Goal: Transaction & Acquisition: Purchase product/service

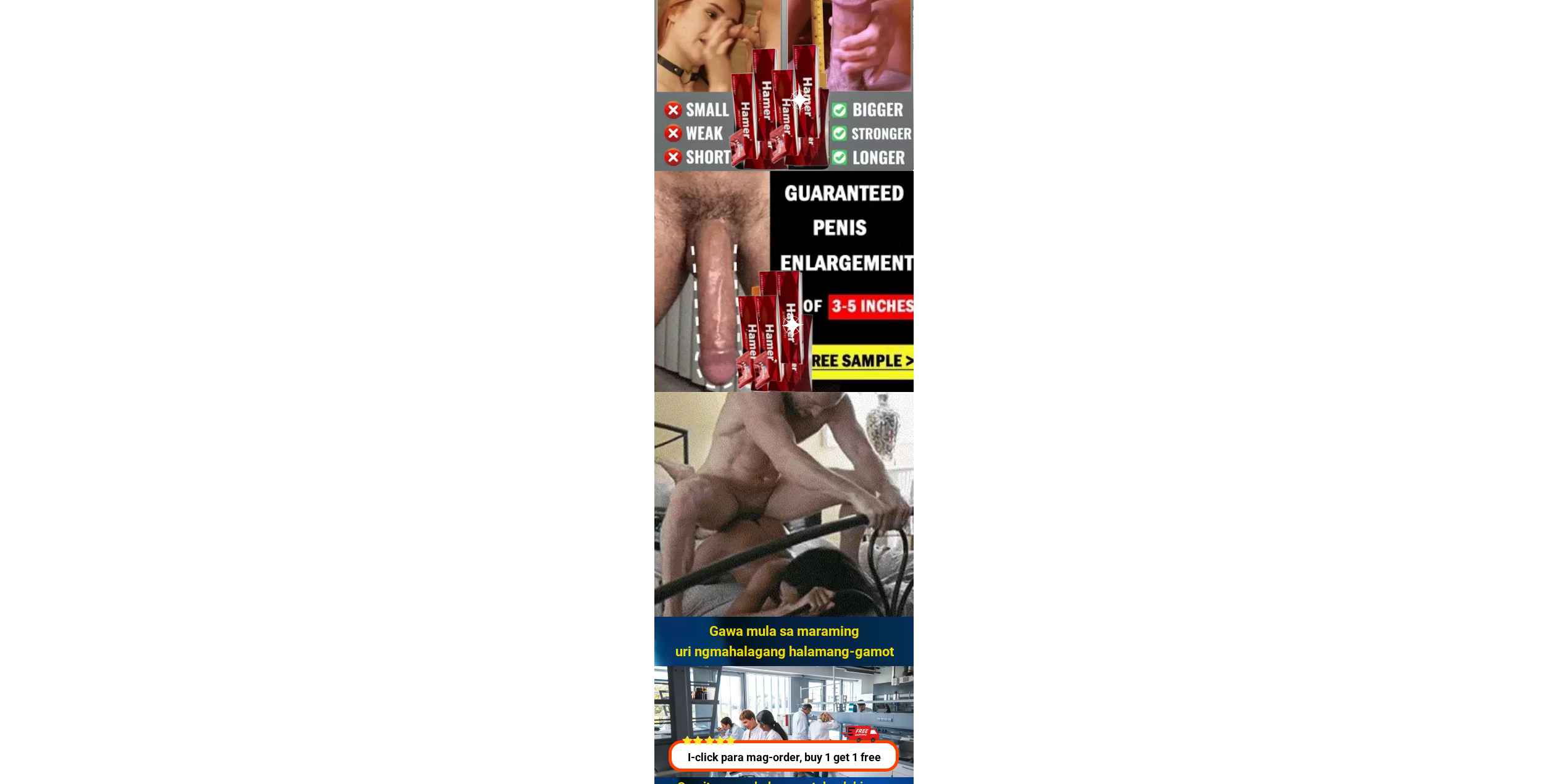
scroll to position [164, 0]
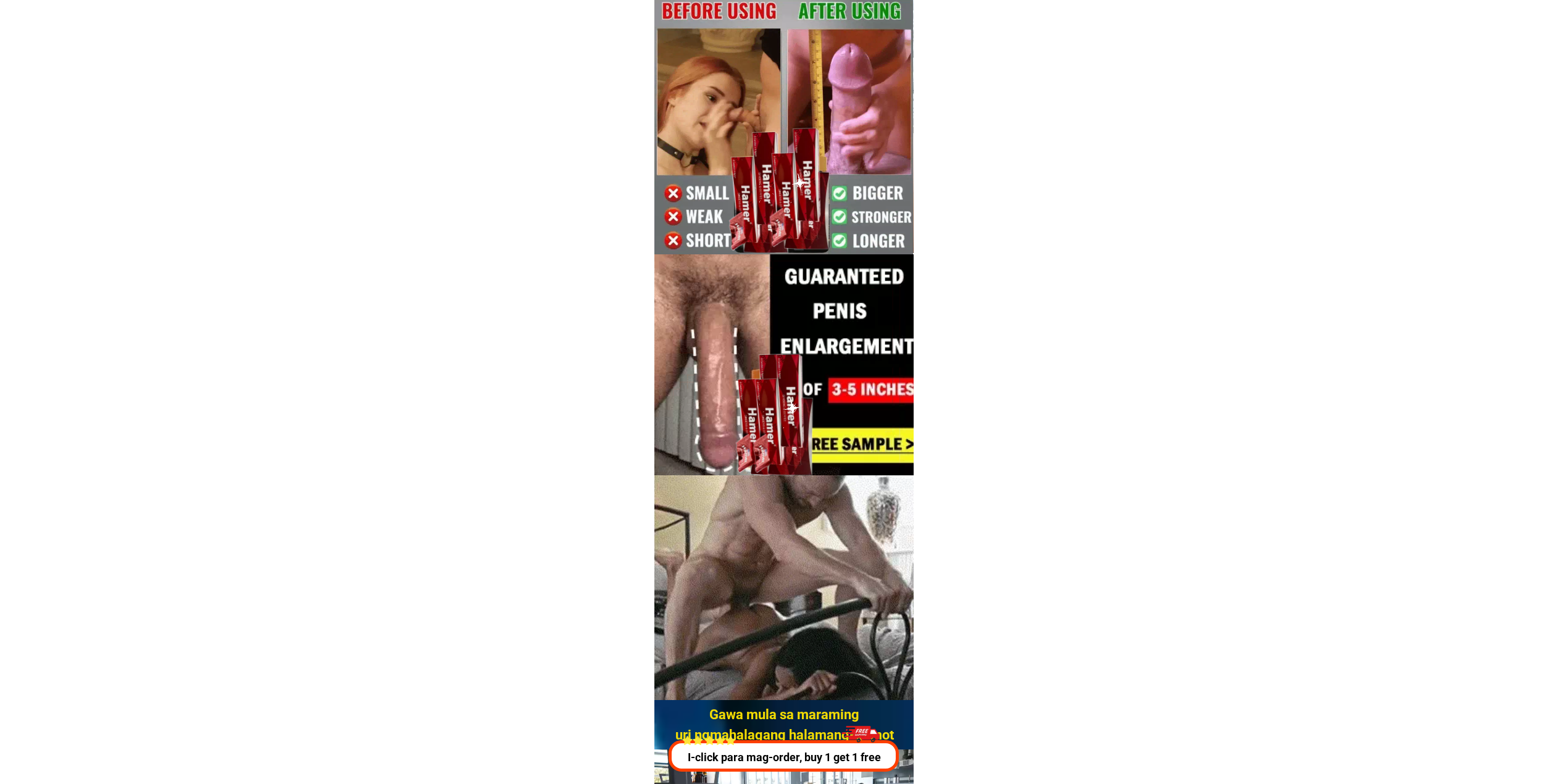
drag, startPoint x: 1410, startPoint y: 124, endPoint x: 1411, endPoint y: 114, distance: 10.0
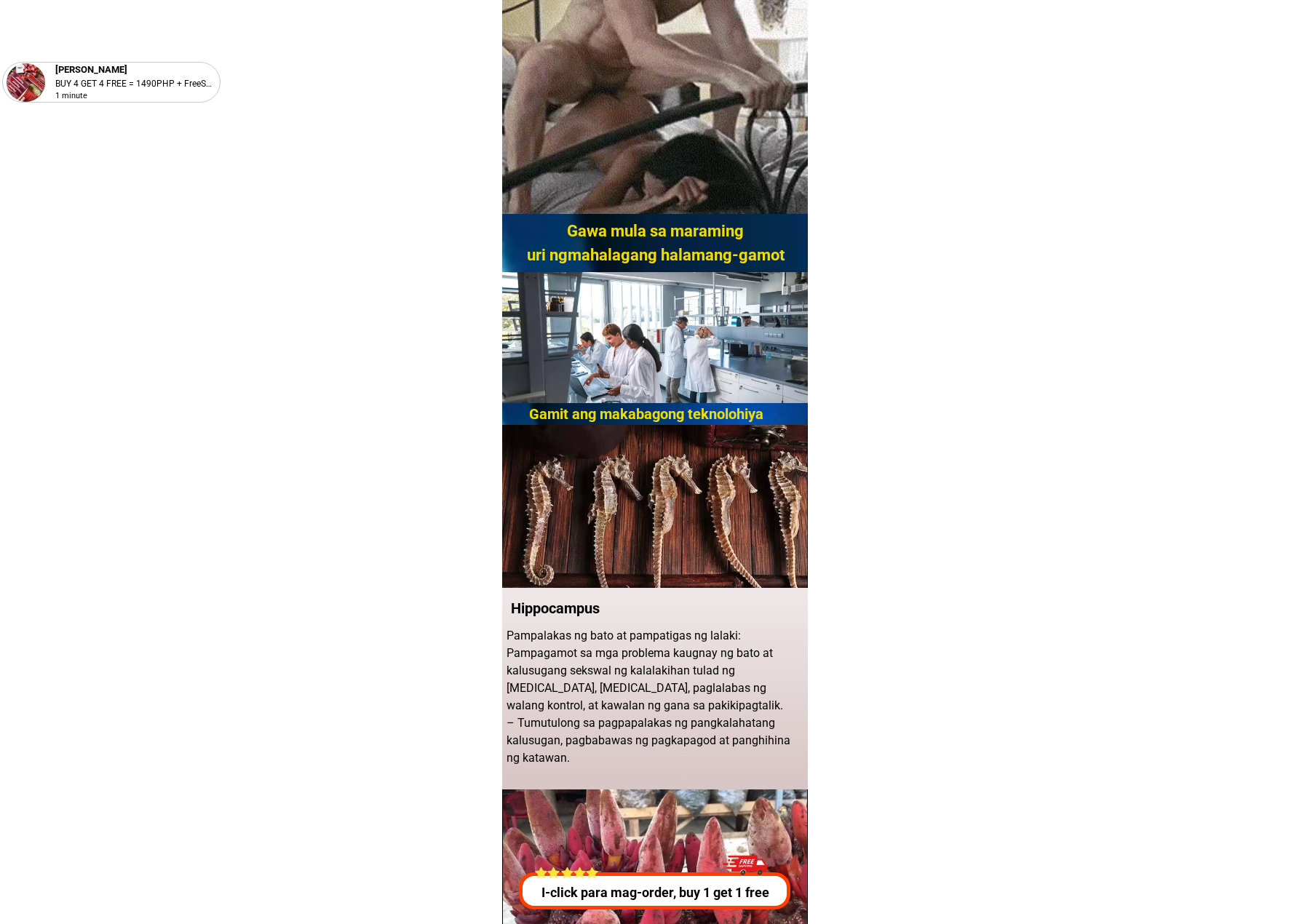
scroll to position [776, 0]
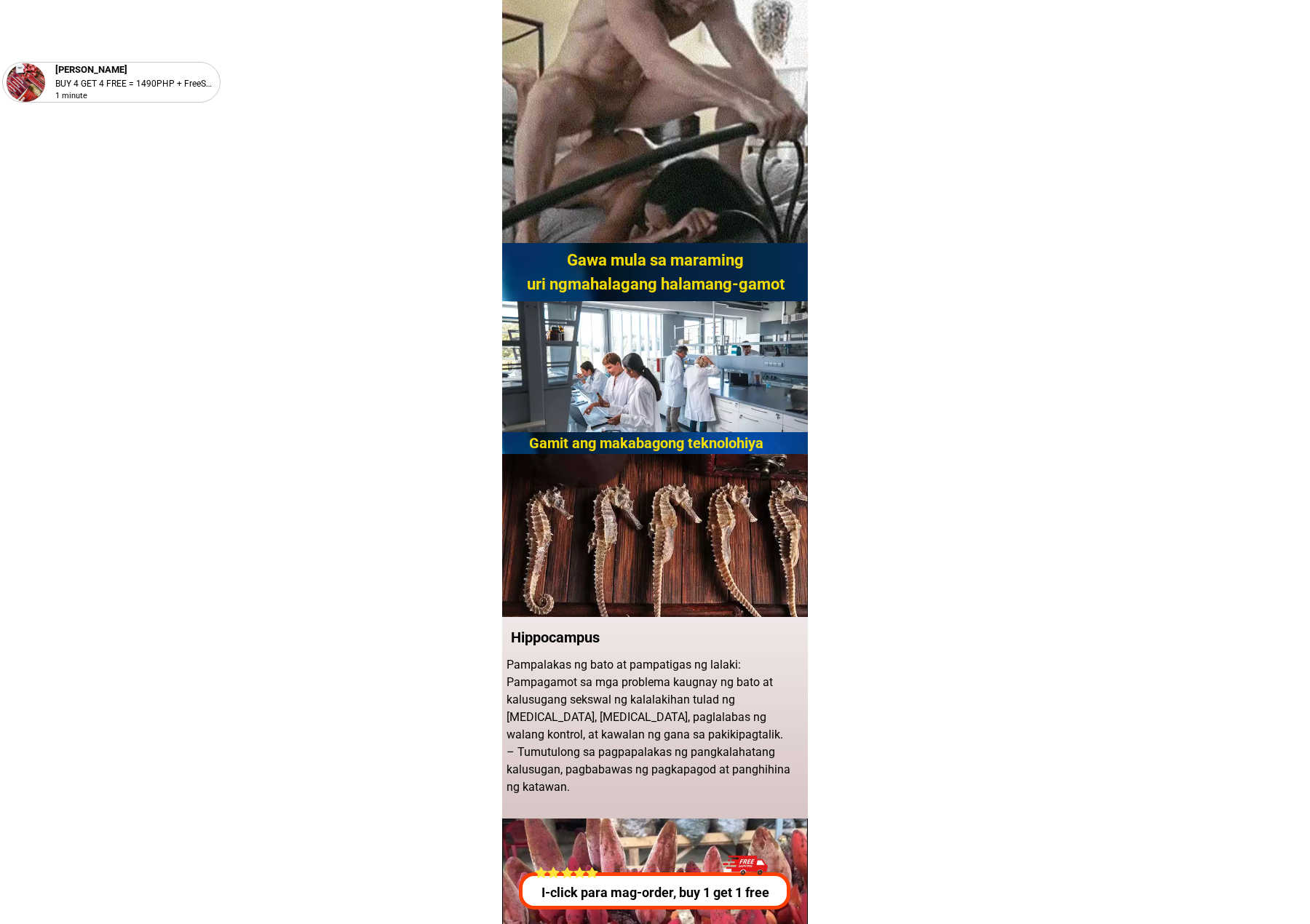
click at [603, 275] on h2 "Gawa mula sa maraming uri ngmahalagang halamang-gamot" at bounding box center [655, 272] width 276 height 48
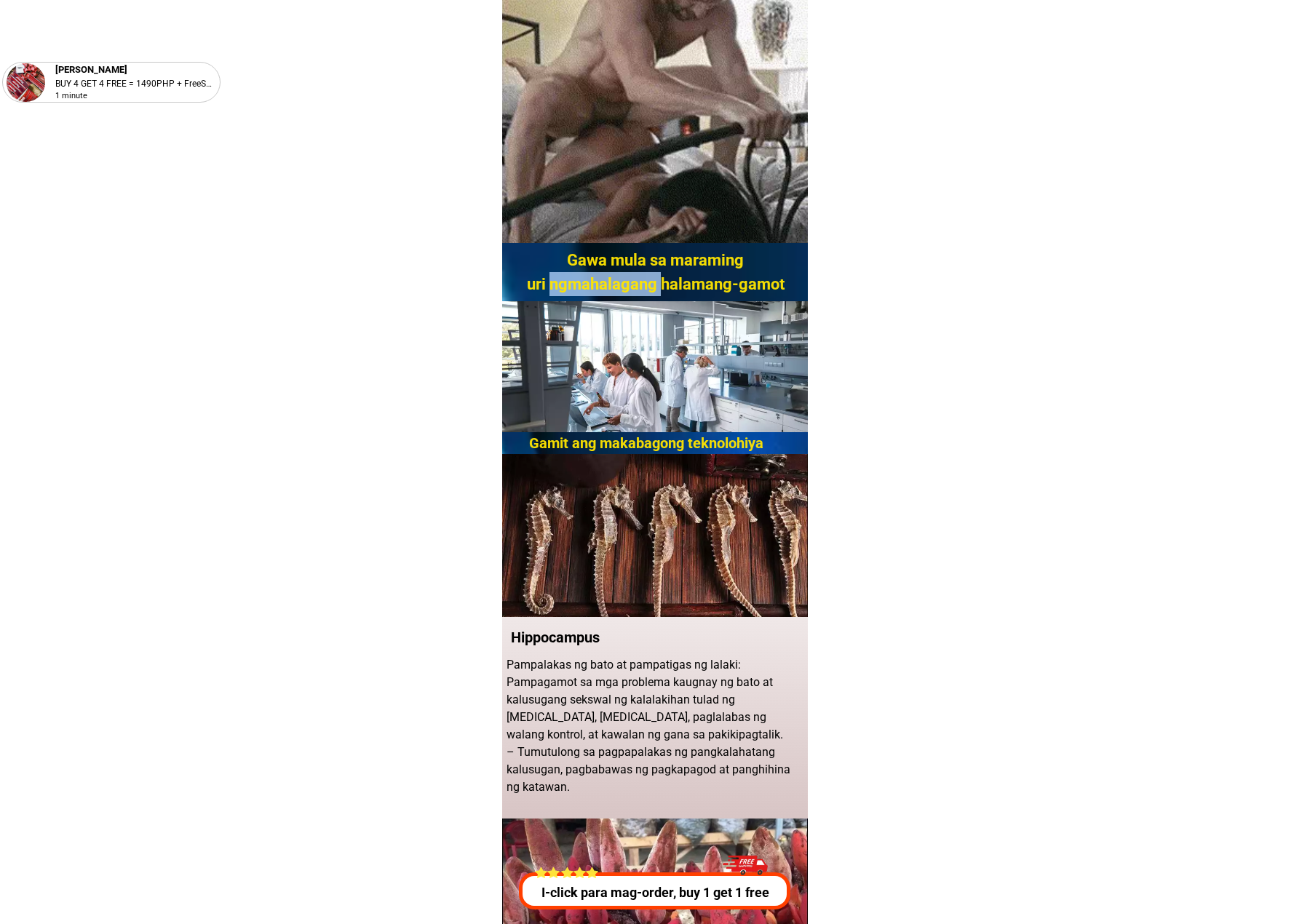
click at [603, 275] on h2 "Gawa mula sa maraming uri ngmahalagang halamang-gamot" at bounding box center [655, 272] width 276 height 48
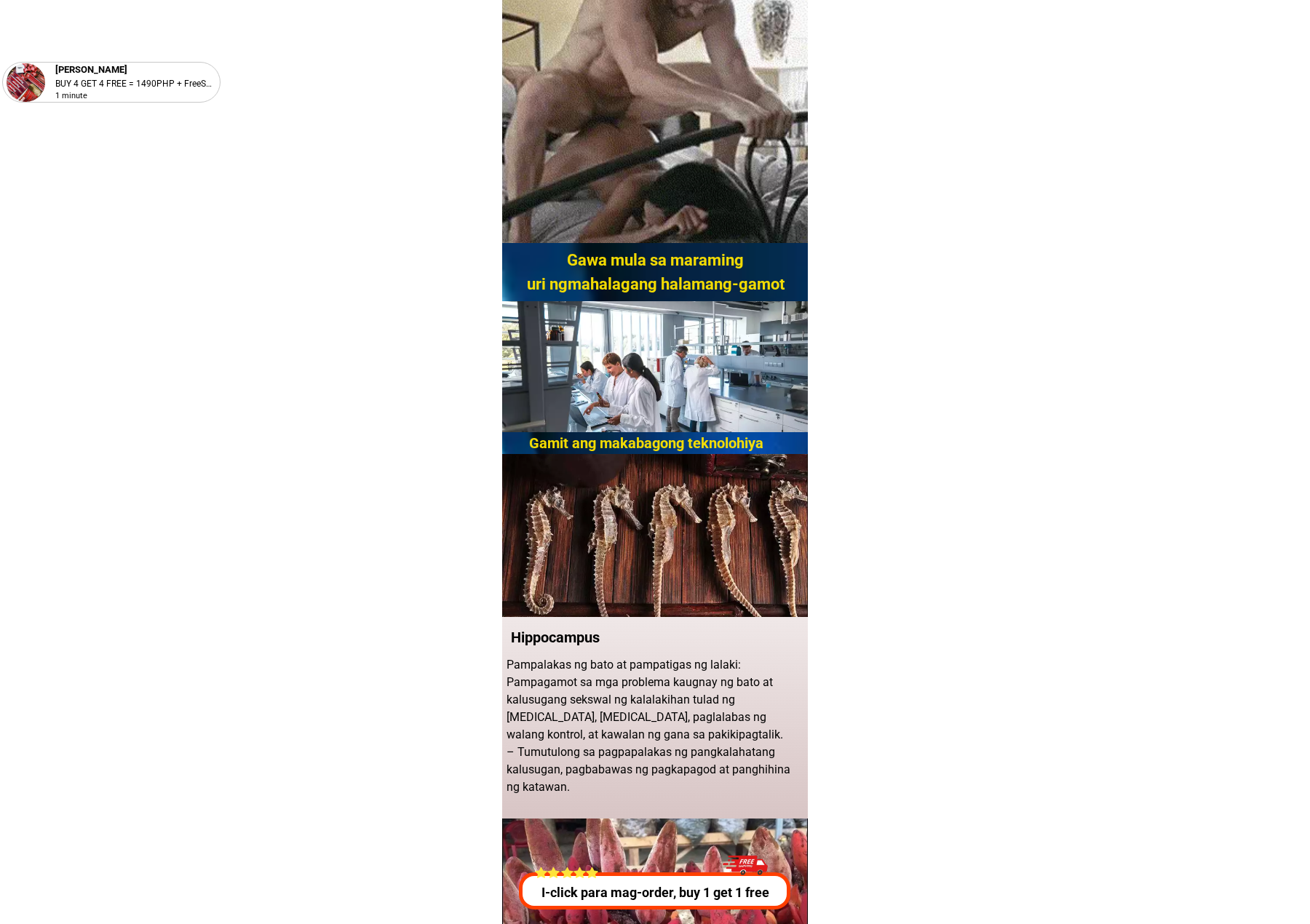
click at [597, 262] on h2 "Gawa mula sa maraming uri ngmahalagang halamang-gamot" at bounding box center [655, 272] width 276 height 48
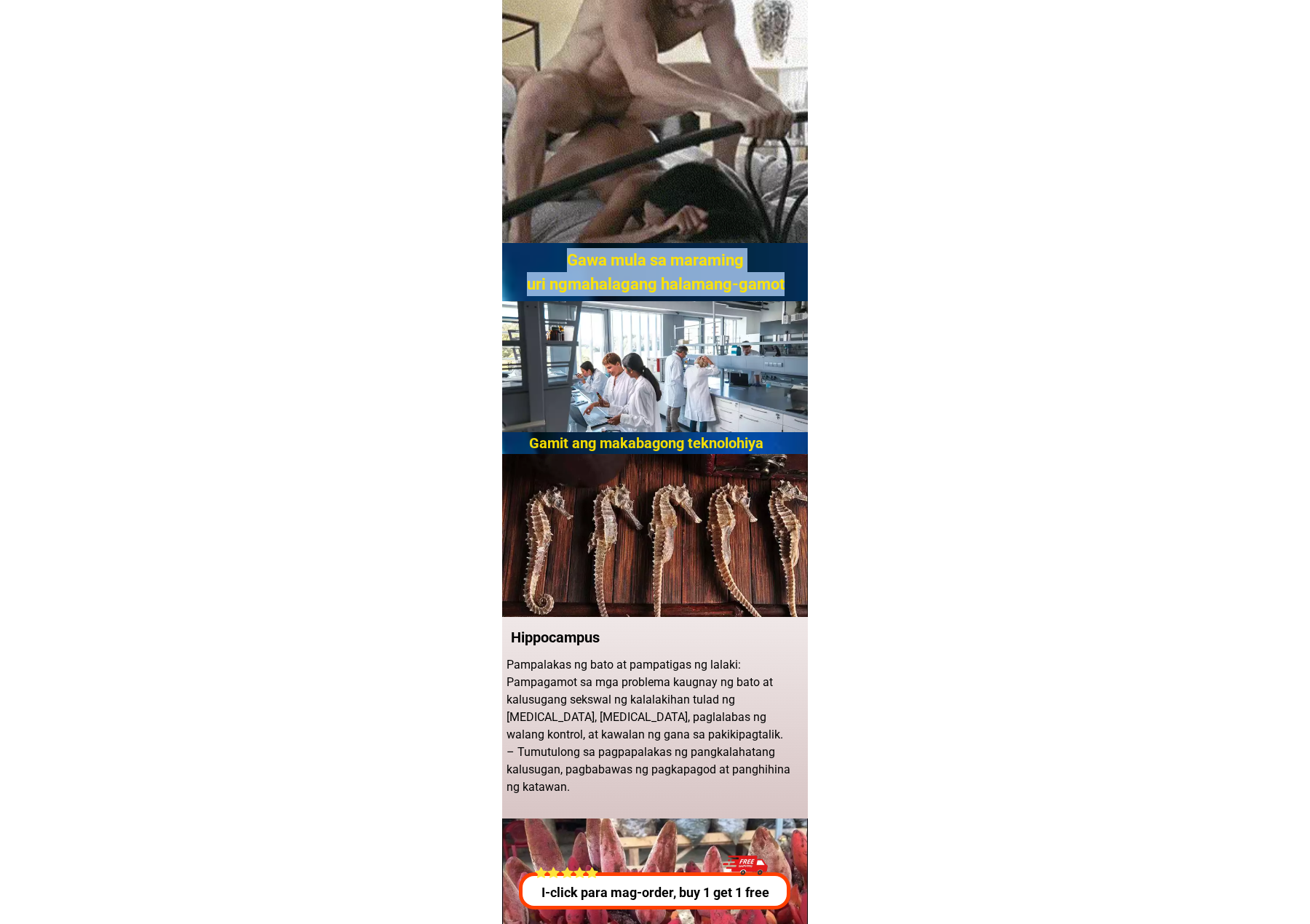
drag, startPoint x: 563, startPoint y: 260, endPoint x: 786, endPoint y: 287, distance: 224.6
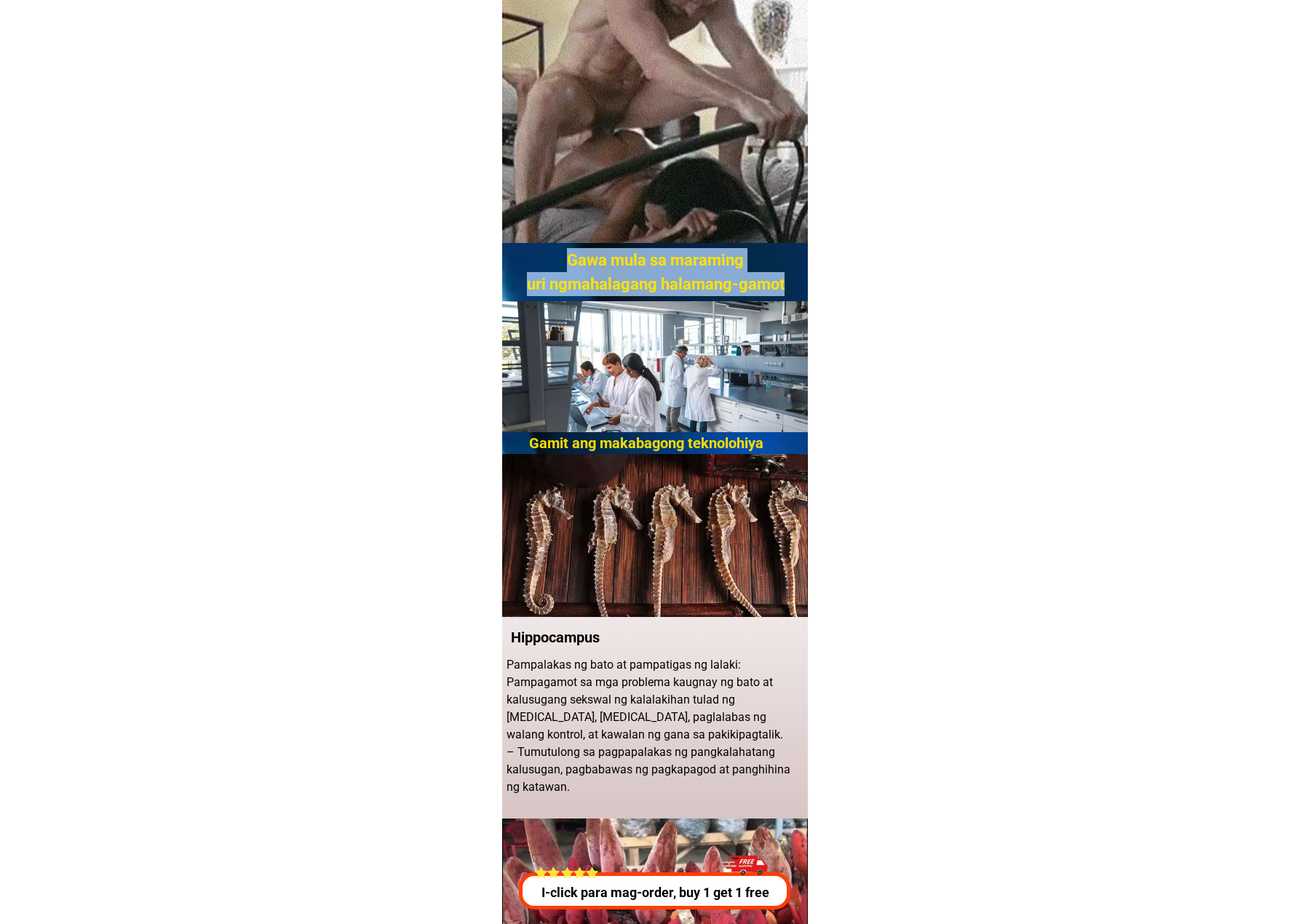
click at [603, 287] on h2 "Gawa mula sa maraming uri ngmahalagang halamang-gamot" at bounding box center [655, 272] width 276 height 48
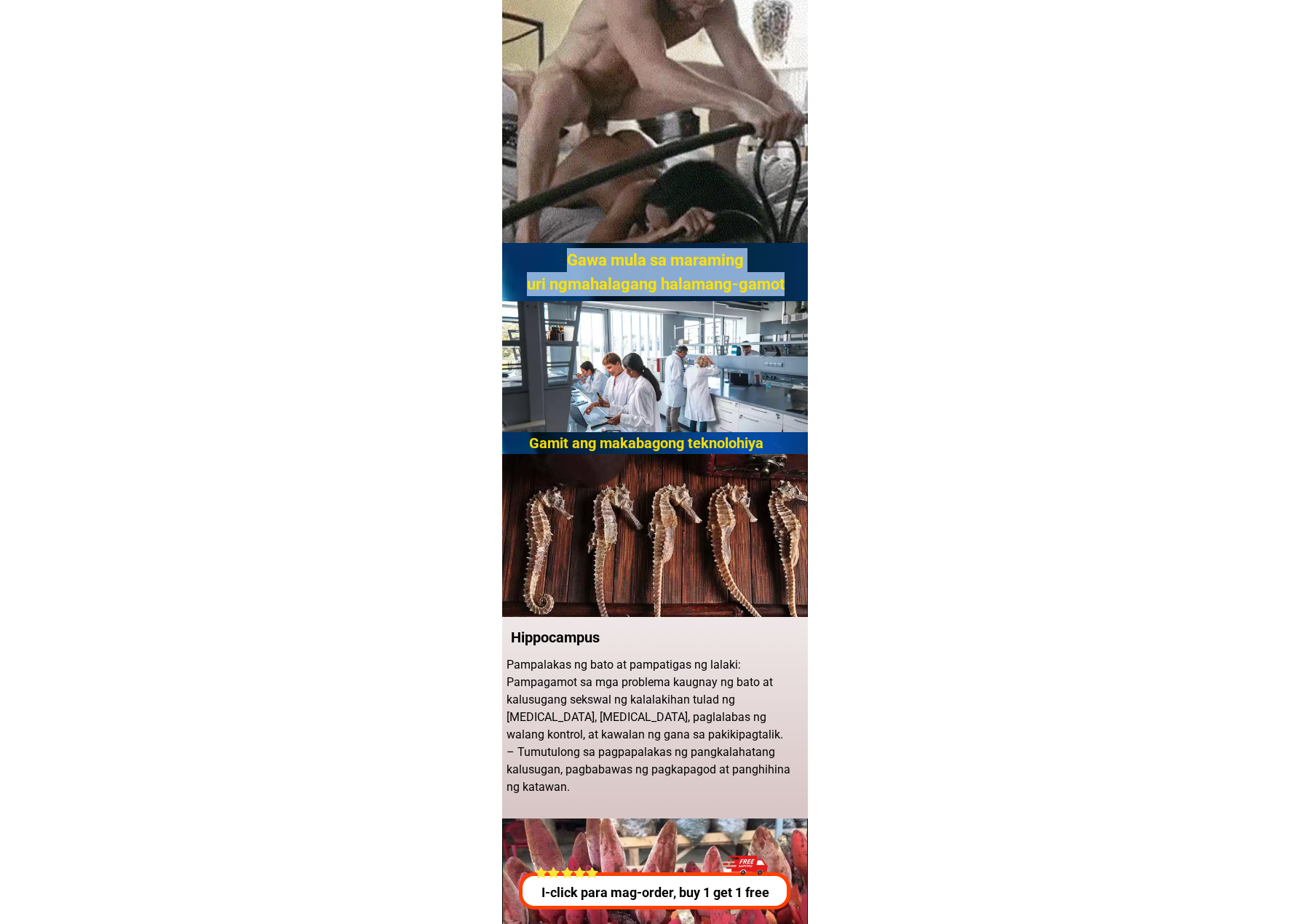
copy h2 "Gawa mula sa maraming uri ngmahalagang halamang-gamot"
click at [603, 281] on h2 "Gawa mula sa maraming uri ngmahalagang halamang-gamot" at bounding box center [655, 272] width 276 height 48
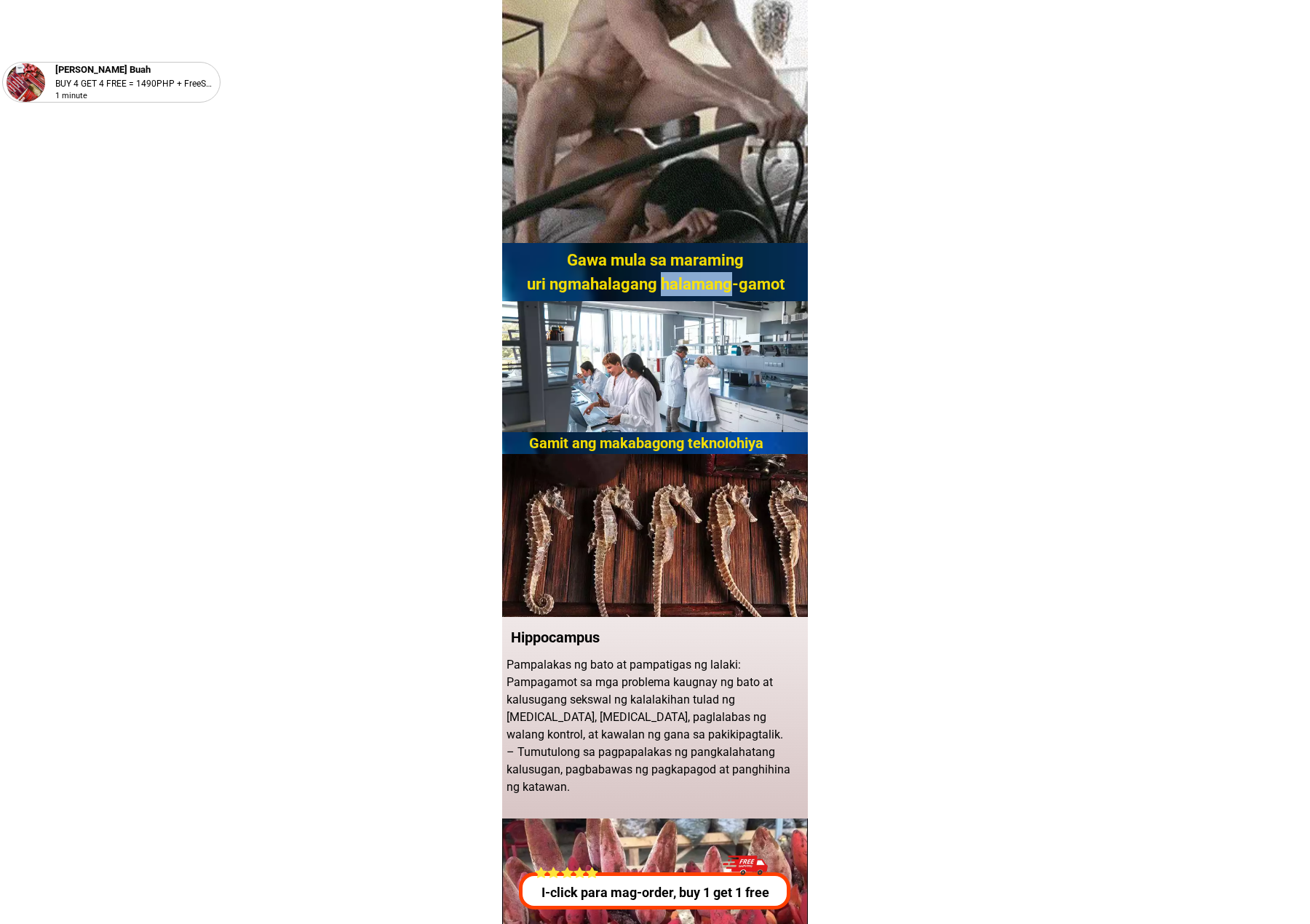
click at [603, 281] on h2 "Gawa mula sa maraming uri ngmahalagang halamang-gamot" at bounding box center [655, 272] width 276 height 48
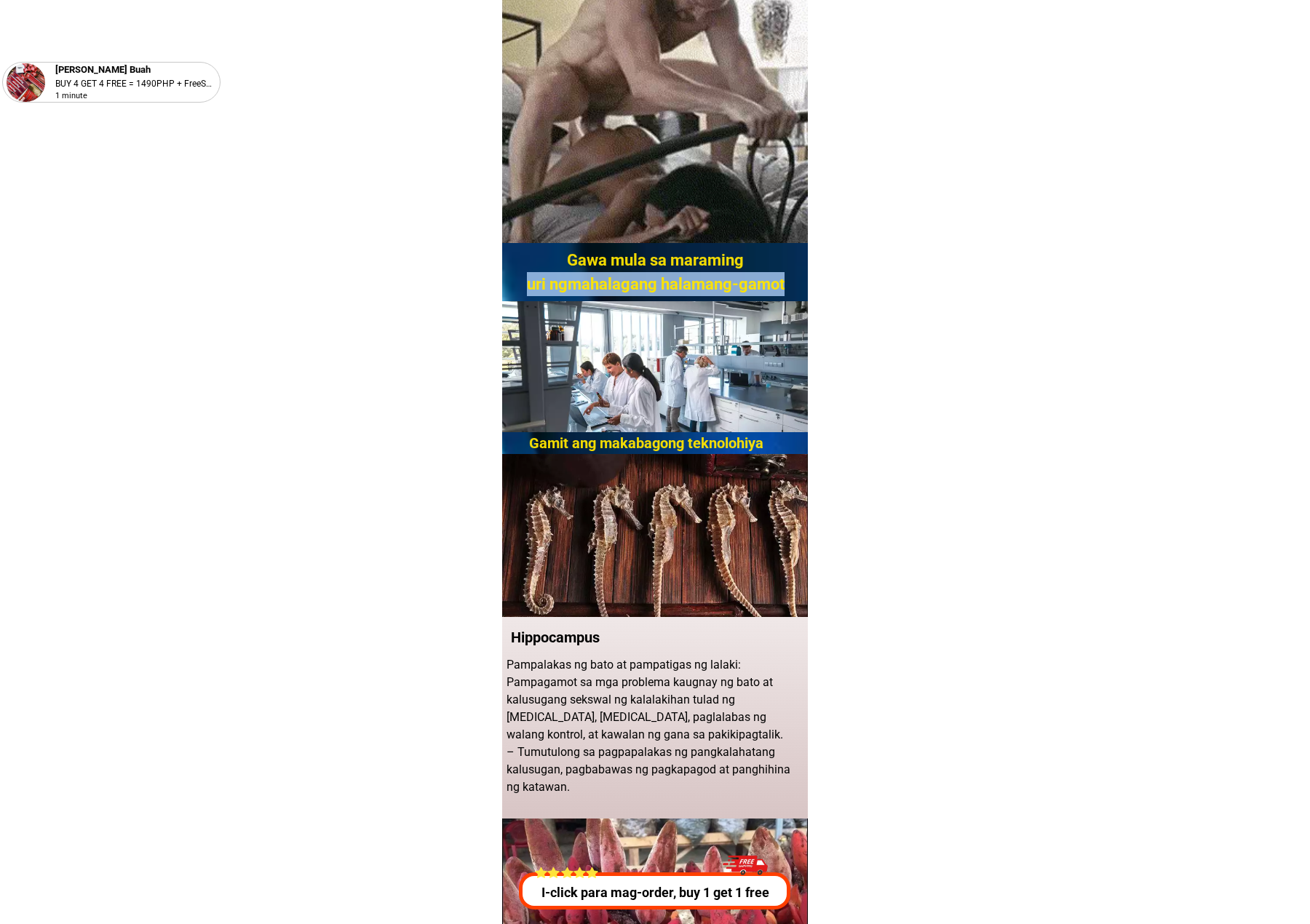
click at [603, 281] on h2 "Gawa mula sa maraming uri ngmahalagang halamang-gamot" at bounding box center [655, 272] width 276 height 48
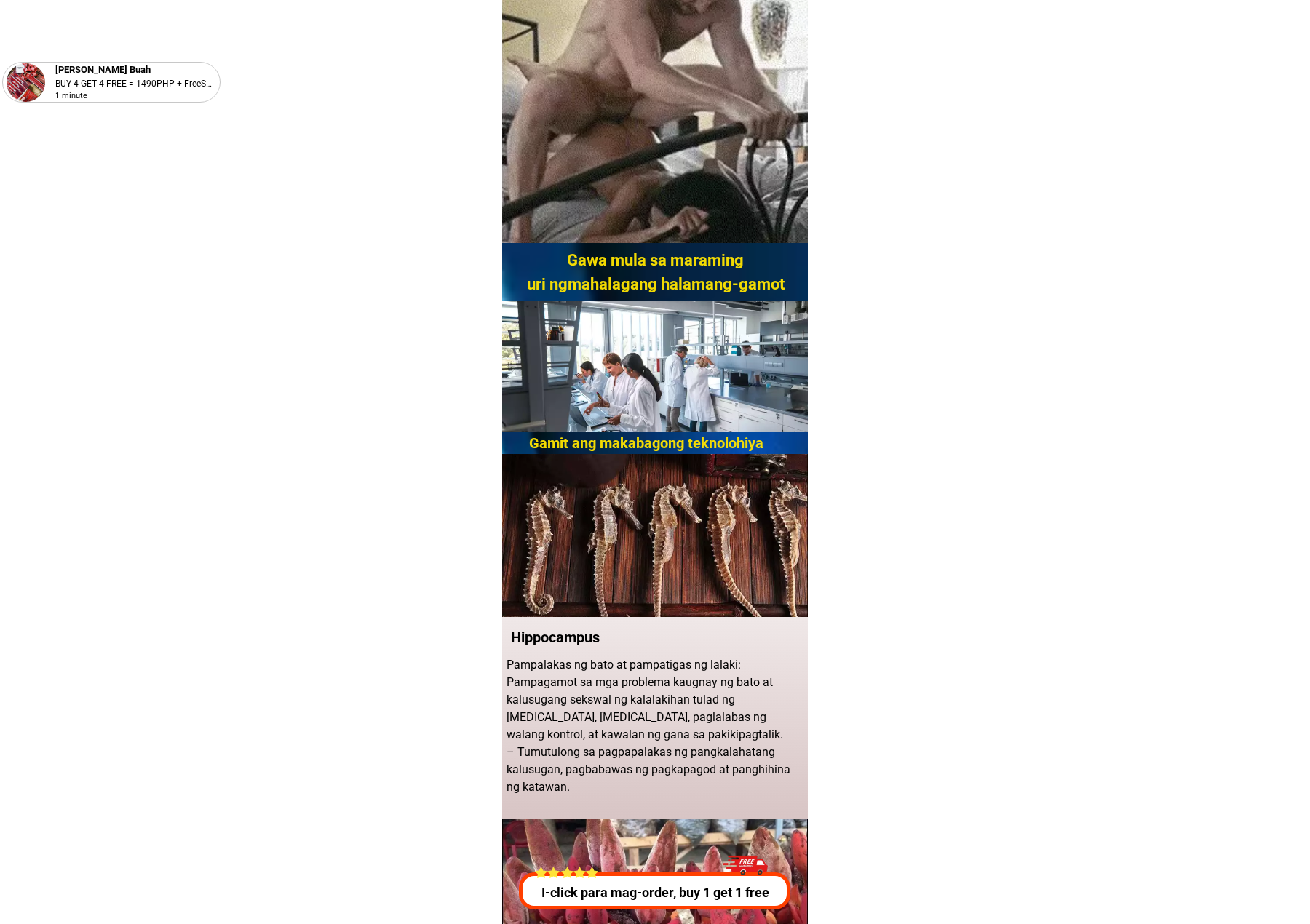
click at [568, 262] on h2 "Gawa mula sa maraming uri ngmahalagang halamang-gamot" at bounding box center [655, 272] width 276 height 48
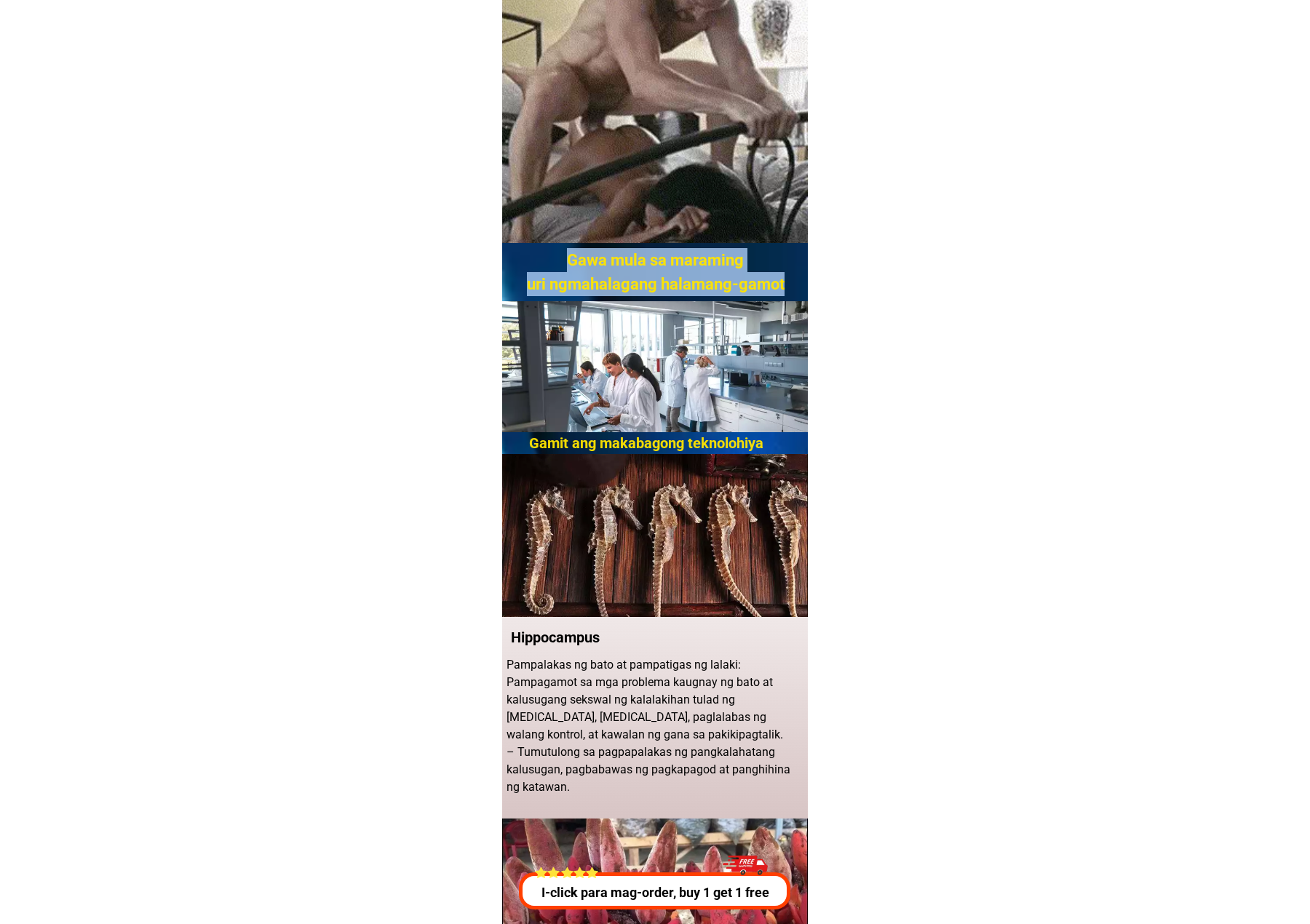
drag, startPoint x: 568, startPoint y: 262, endPoint x: 781, endPoint y: 284, distance: 214.1
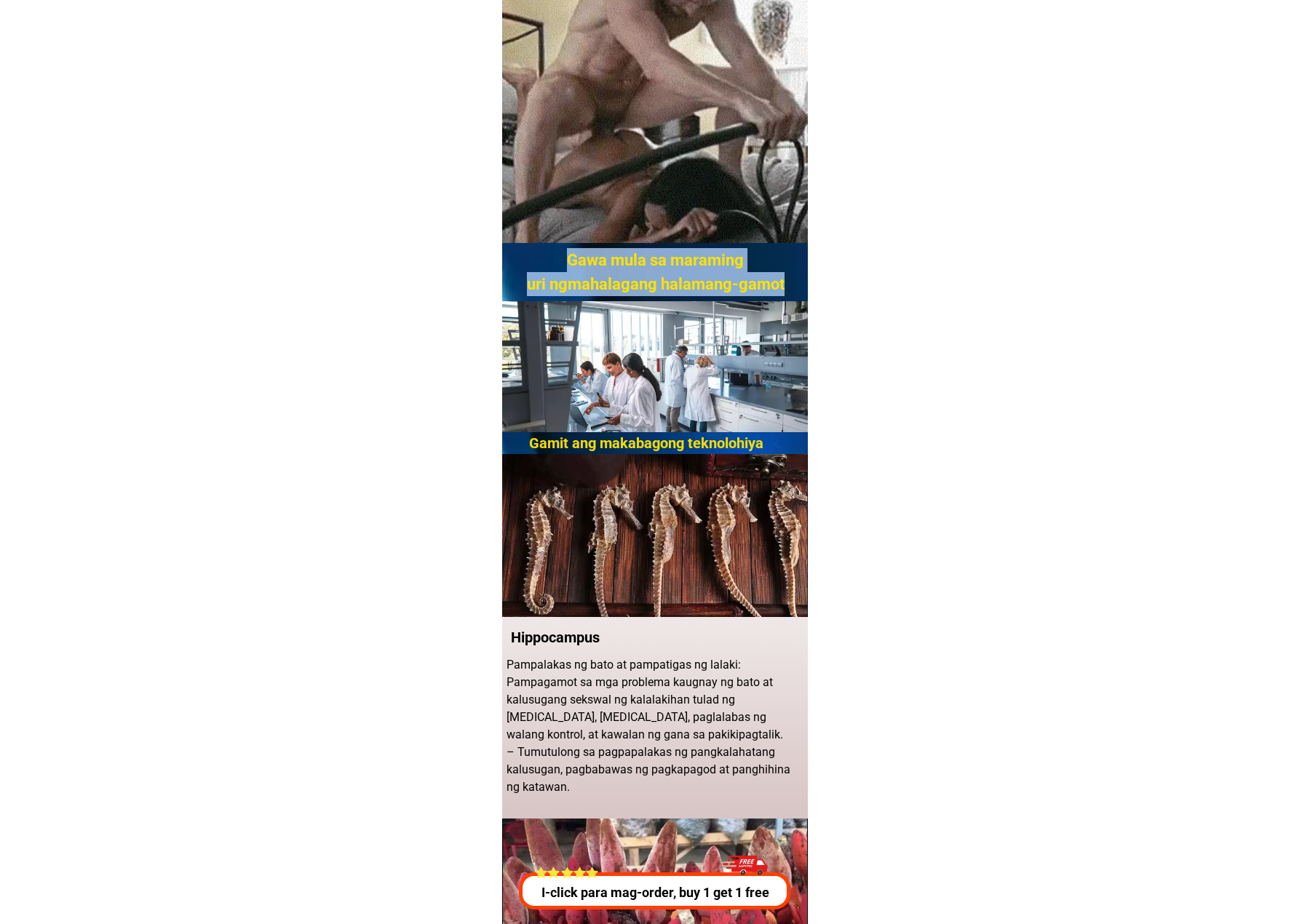
click at [603, 284] on h2 "Gawa mula sa maraming uri ngmahalagang halamang-gamot" at bounding box center [655, 272] width 276 height 48
copy h2 "Gawa mula sa maraming uri ngmahalagang halamang-gamot"
click at [603, 277] on h2 "Gawa mula sa maraming uri ngmahalagang halamang-gamot" at bounding box center [655, 272] width 276 height 48
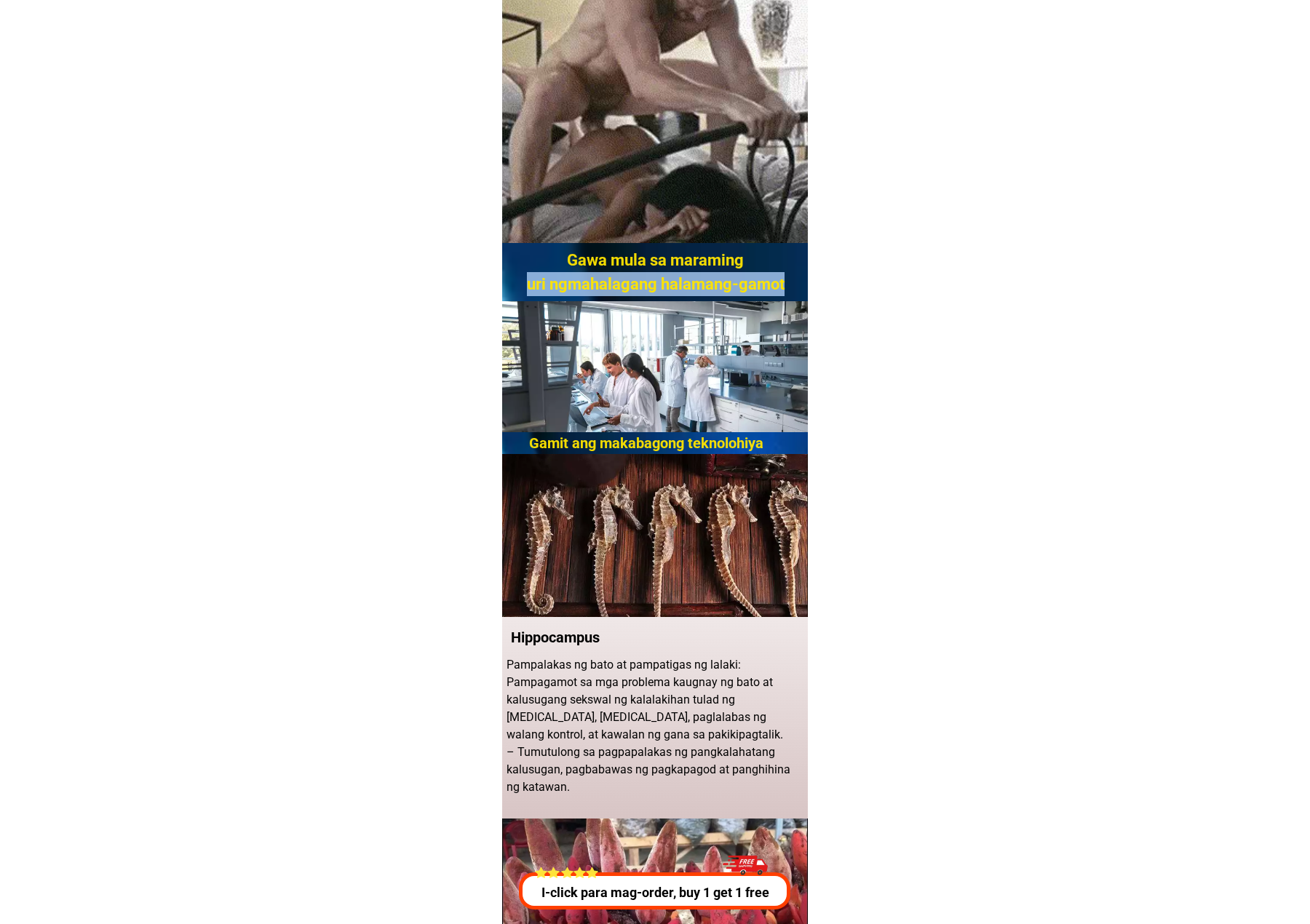
click at [603, 277] on h2 "Gawa mula sa maraming uri ngmahalagang halamang-gamot" at bounding box center [655, 272] width 276 height 48
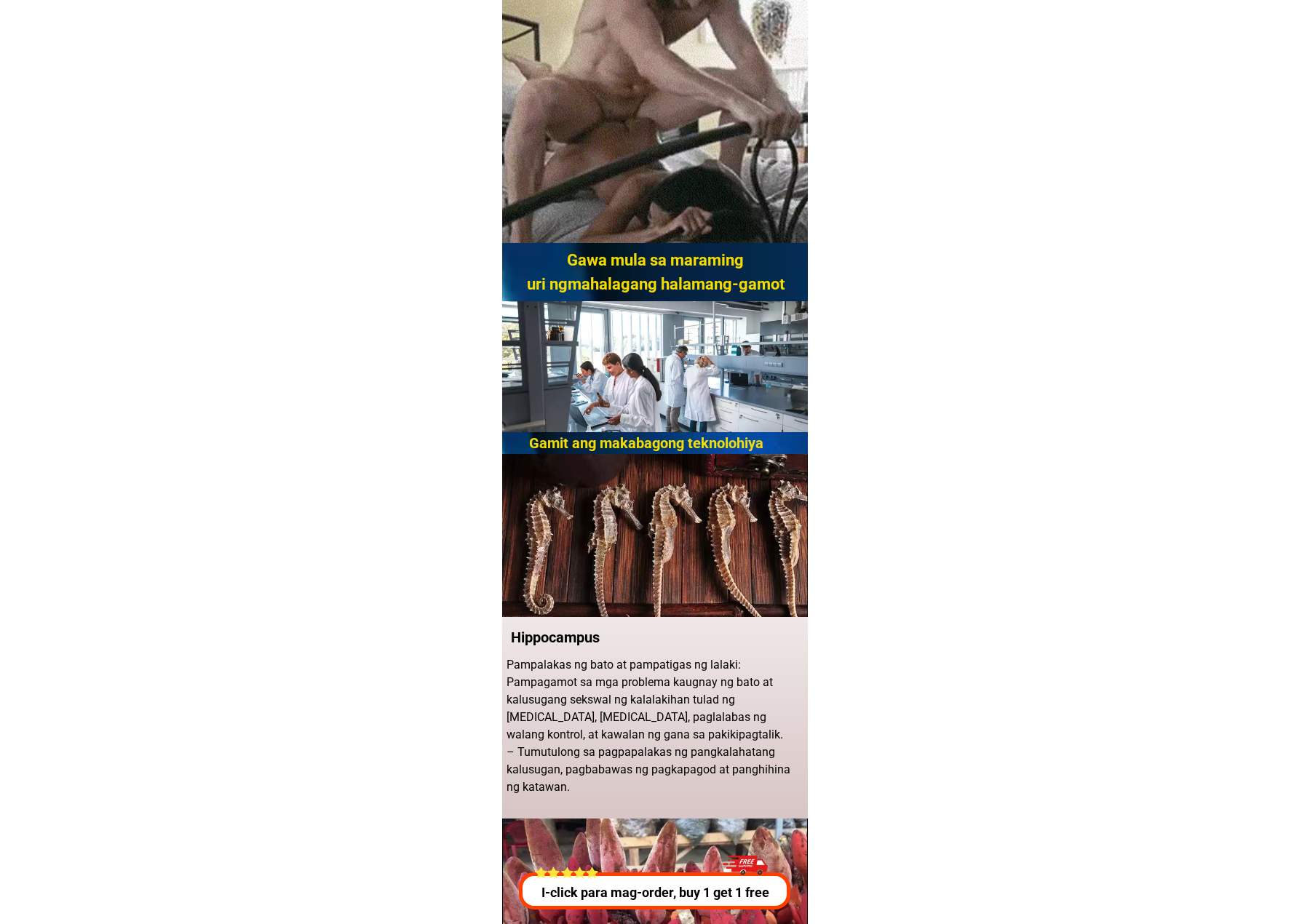
click at [572, 263] on h2 "Gawa mula sa maraming uri ngmahalagang halamang-gamot" at bounding box center [655, 272] width 276 height 48
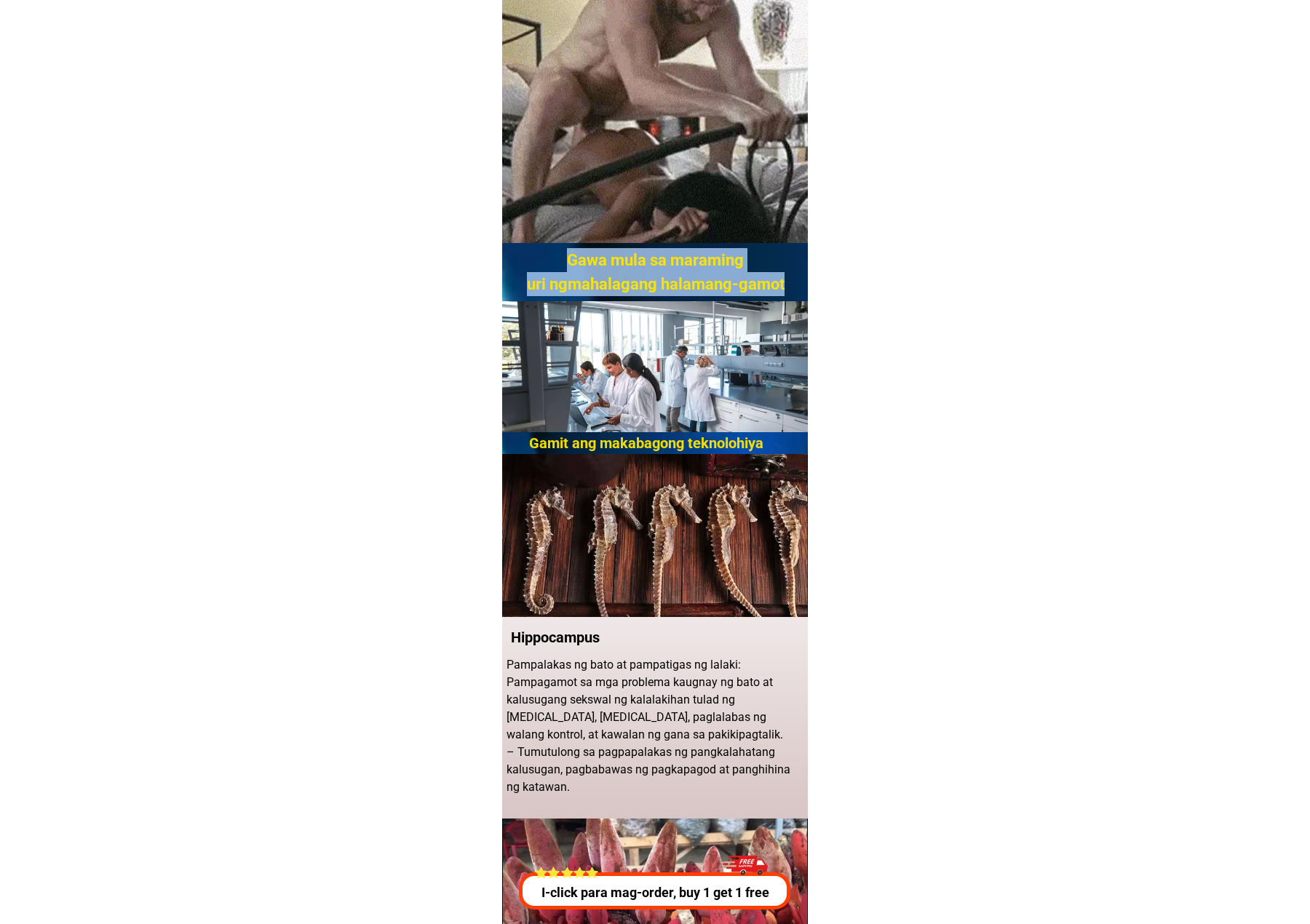
drag, startPoint x: 569, startPoint y: 260, endPoint x: 790, endPoint y: 281, distance: 222.0
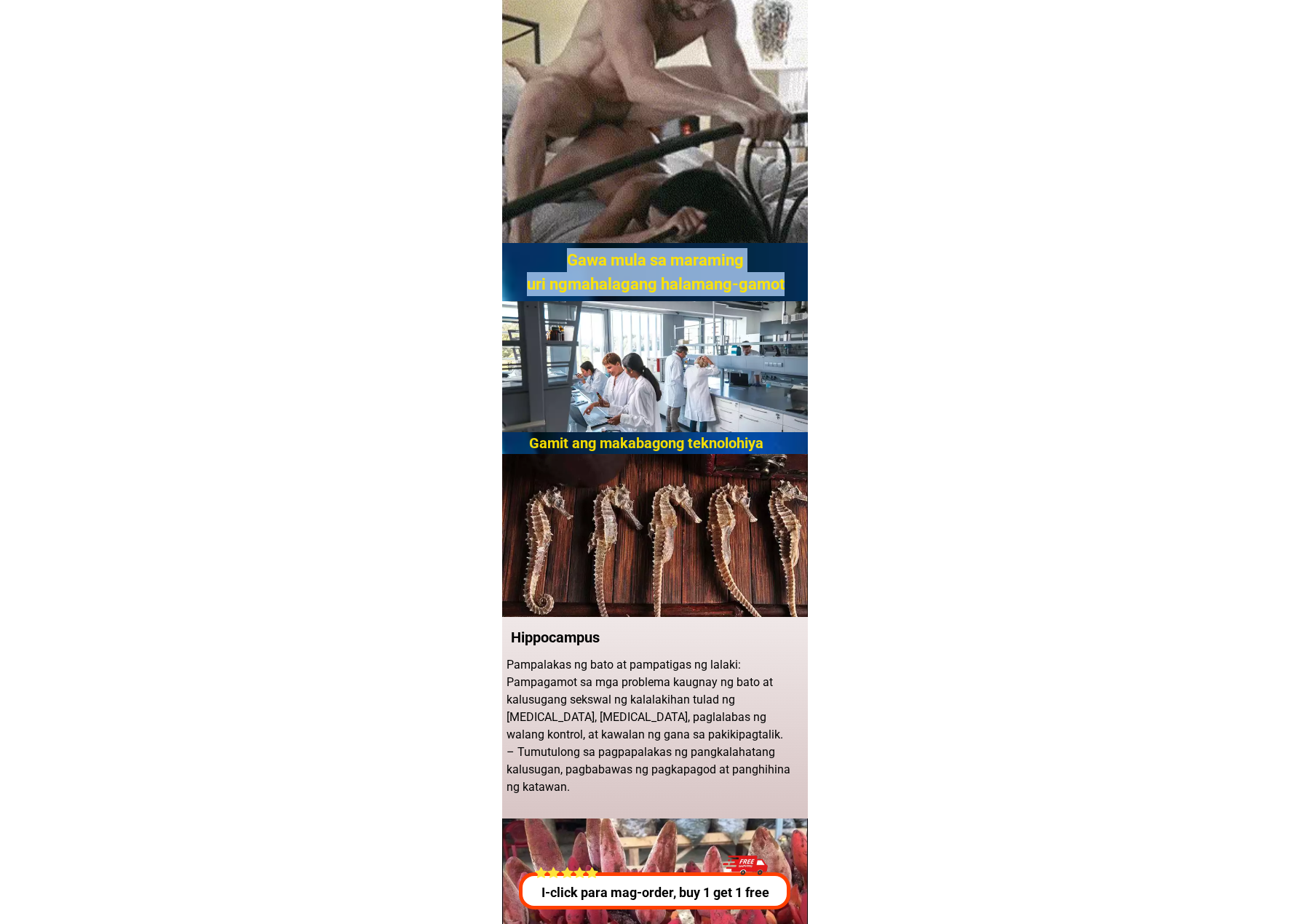
click at [603, 281] on h2 "Gawa mula sa maraming uri ngmahalagang halamang-gamot" at bounding box center [655, 272] width 276 height 48
copy h2 "Gawa mula sa maraming uri ngmahalagang halamang-gamot"
click at [603, 252] on h2 "Gawa mula sa maraming uri ngmahalagang halamang-gamot" at bounding box center [655, 272] width 276 height 48
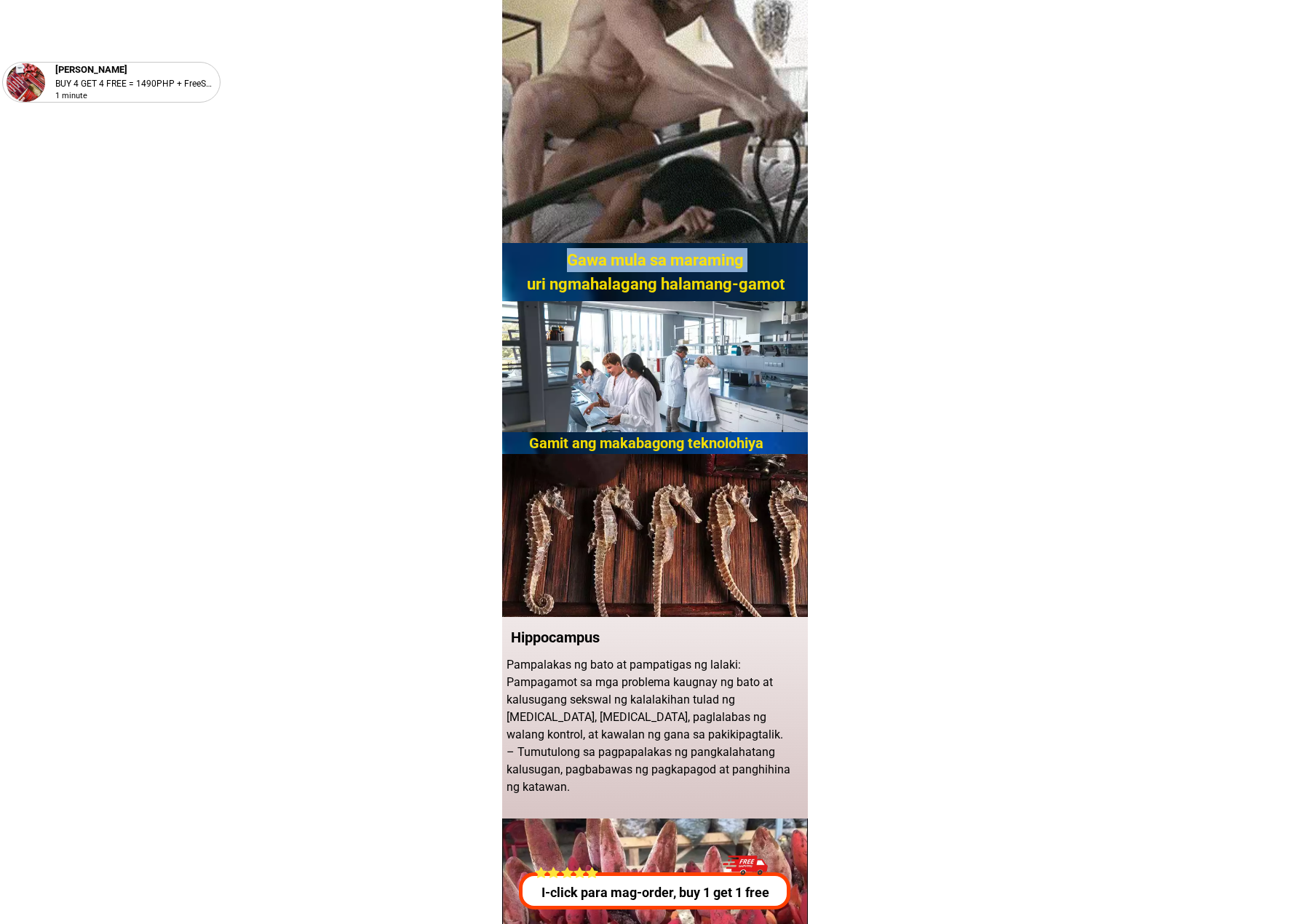
click at [603, 252] on h2 "Gawa mula sa maraming uri ngmahalagang halamang-gamot" at bounding box center [655, 272] width 276 height 48
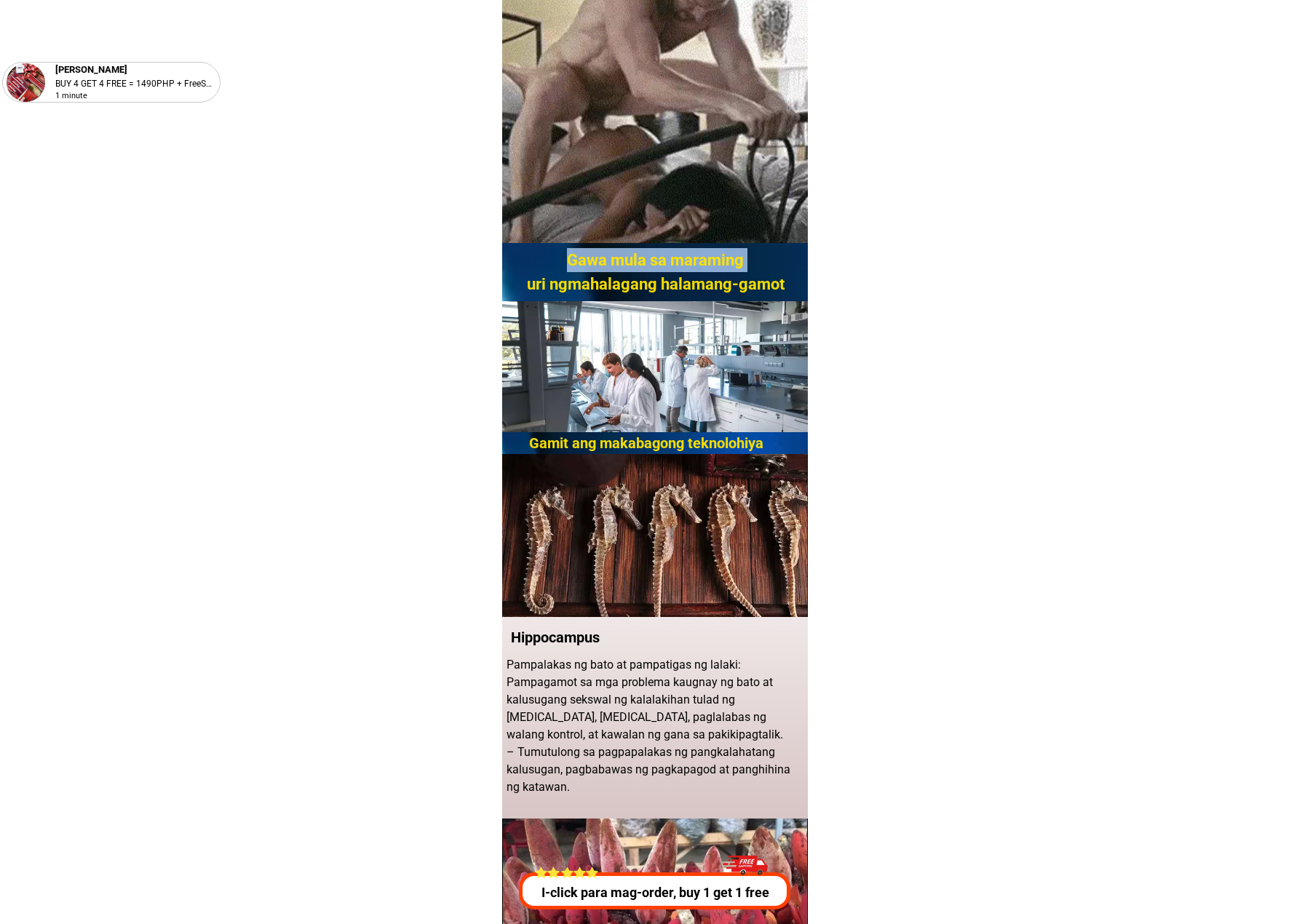
click at [603, 252] on h2 "Gawa mula sa maraming uri ngmahalagang halamang-gamot" at bounding box center [655, 272] width 276 height 48
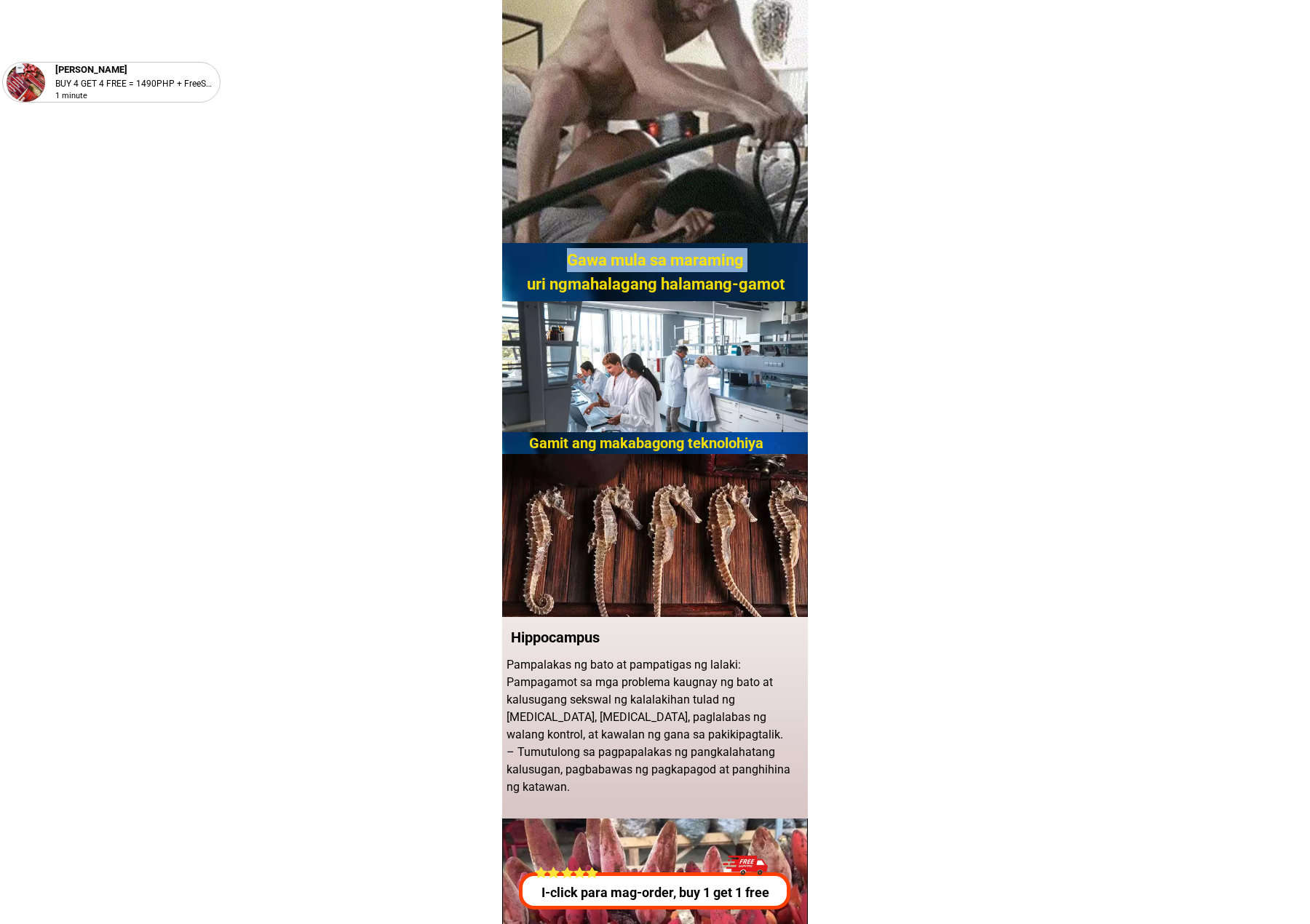
copy h2 "Gawa mula sa maraming"
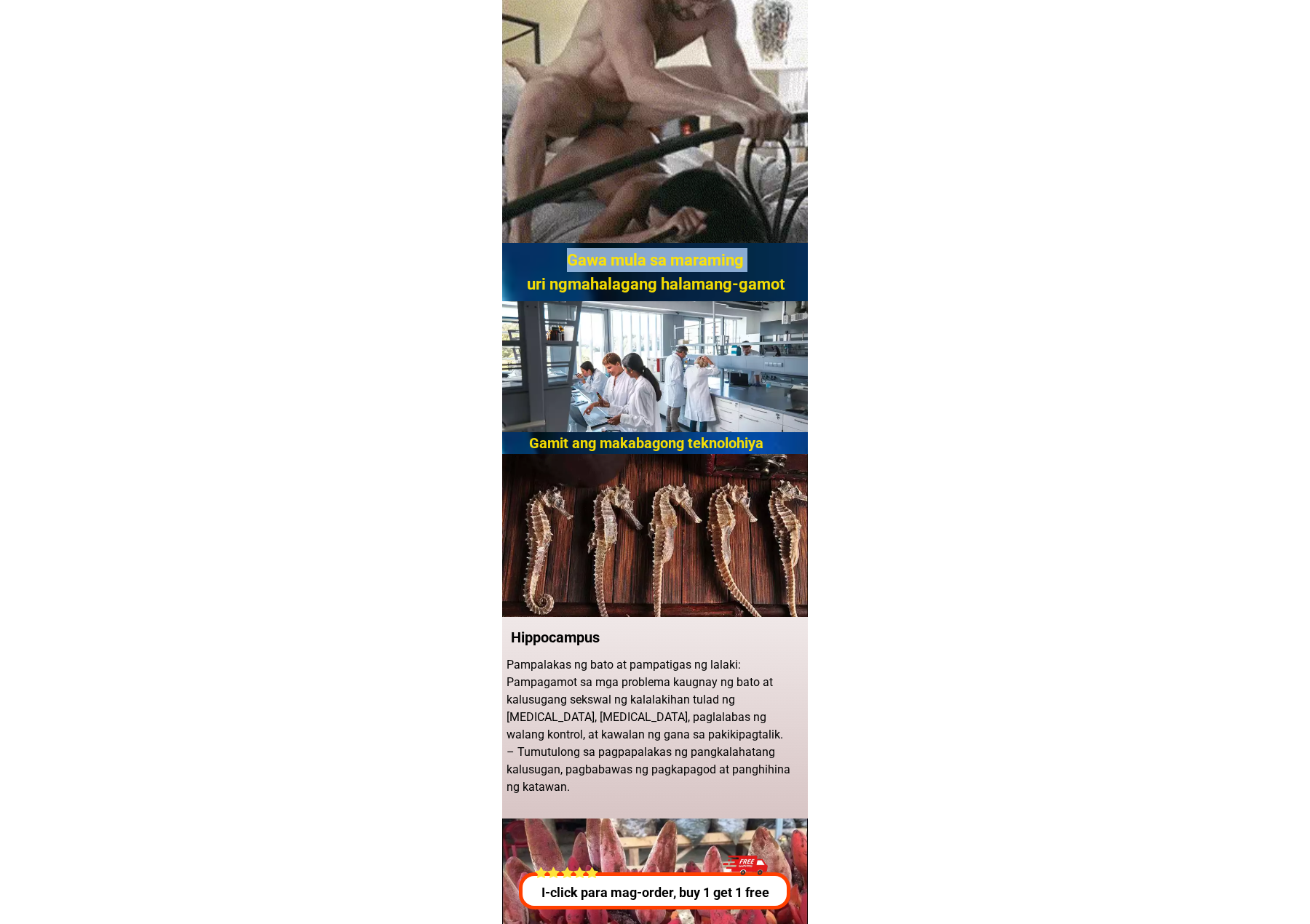
click at [576, 285] on h2 "Gawa mula sa maraming uri ngmahalagang halamang-gamot" at bounding box center [655, 272] width 276 height 48
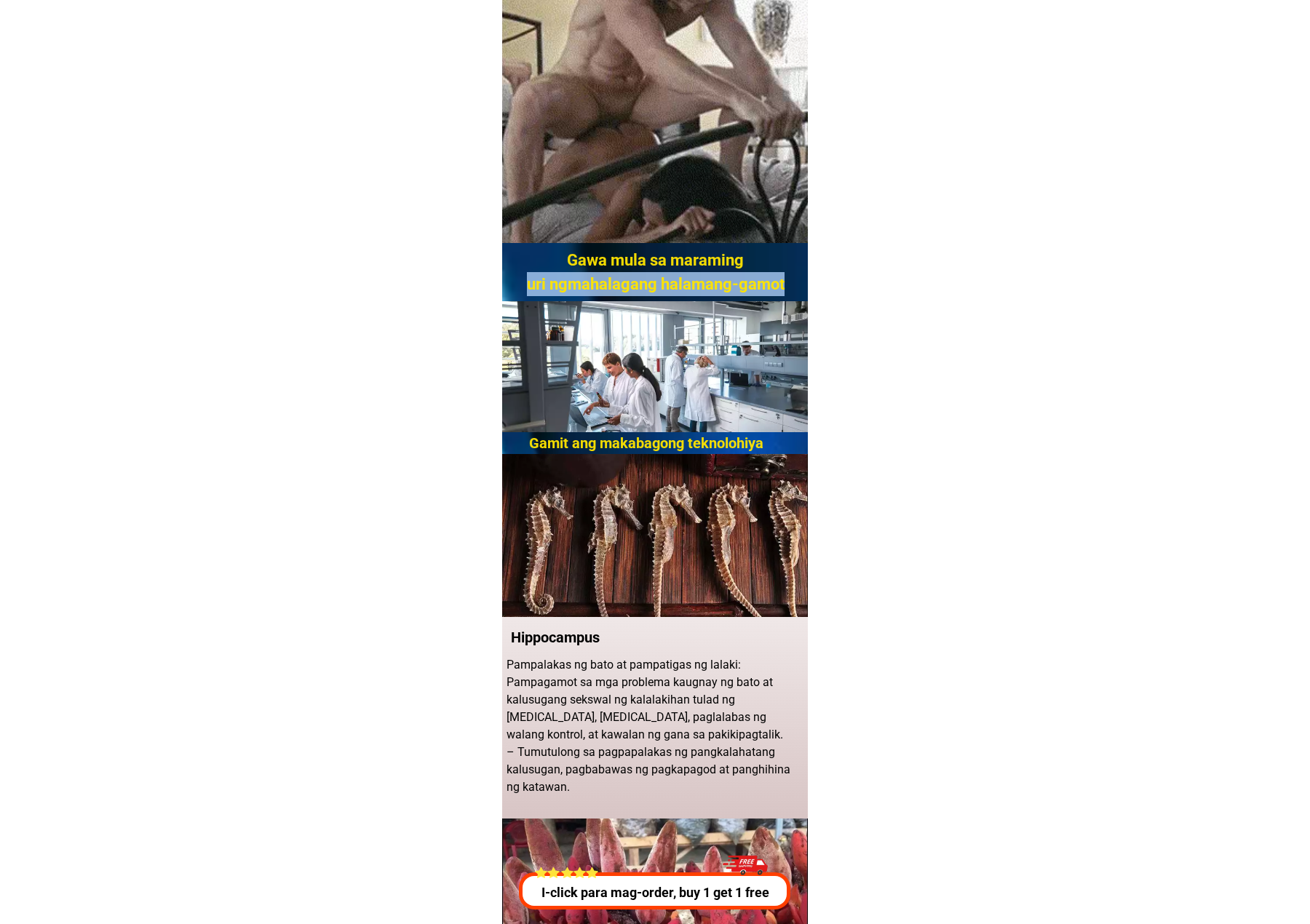
click at [576, 285] on h2 "Gawa mula sa maraming uri ngmahalagang halamang-gamot" at bounding box center [655, 272] width 276 height 48
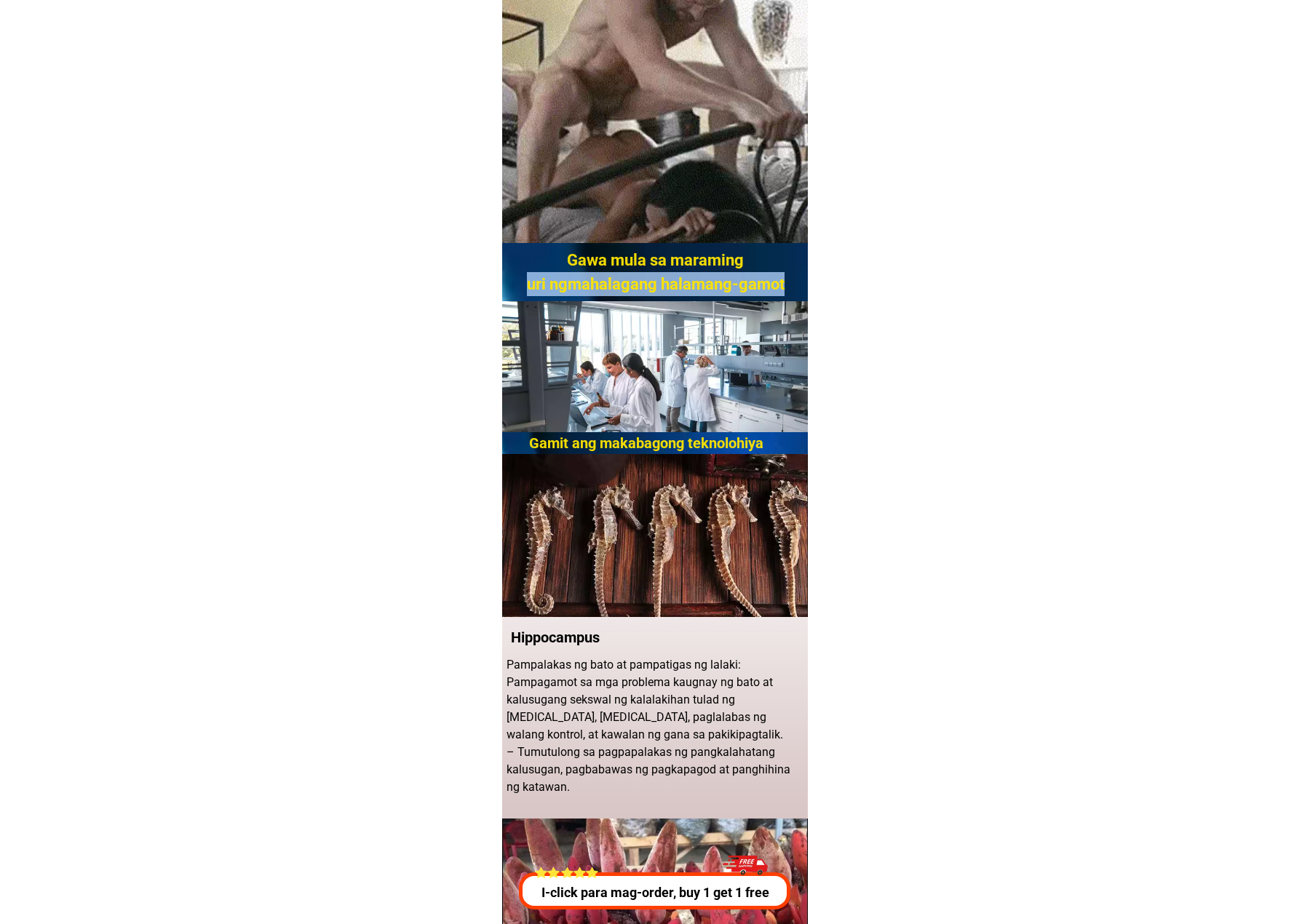
copy div "uri ngmahalagang halamang-gamot"
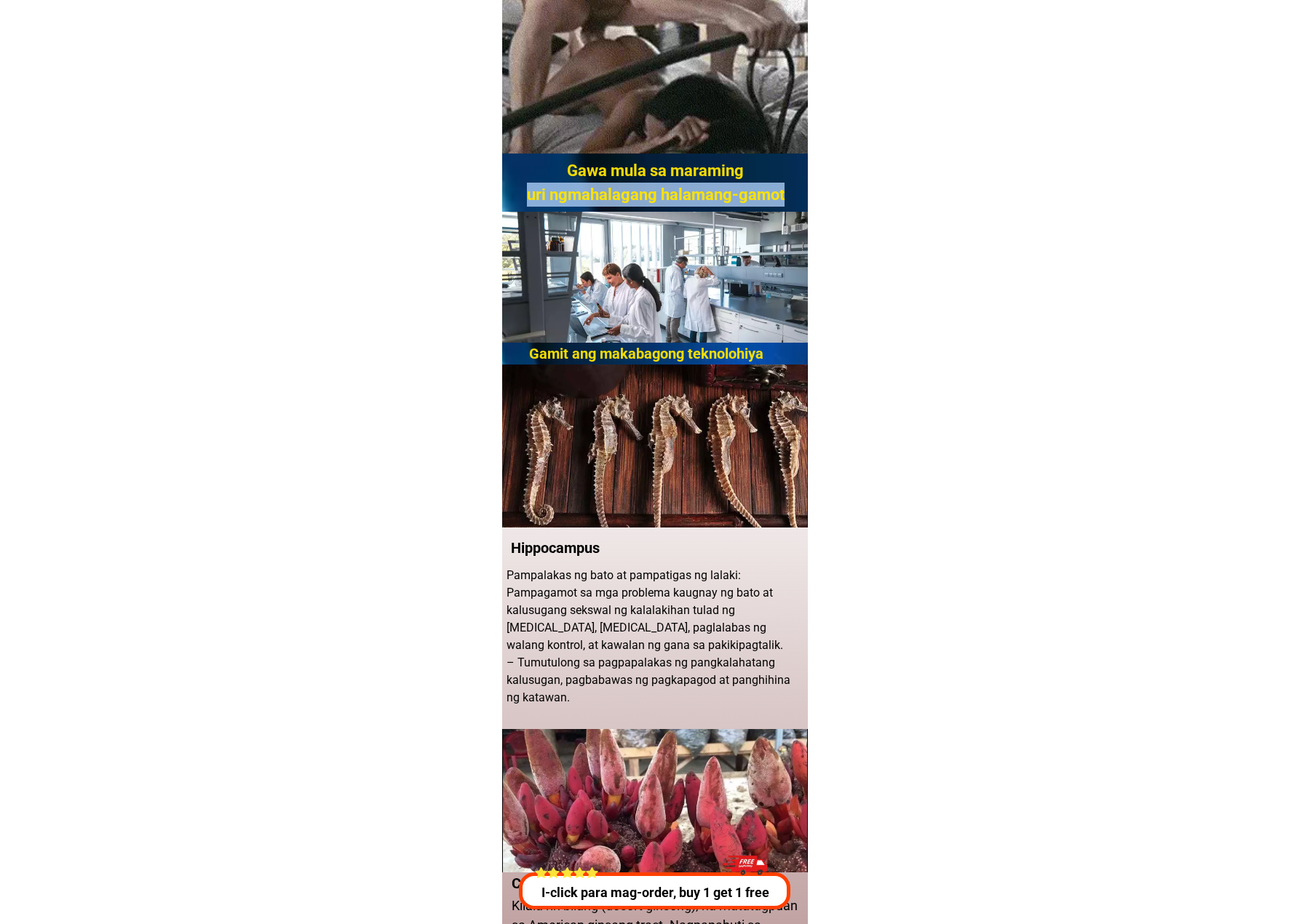
scroll to position [873, 0]
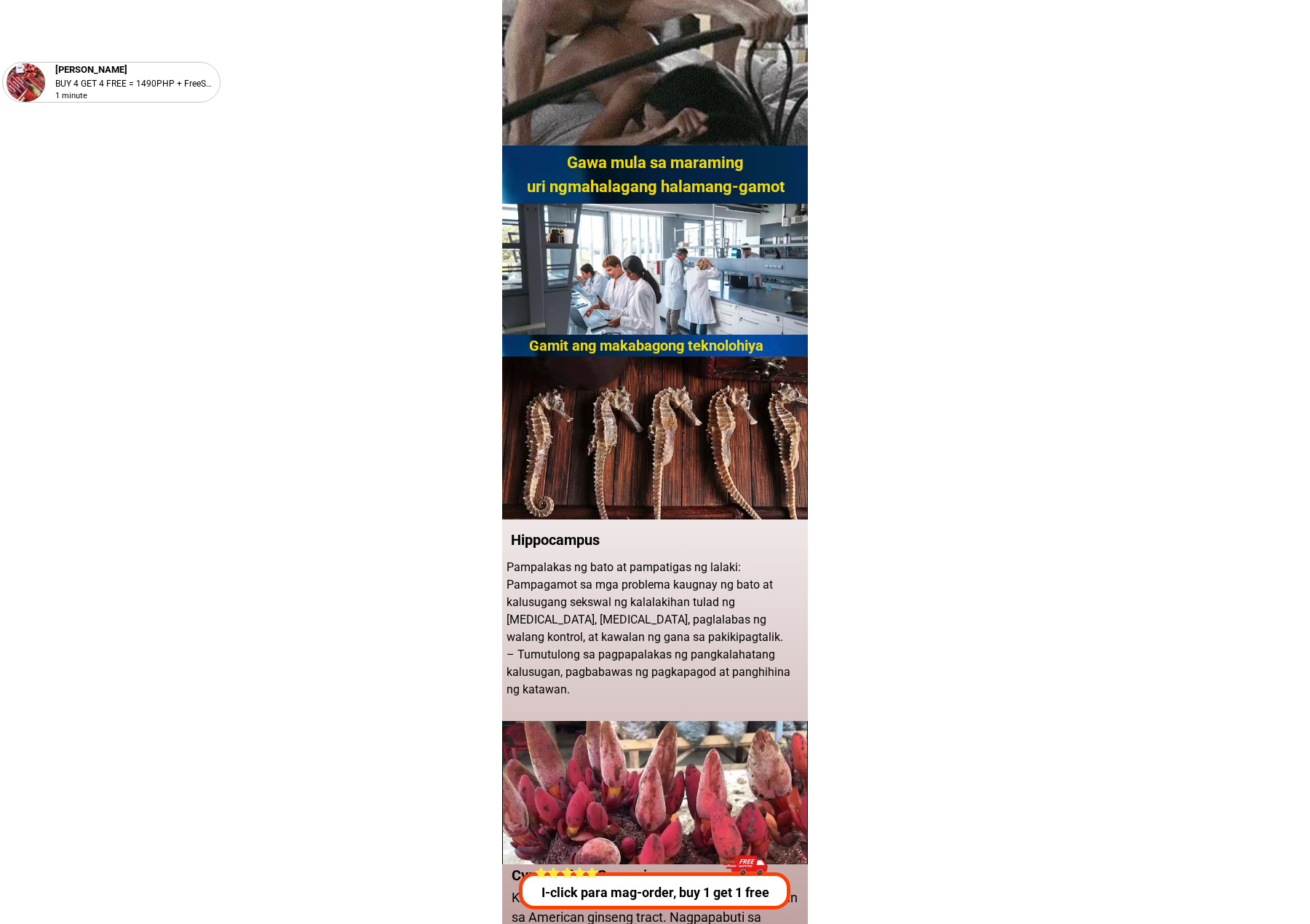
click at [603, 347] on h2 "Gamit ang makabagong teknolohiya" at bounding box center [683, 345] width 308 height 22
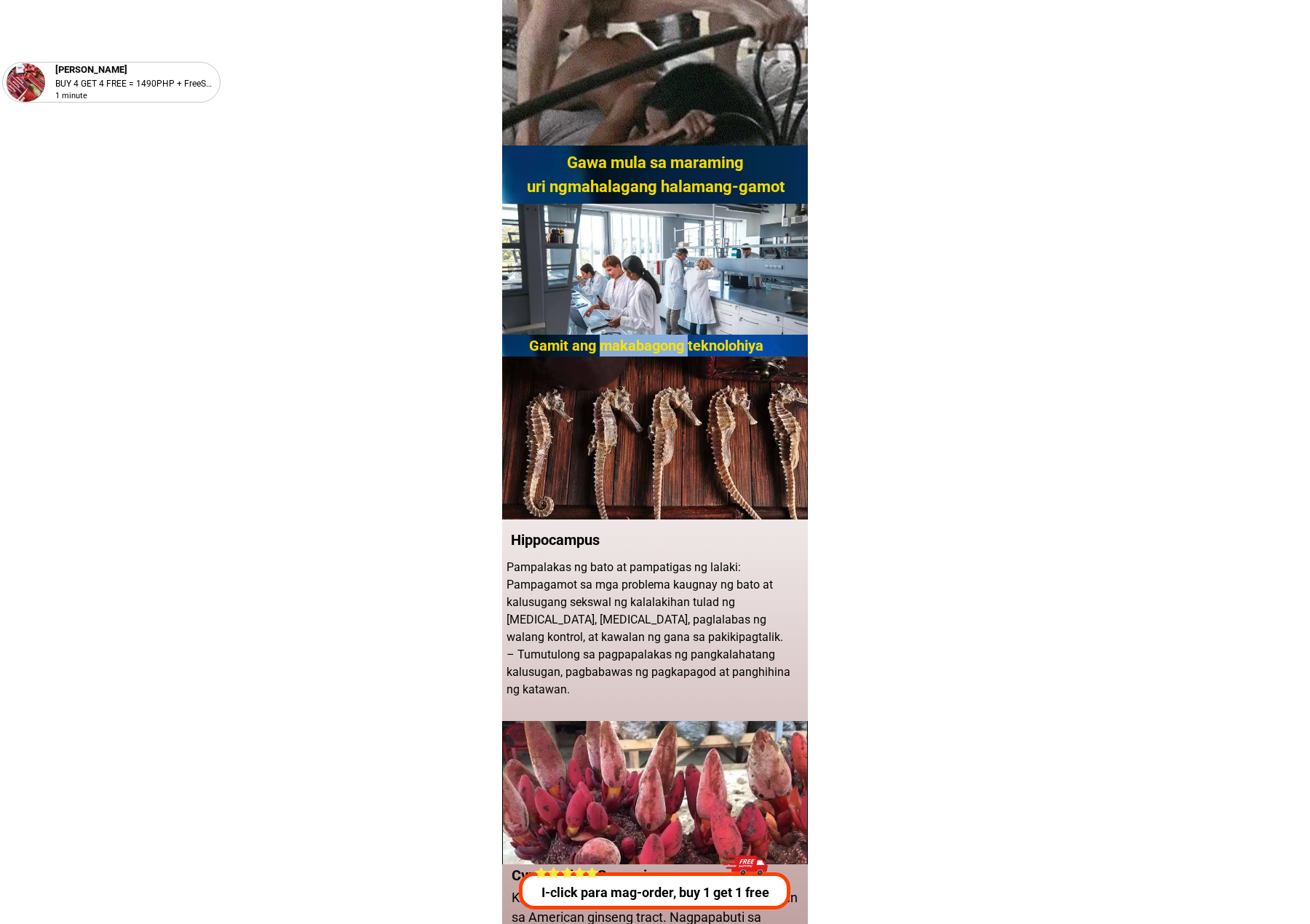
click at [603, 347] on h2 "Gamit ang makabagong teknolohiya" at bounding box center [683, 345] width 308 height 22
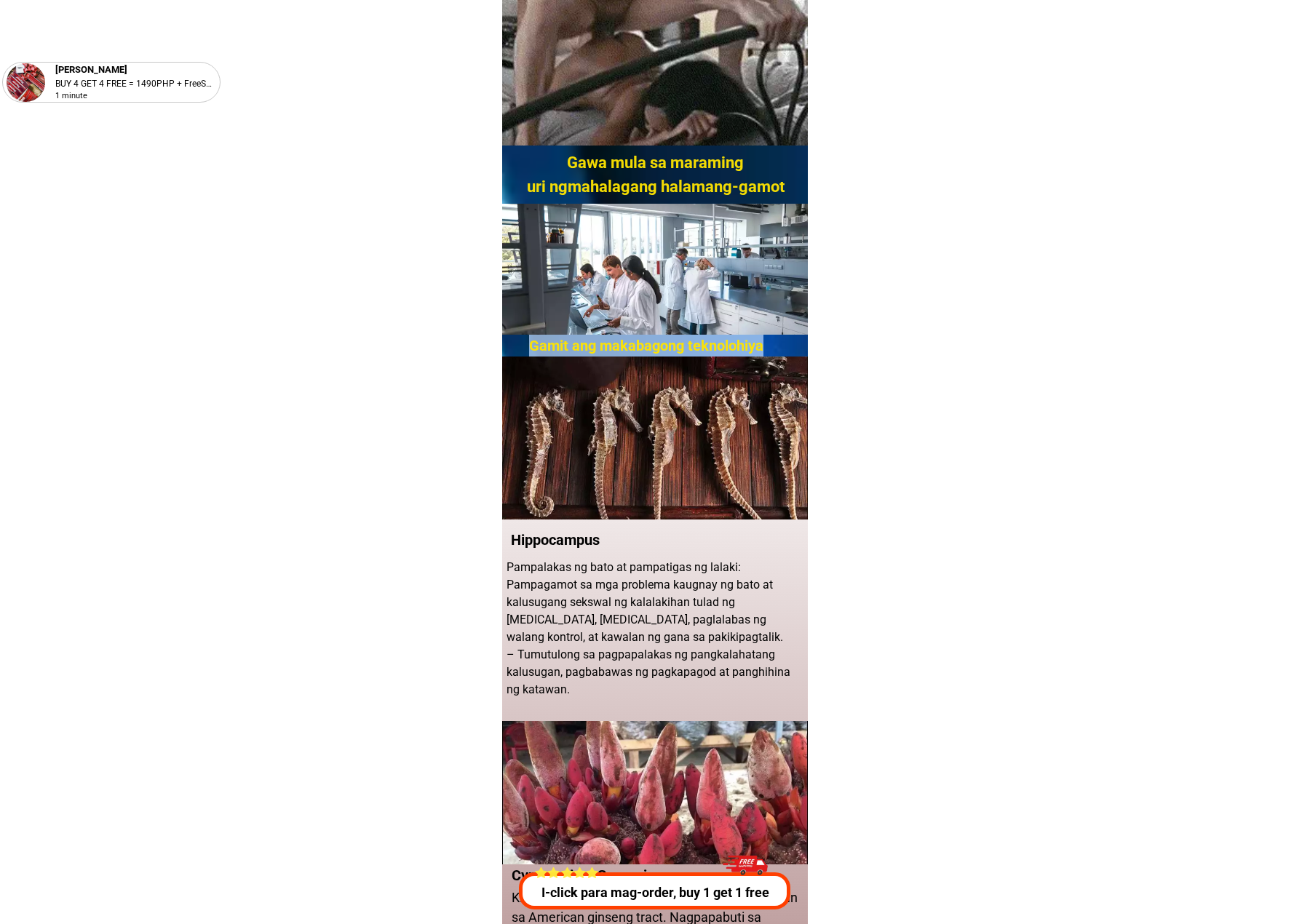
click at [603, 347] on h2 "Gamit ang makabagong teknolohiya" at bounding box center [683, 345] width 308 height 22
copy h2 "Gamit ang makabagong teknolohiya"
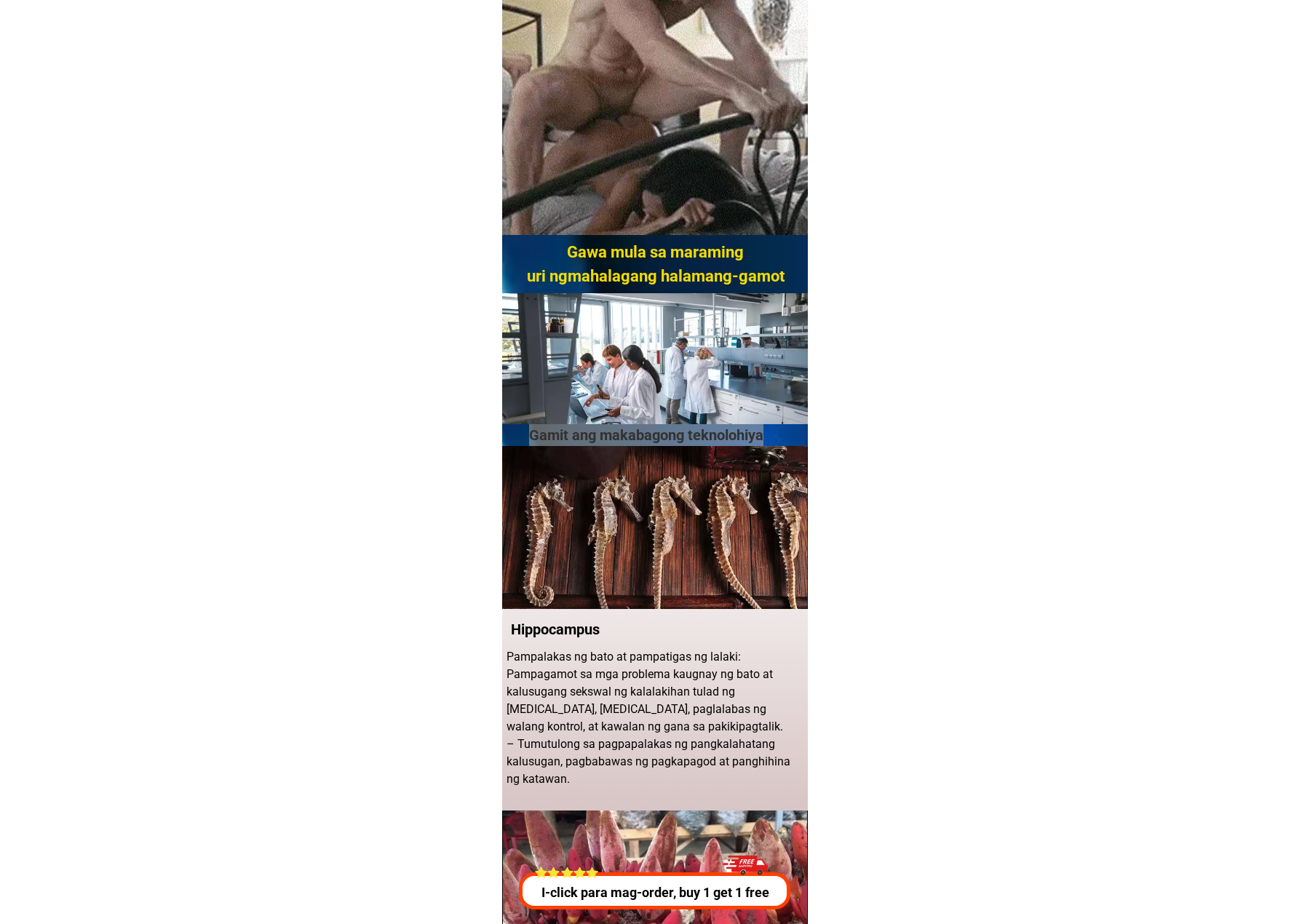
scroll to position [776, 0]
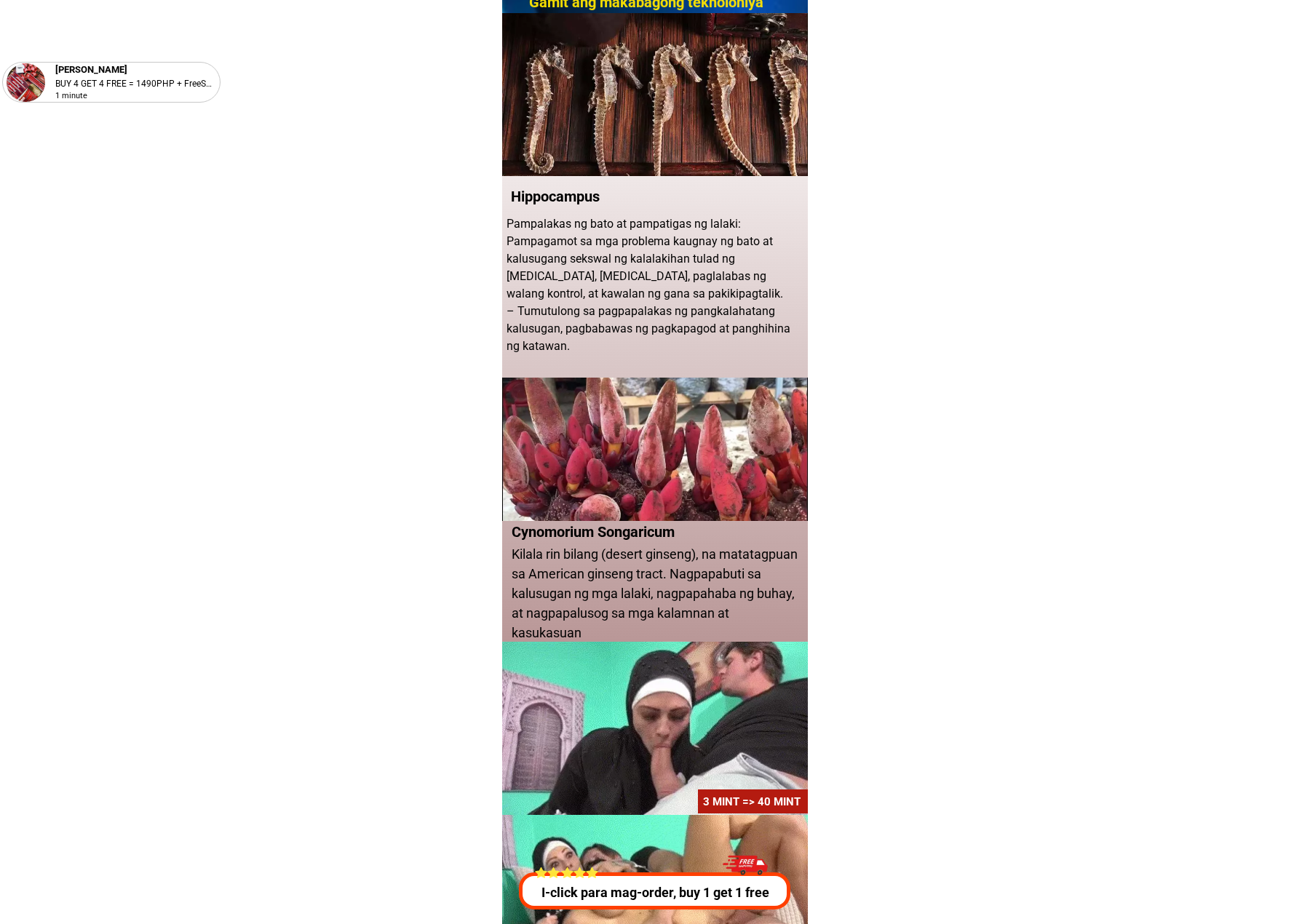
scroll to position [1261, 0]
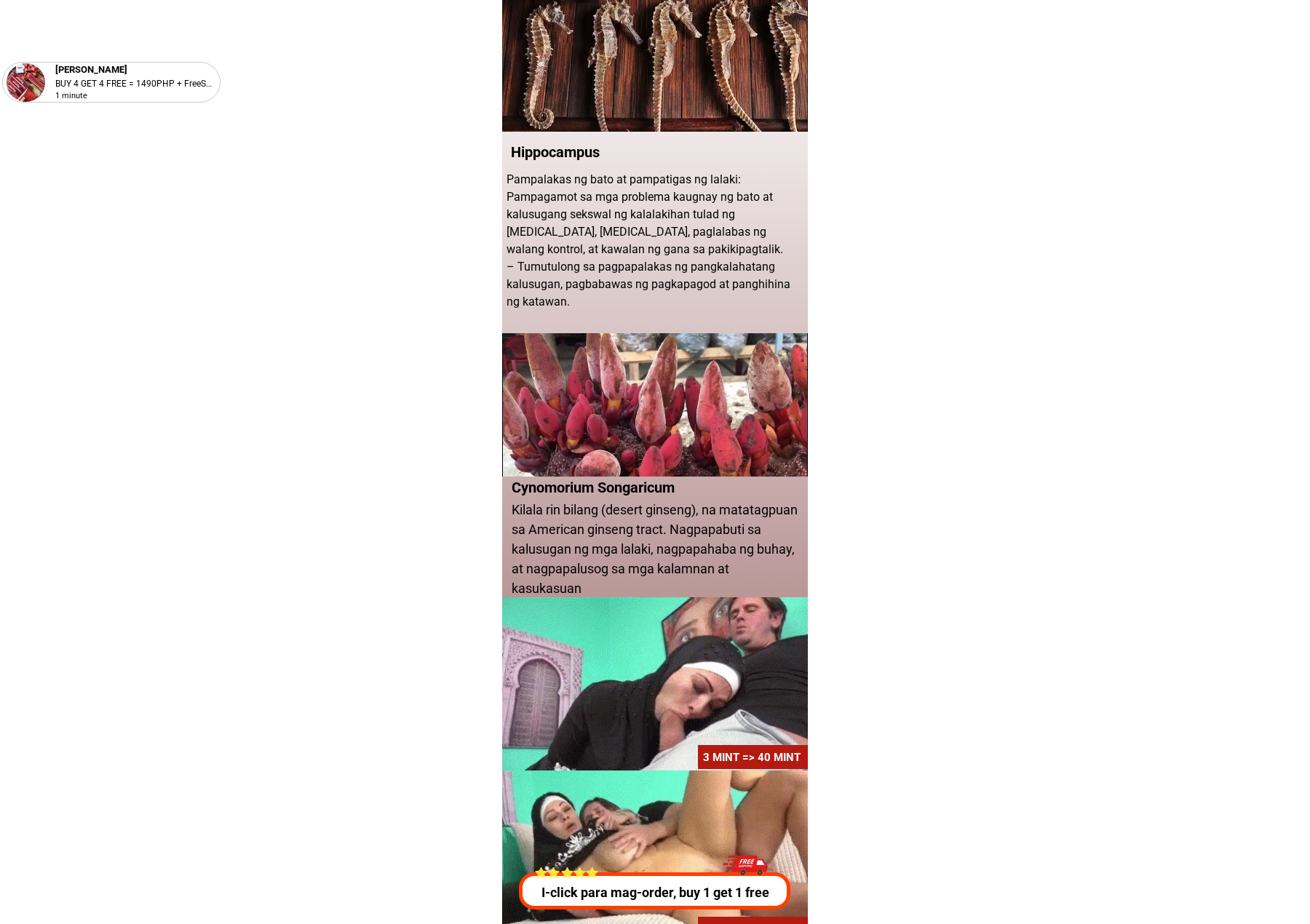
click at [603, 171] on p "Pampalakas ng bato at pampatigas ng lalaki: Pampagamot sa mga problema kaugnay …" at bounding box center [656, 241] width 299 height 140
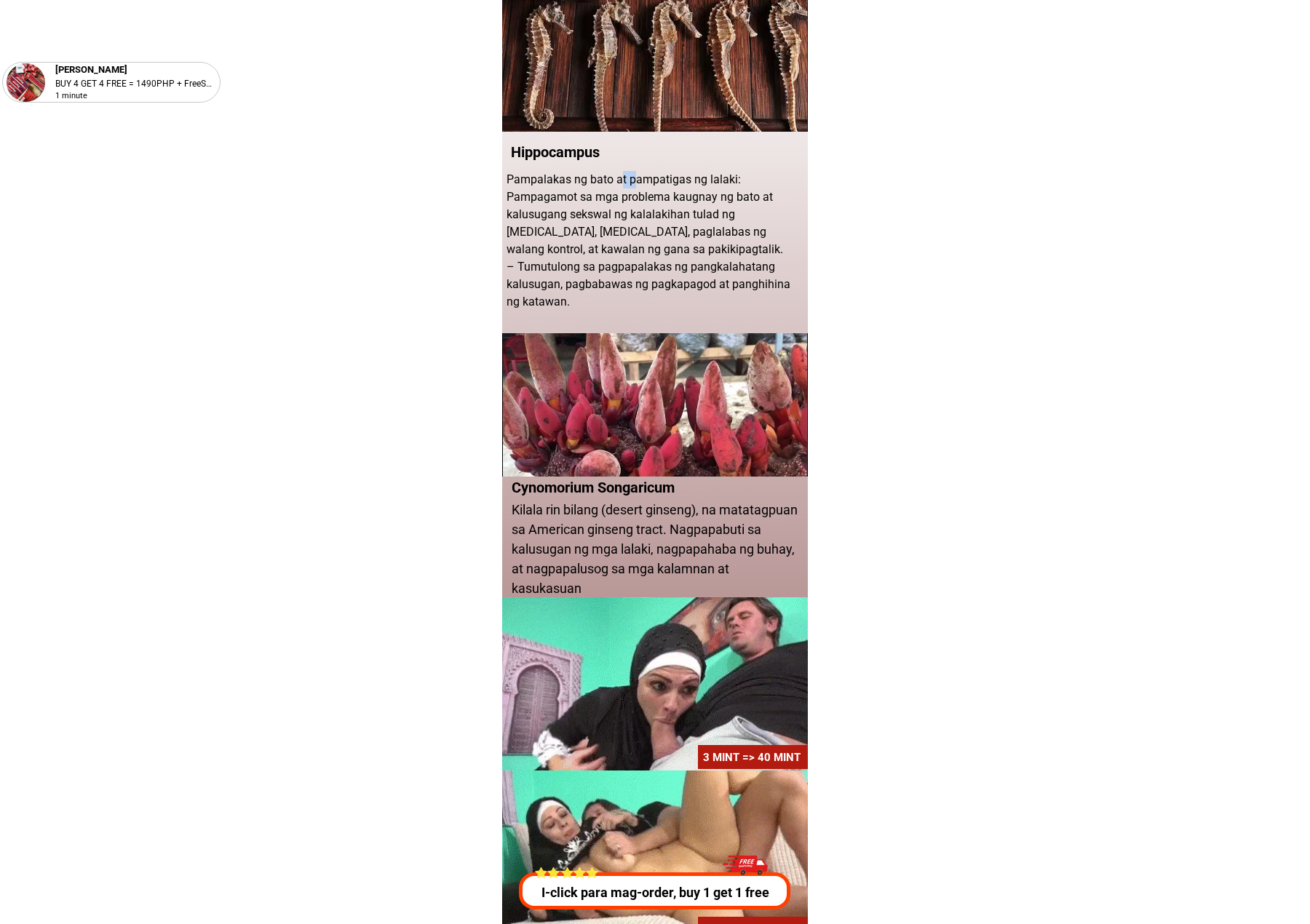
click at [603, 171] on p "Pampalakas ng bato at pampatigas ng lalaki: Pampagamot sa mga problema kaugnay …" at bounding box center [656, 241] width 299 height 140
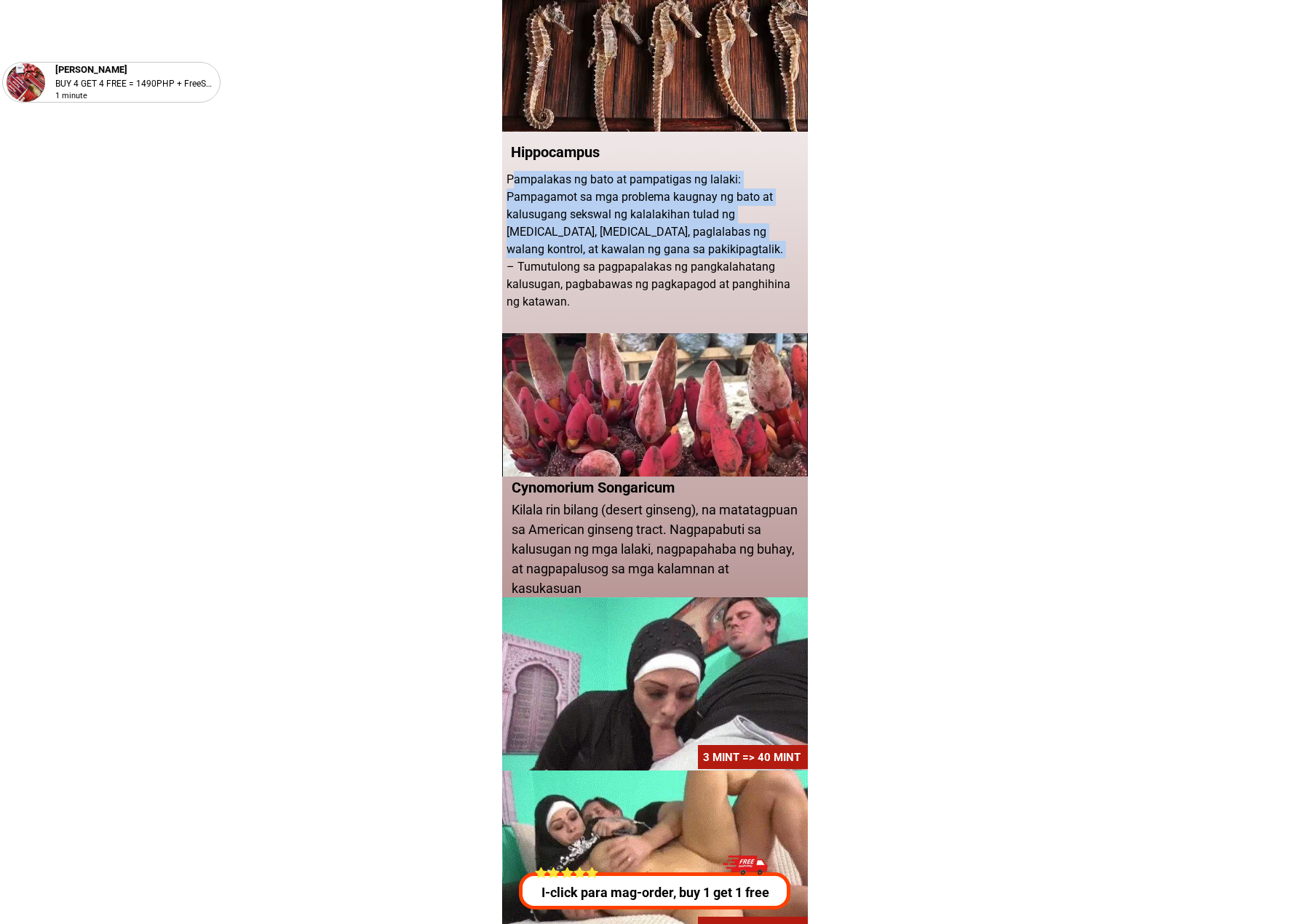
click at [603, 171] on p "Pampalakas ng bato at pampatigas ng lalaki: Pampagamot sa mga problema kaugnay …" at bounding box center [656, 241] width 299 height 140
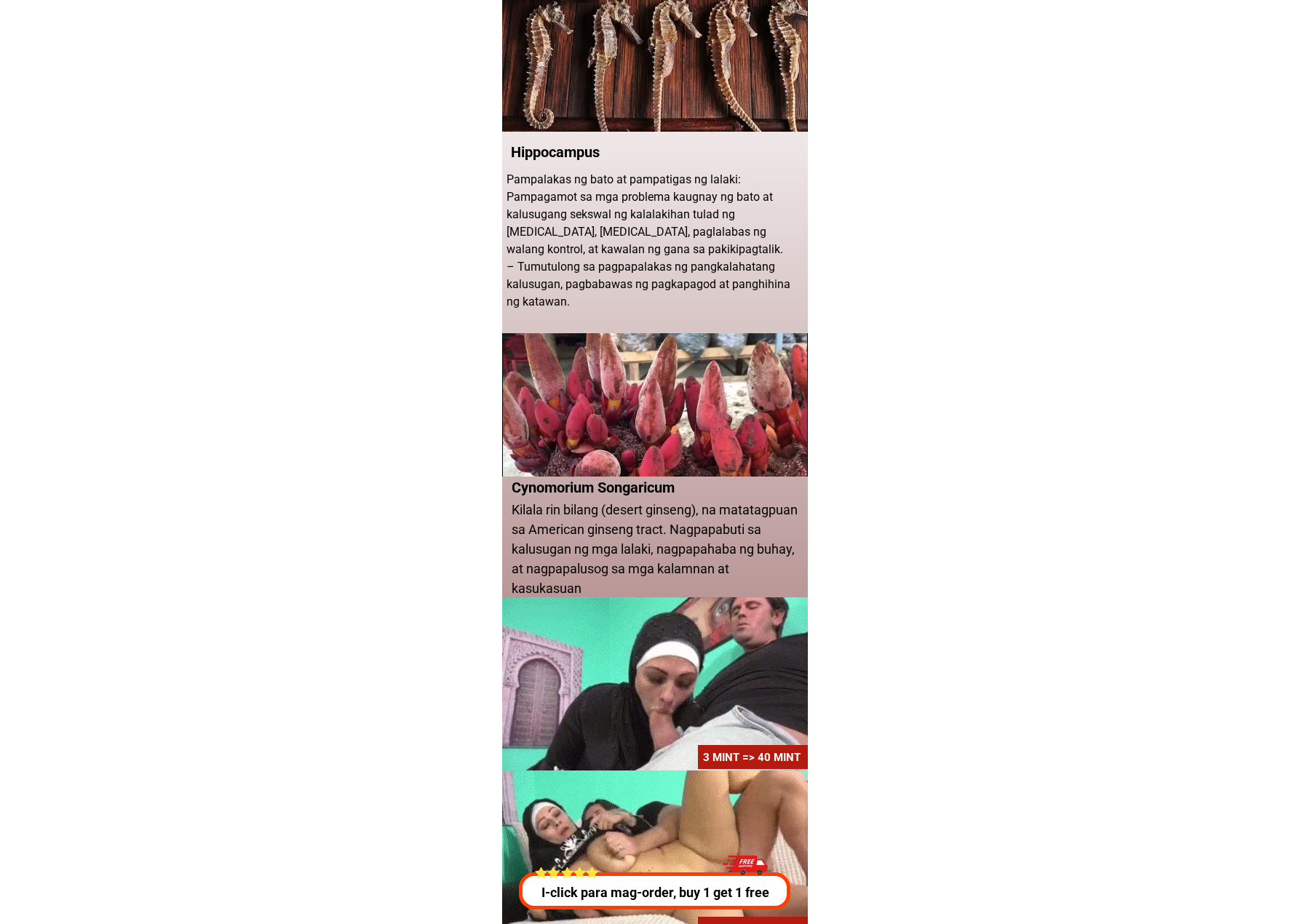
drag, startPoint x: 504, startPoint y: 147, endPoint x: 806, endPoint y: 306, distance: 341.3
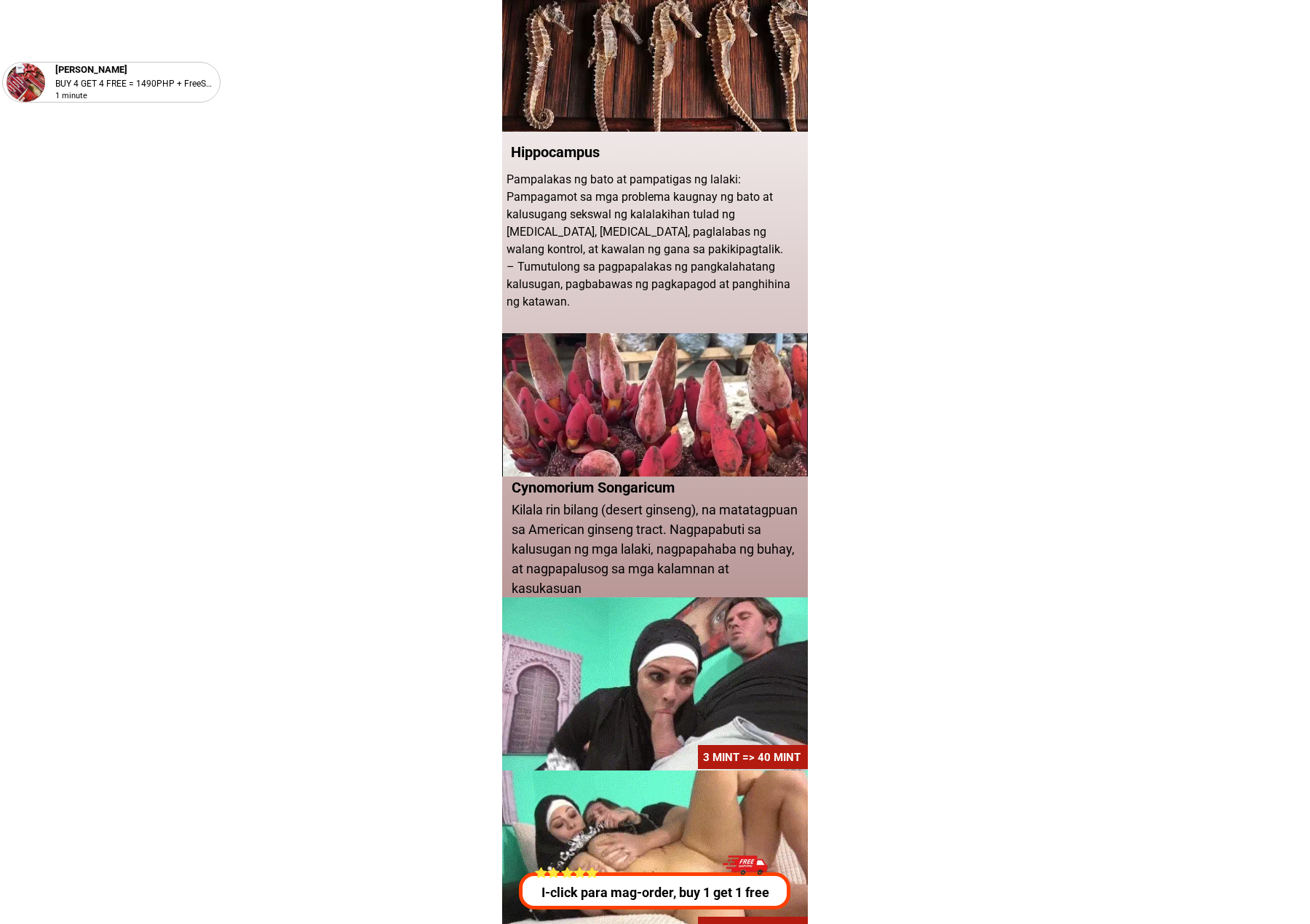
drag, startPoint x: 508, startPoint y: 146, endPoint x: 754, endPoint y: 300, distance: 290.2
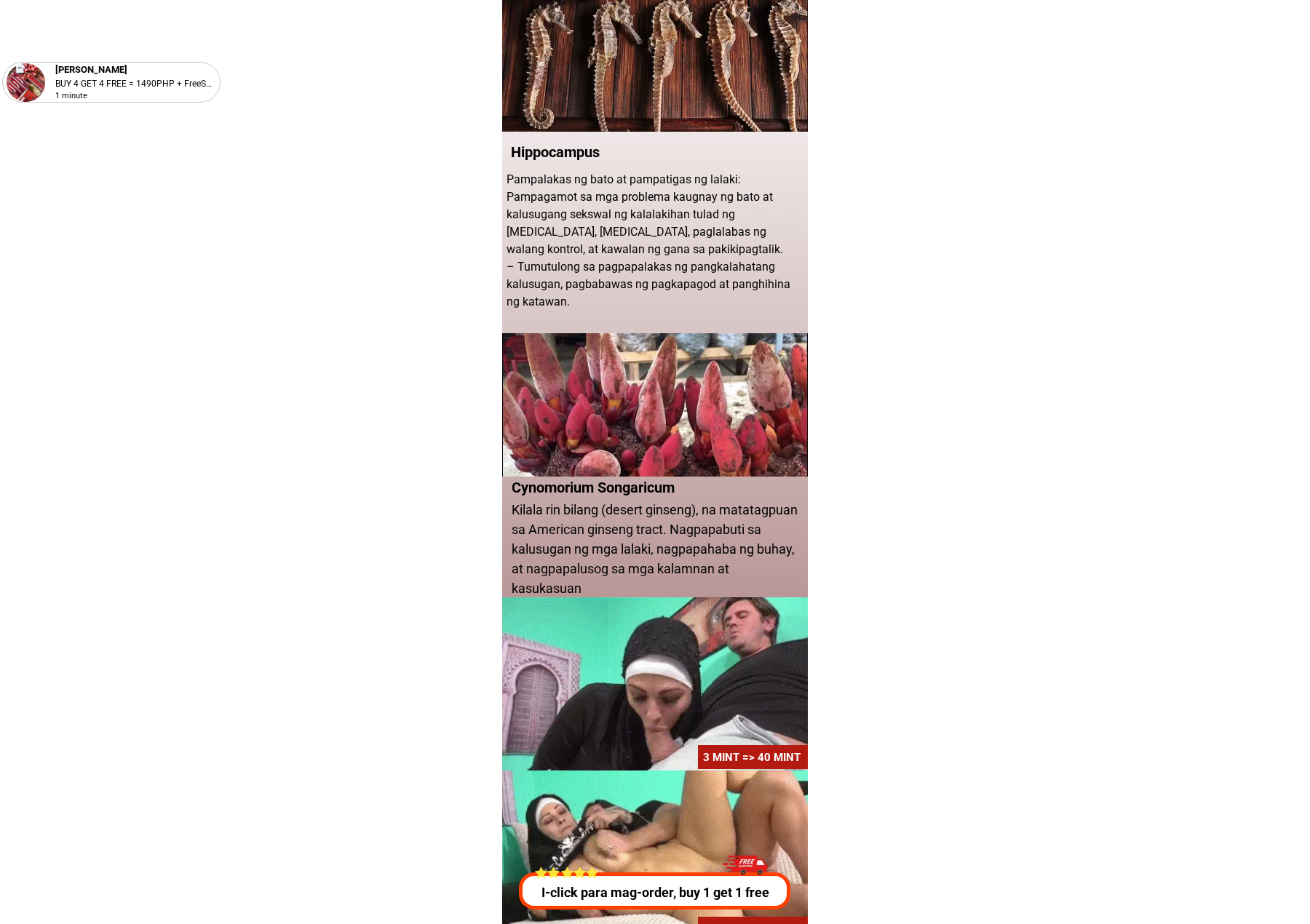
copy div "Gawa mula sa maraming uri ngmahalagang halamang-gamot Gamit ang makabagong tekn…"
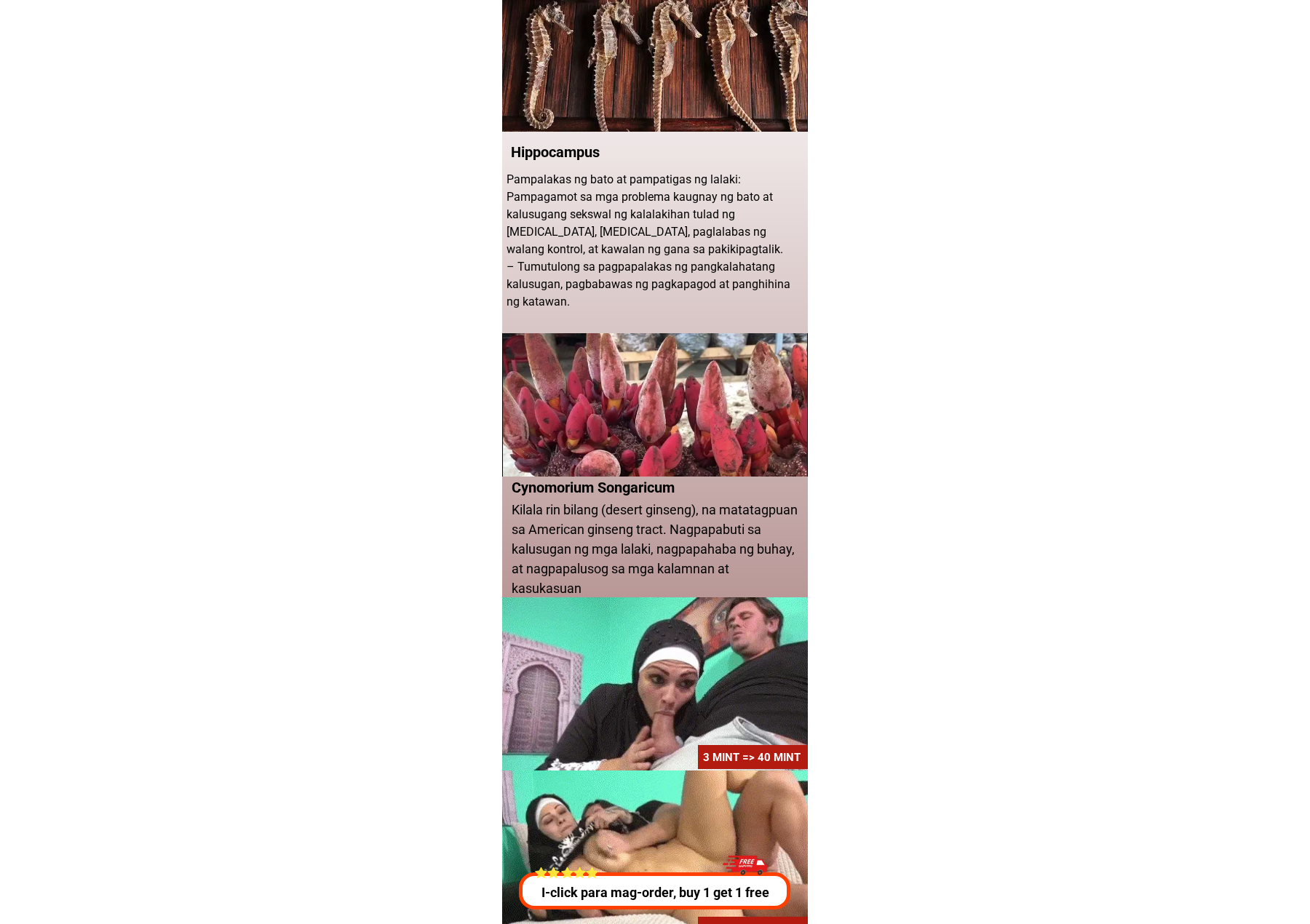
click at [603, 283] on p "Pampalakas ng bato at pampatigas ng lalaki: Pampagamot sa mga problema kaugnay …" at bounding box center [656, 241] width 299 height 140
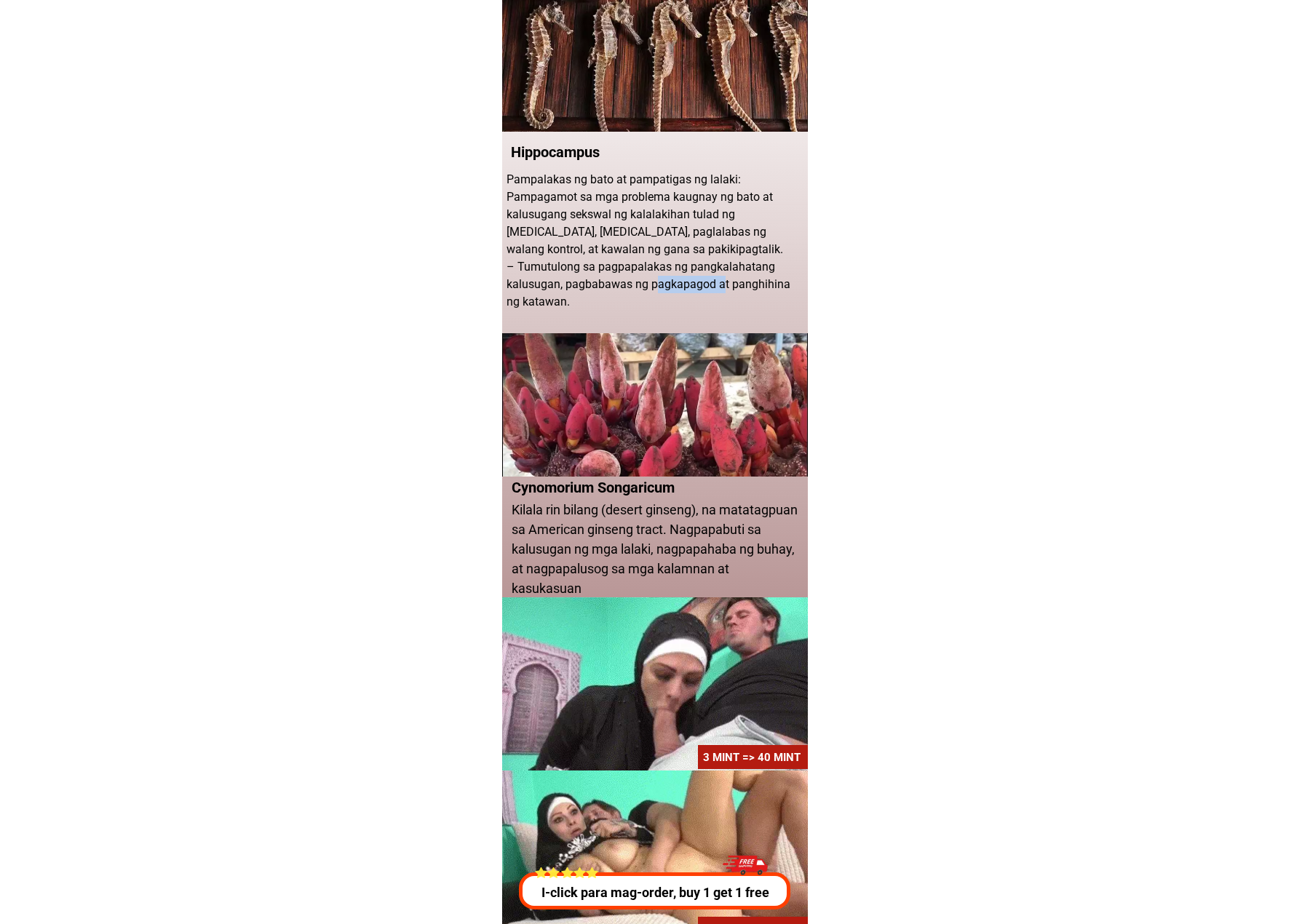
click at [603, 283] on p "Pampalakas ng bato at pampatigas ng lalaki: Pampagamot sa mga problema kaugnay …" at bounding box center [656, 241] width 299 height 140
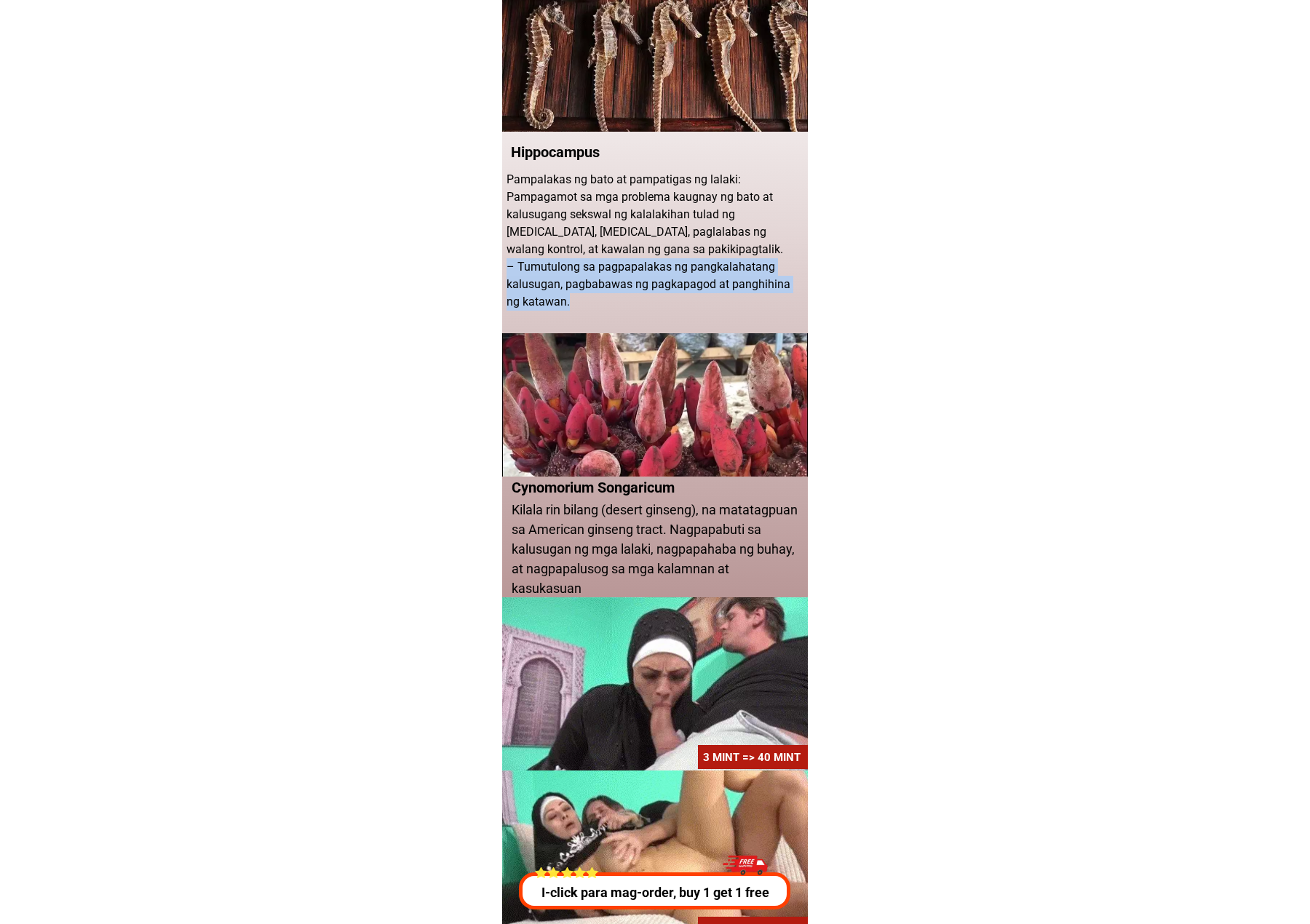
click at [603, 283] on p "Pampalakas ng bato at pampatigas ng lalaki: Pampagamot sa mga problema kaugnay …" at bounding box center [656, 241] width 299 height 140
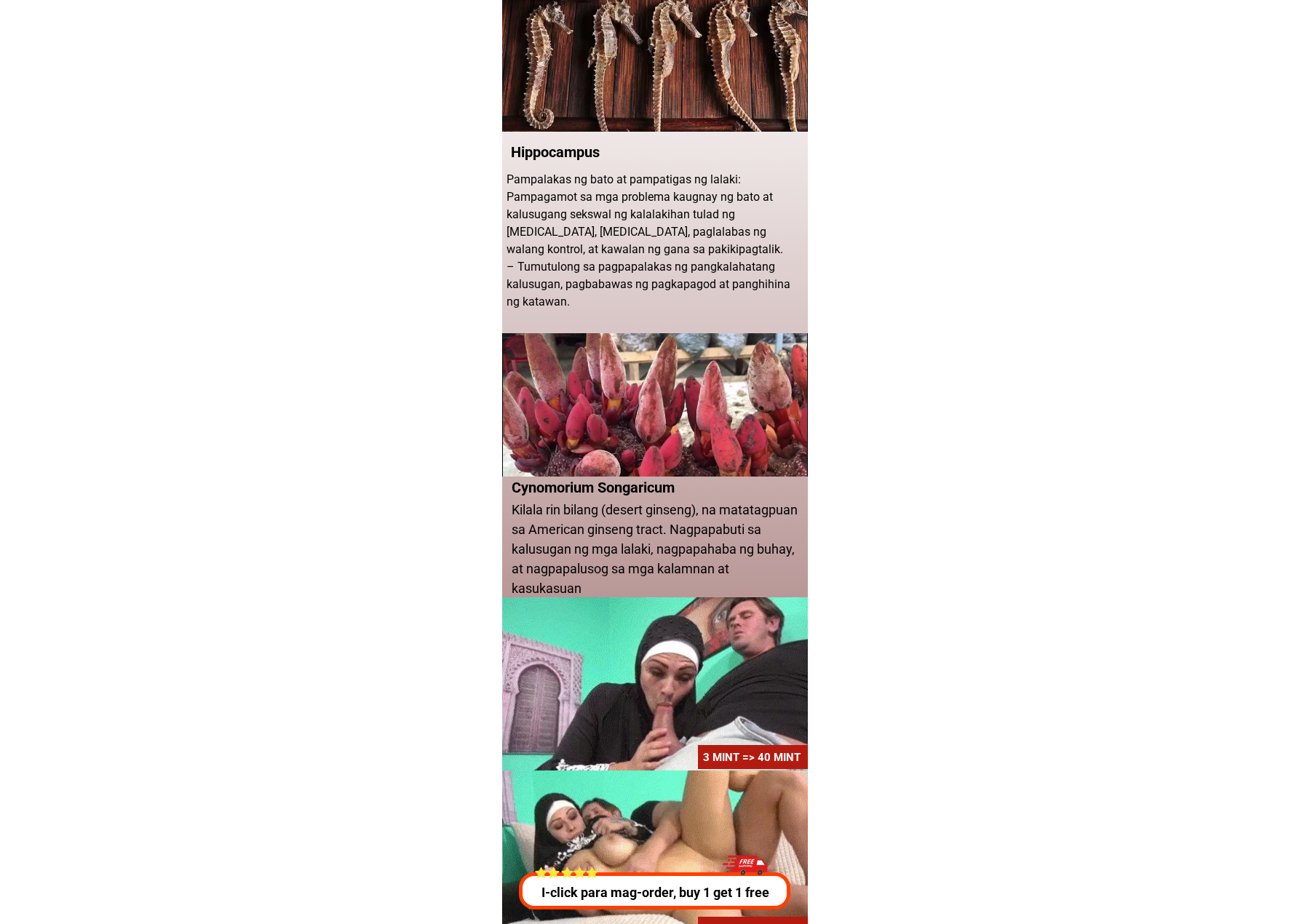
drag, startPoint x: 656, startPoint y: 300, endPoint x: 345, endPoint y: 198, distance: 327.3
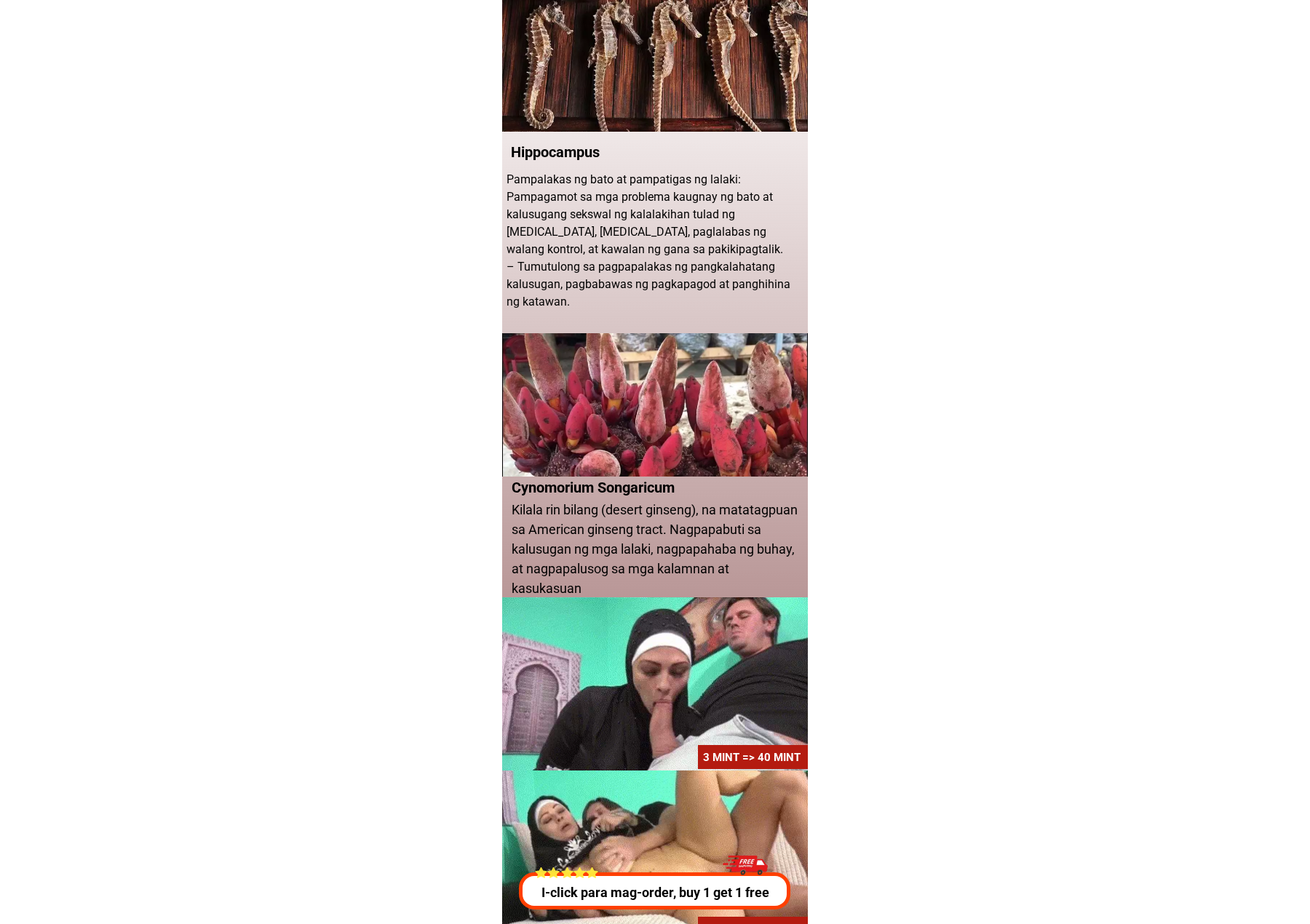
copy div "Gawa mula sa maraming uri ngmahalagang halamang-gamot Gamit ang makabagong tekn…"
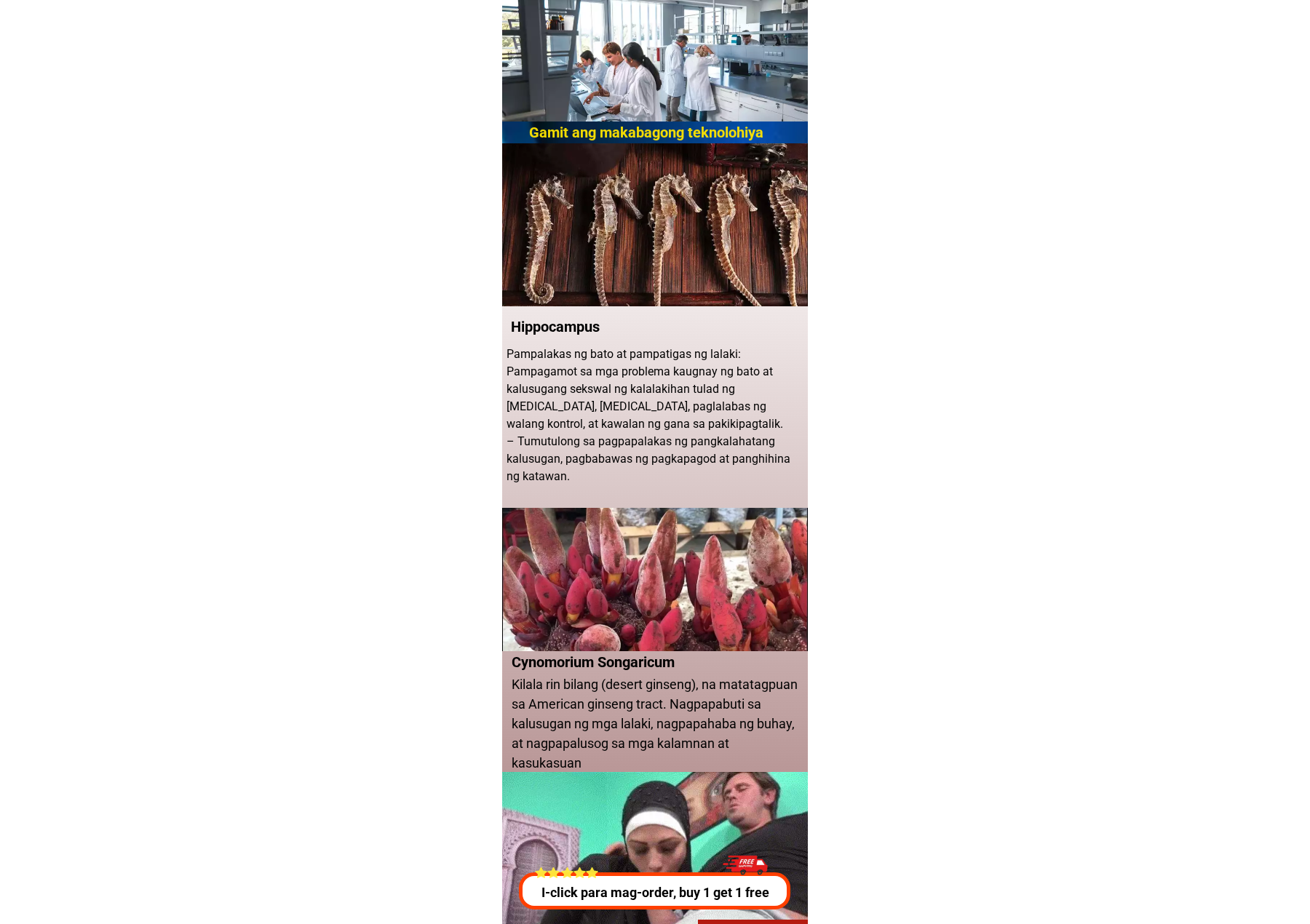
scroll to position [970, 0]
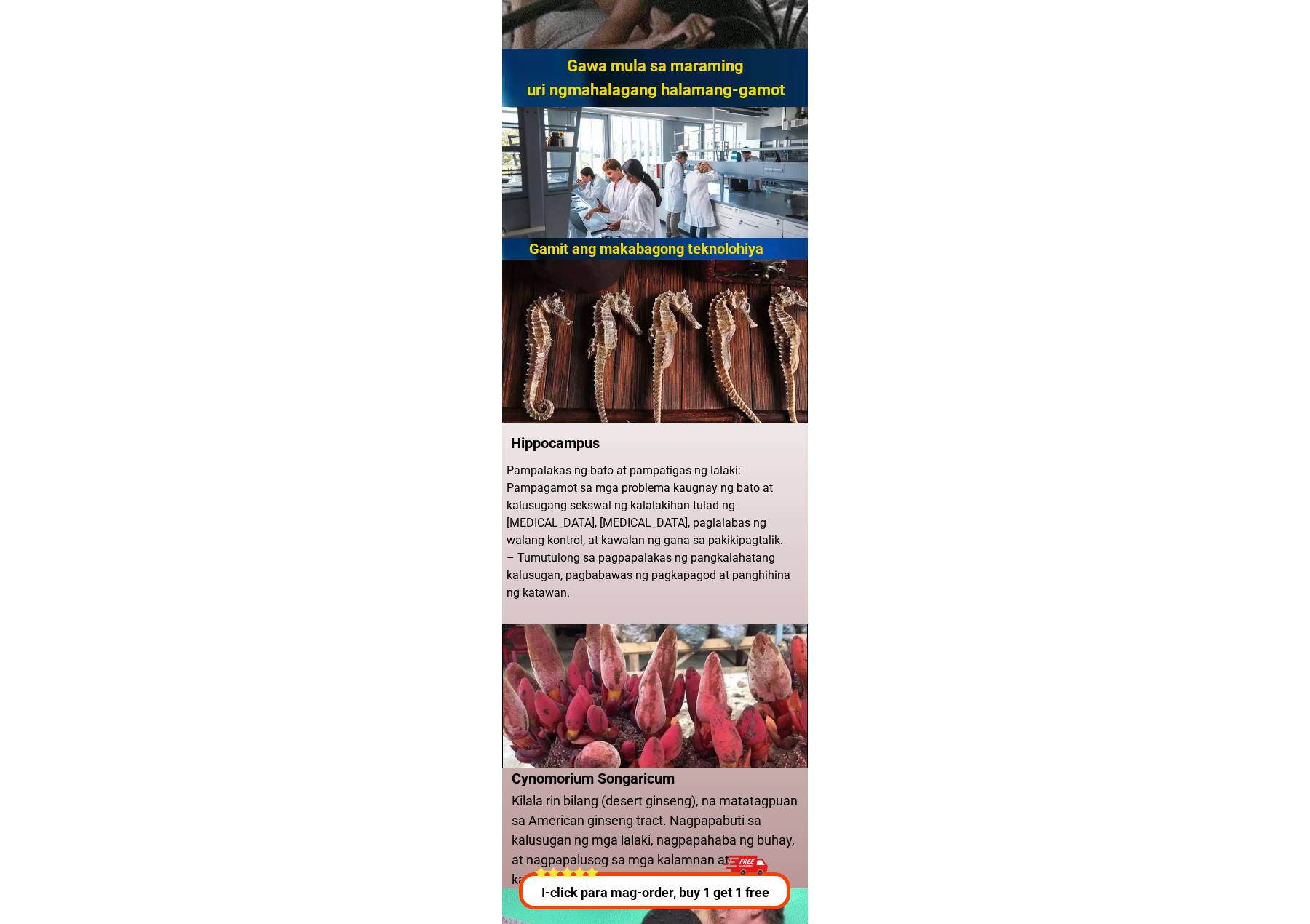
click at [603, 347] on p "Pampalakas ng bato at pampatigas ng lalaki: Pampagamot sa mga problema kaugnay …" at bounding box center [656, 532] width 299 height 140
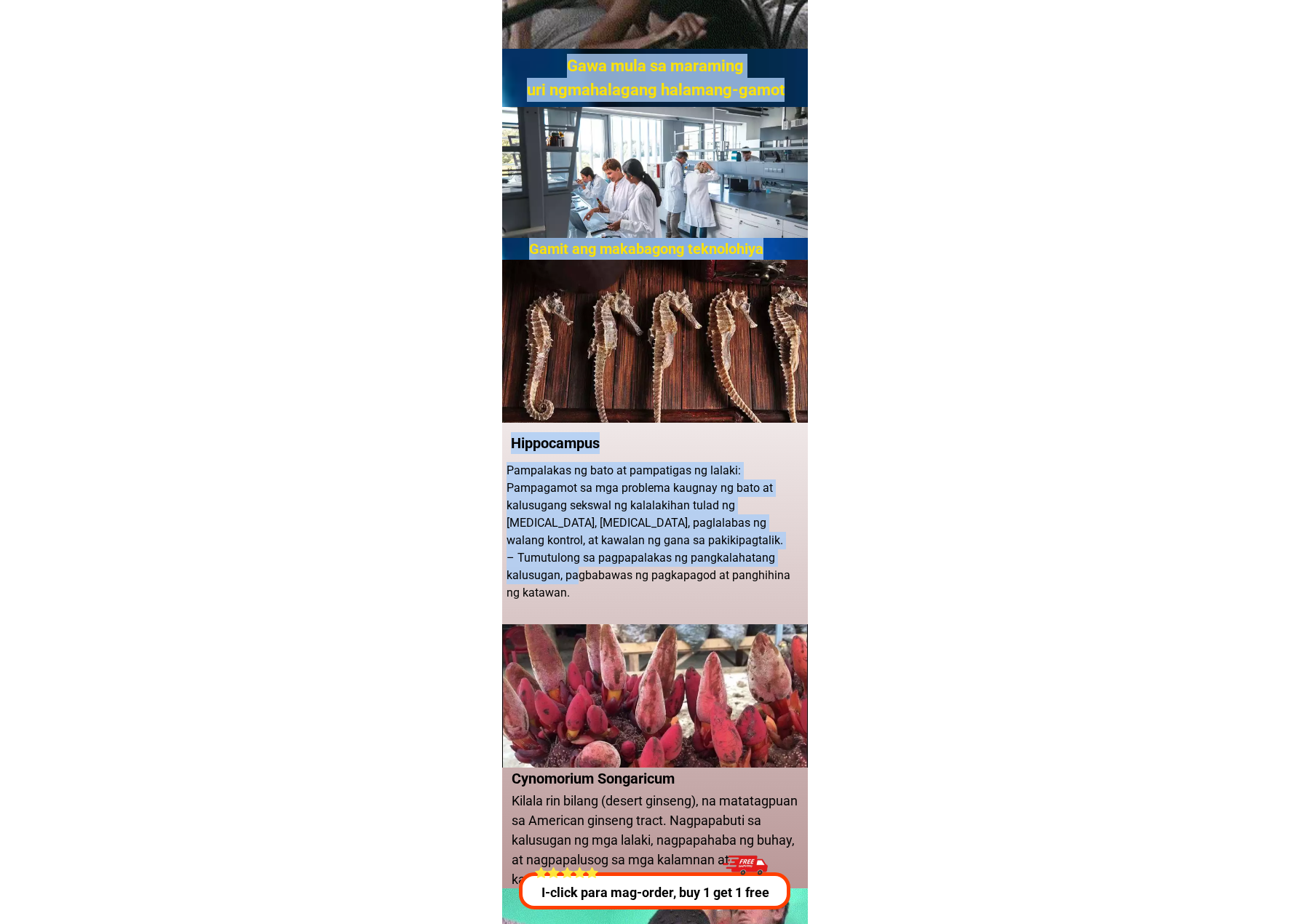
drag, startPoint x: 573, startPoint y: 579, endPoint x: 417, endPoint y: 463, distance: 194.4
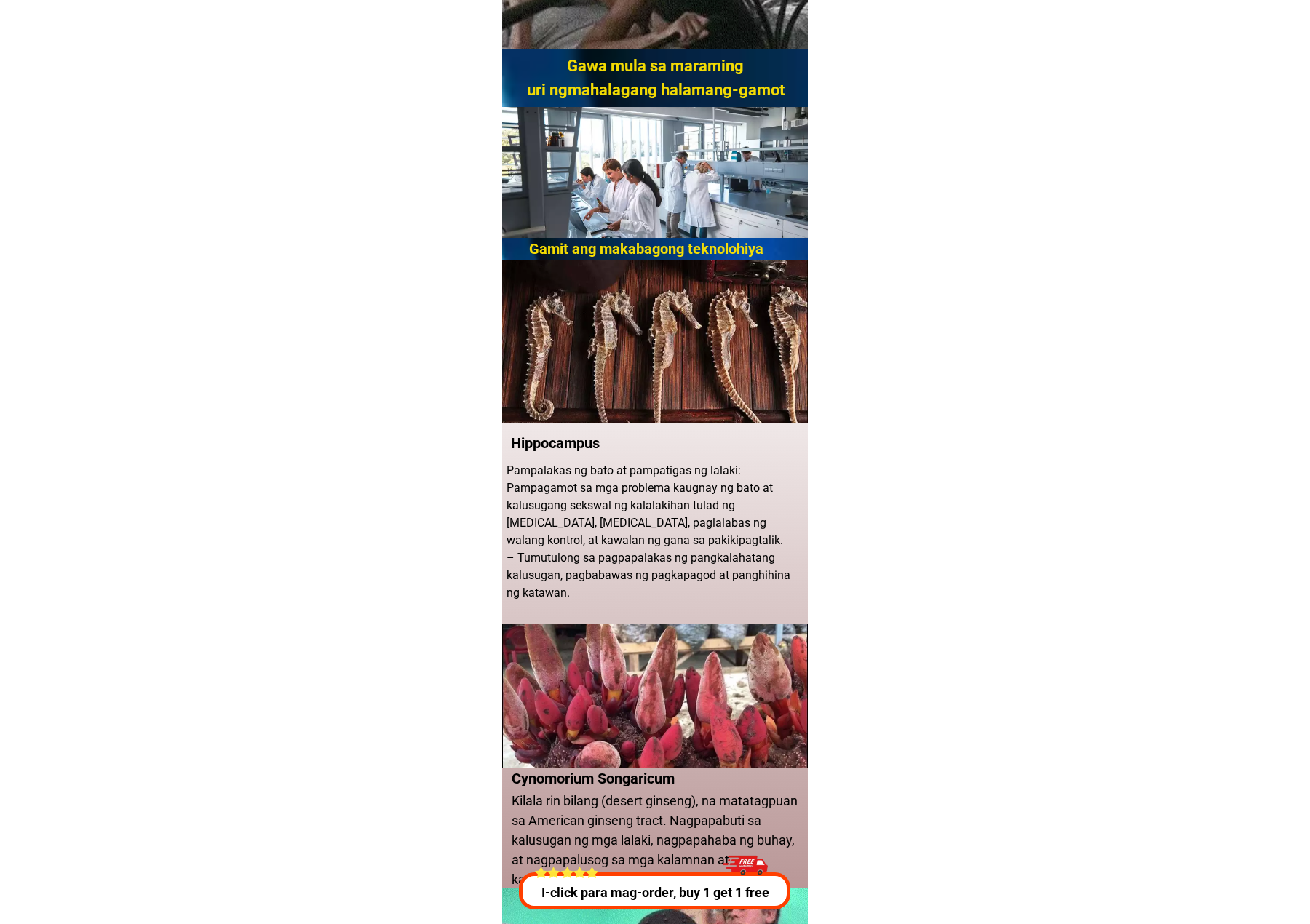
click at [603, 347] on p "Pampalakas ng bato at pampatigas ng lalaki: Pampagamot sa mga problema kaugnay …" at bounding box center [656, 532] width 299 height 140
drag, startPoint x: 603, startPoint y: 607, endPoint x: 498, endPoint y: 556, distance: 116.7
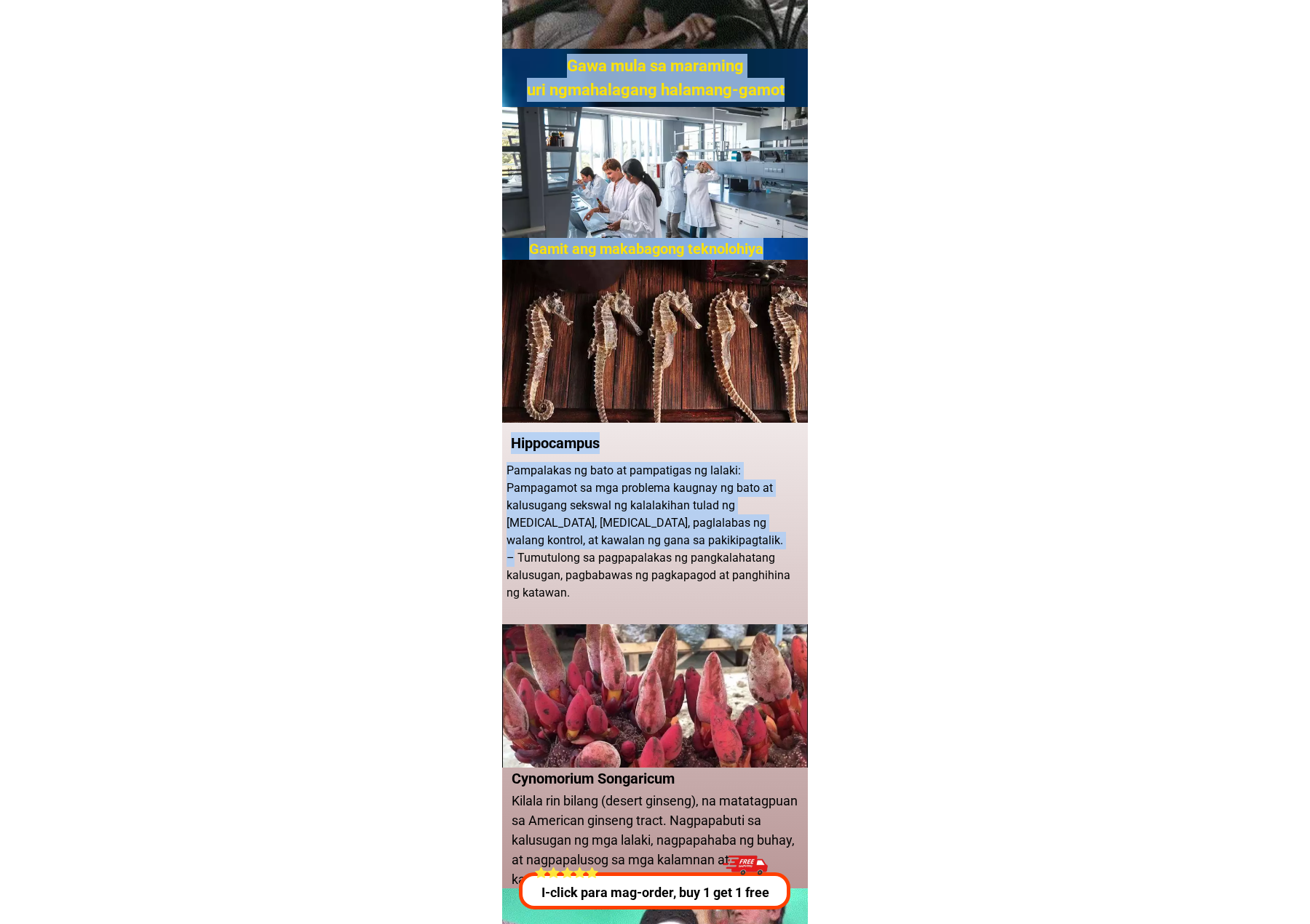
click at [516, 347] on div "Gawa mula sa maraming uri ngmahalagang halamang-gamot Gamit ang makabagong tekn…" at bounding box center [655, 28] width 306 height 1721
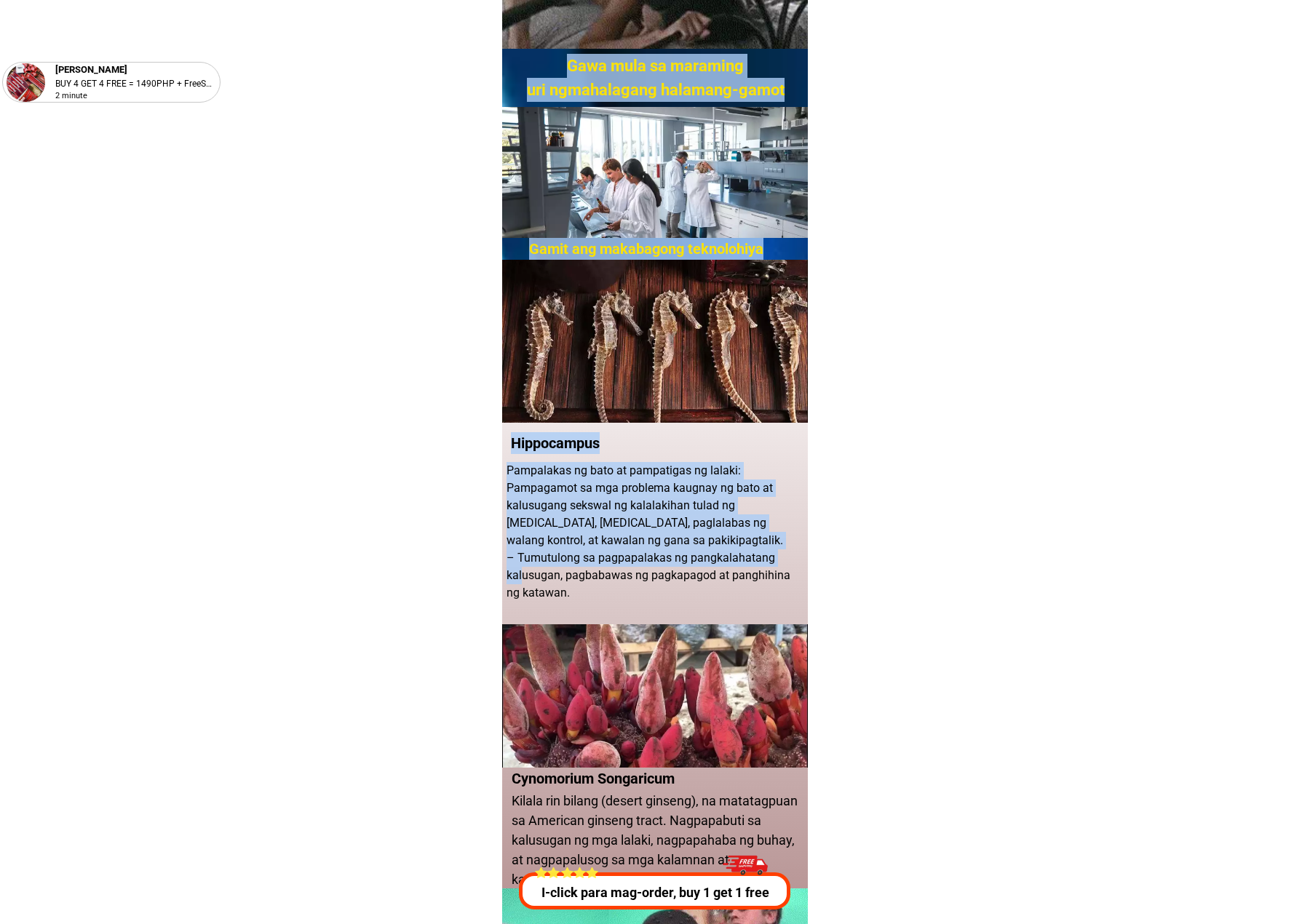
click at [506, 347] on p "Pampalakas ng bato at pampatigas ng lalaki: Pampagamot sa mga problema kaugnay …" at bounding box center [656, 532] width 299 height 140
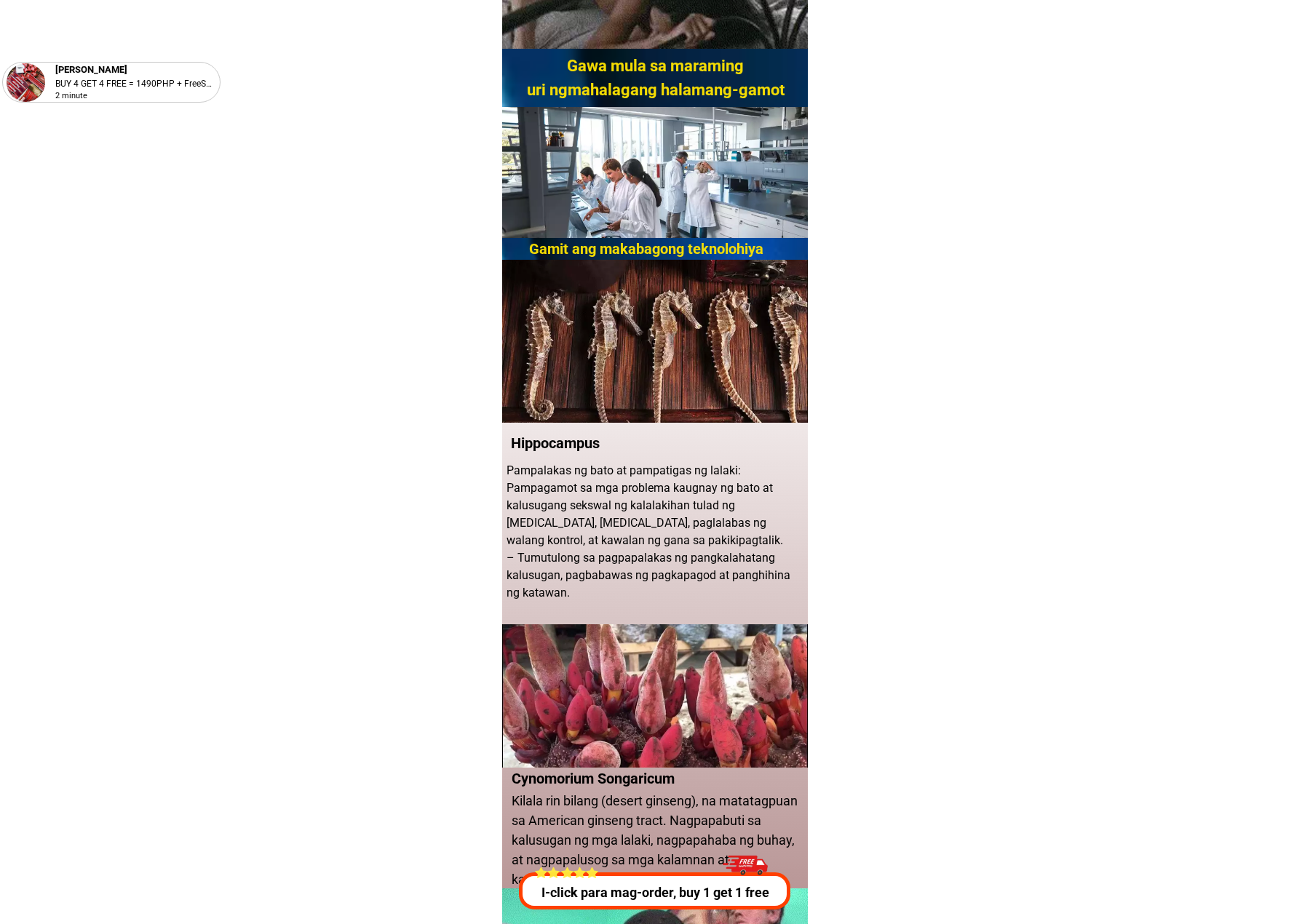
click at [516, 347] on p "Hippocampus" at bounding box center [584, 443] width 146 height 22
click at [502, 347] on div "Gawa mula sa maraming uri ngmahalagang halamang-gamot Gamit ang makabagong tekn…" at bounding box center [655, 28] width 306 height 1721
drag, startPoint x: 514, startPoint y: 441, endPoint x: 744, endPoint y: 592, distance: 275.1
click at [603, 347] on div "Gawa mula sa maraming uri ngmahalagang halamang-gamot Gamit ang makabagong tekn…" at bounding box center [655, 28] width 306 height 1721
copy div "Hippocampus Pampalakas ng bato at pampatigas ng lalaki: Pampagamot sa mga probl…"
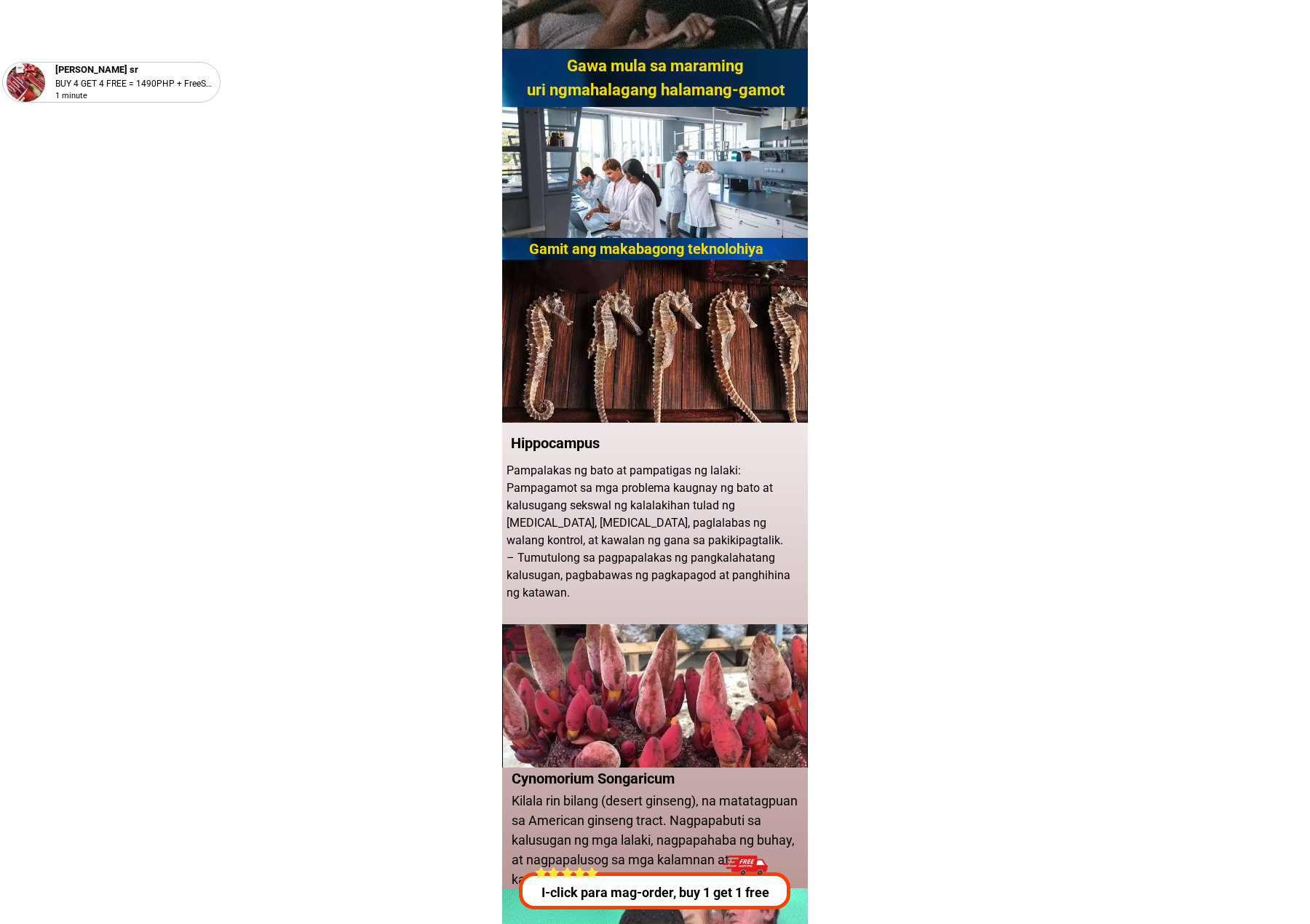
click at [603, 347] on p "Pampalakas ng bato at pampatigas ng lalaki: Pampagamot sa mga problema kaugnay …" at bounding box center [656, 532] width 299 height 140
click at [521, 347] on p "Hippocampus" at bounding box center [584, 443] width 146 height 22
click at [536, 347] on p "Hippocampus" at bounding box center [584, 443] width 146 height 22
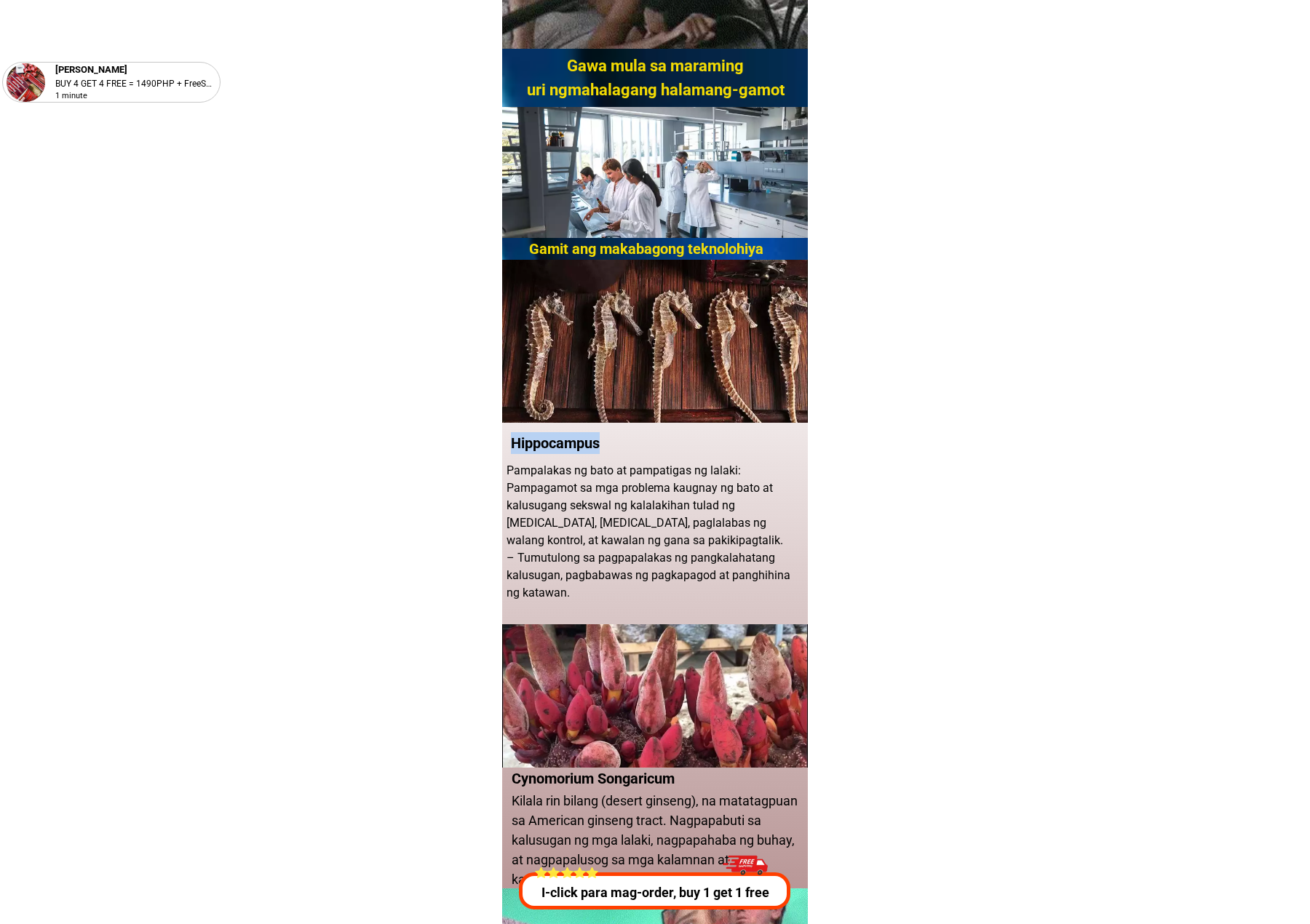
click at [536, 347] on p "Hippocampus" at bounding box center [584, 443] width 146 height 22
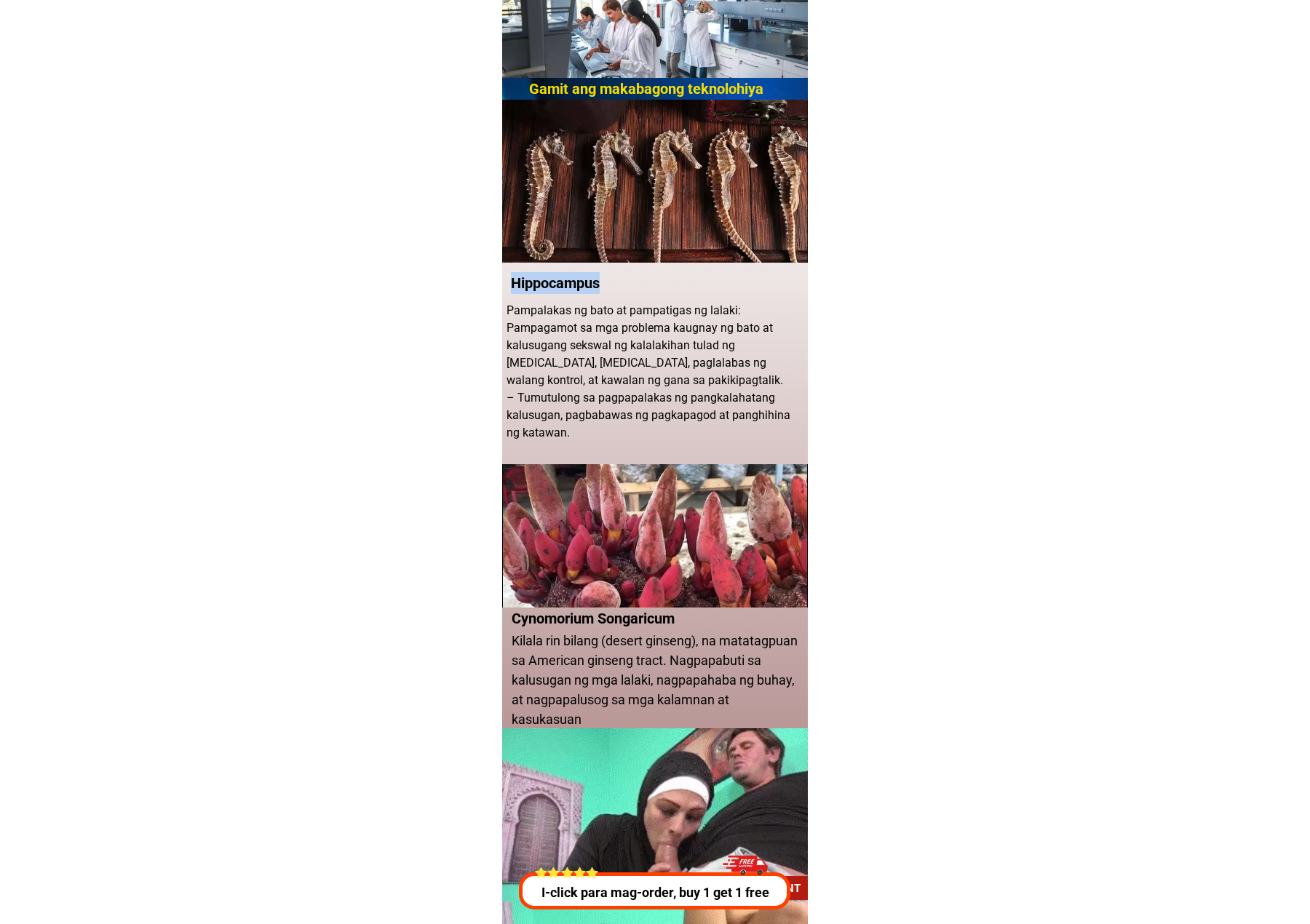
scroll to position [1164, 0]
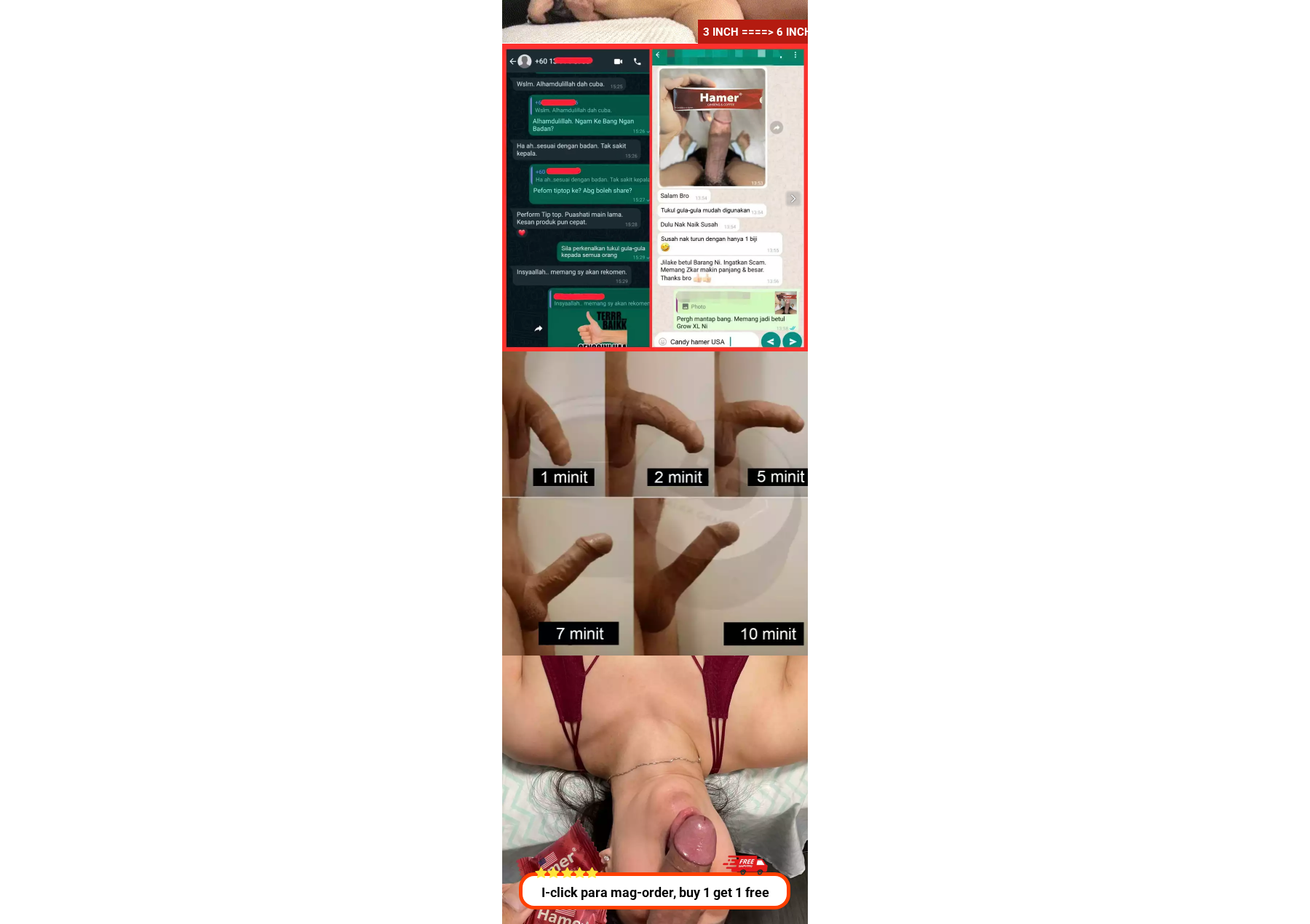
scroll to position [2135, 0]
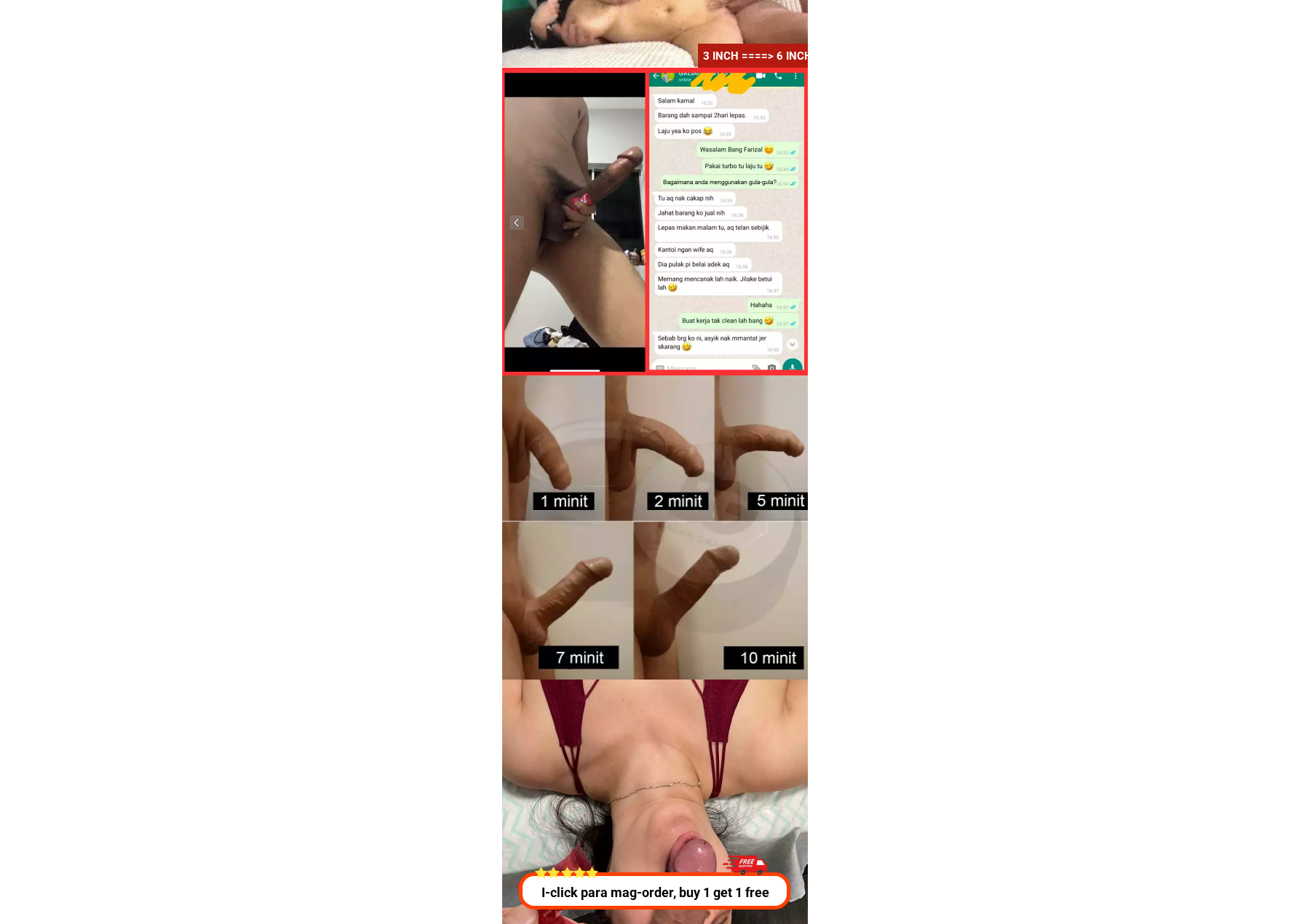
click at [603, 201] on div at bounding box center [655, 221] width 306 height 309
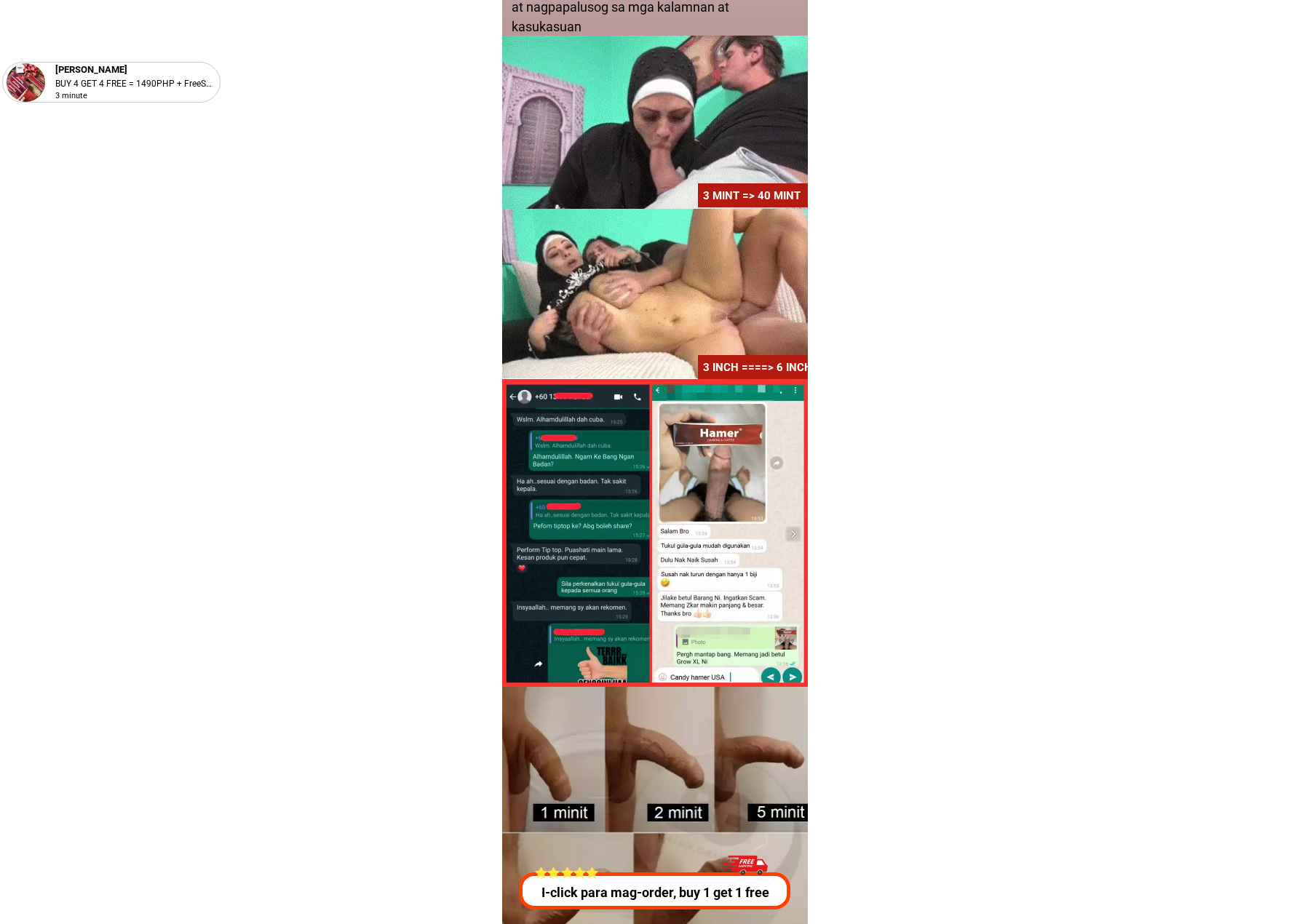
scroll to position [1844, 0]
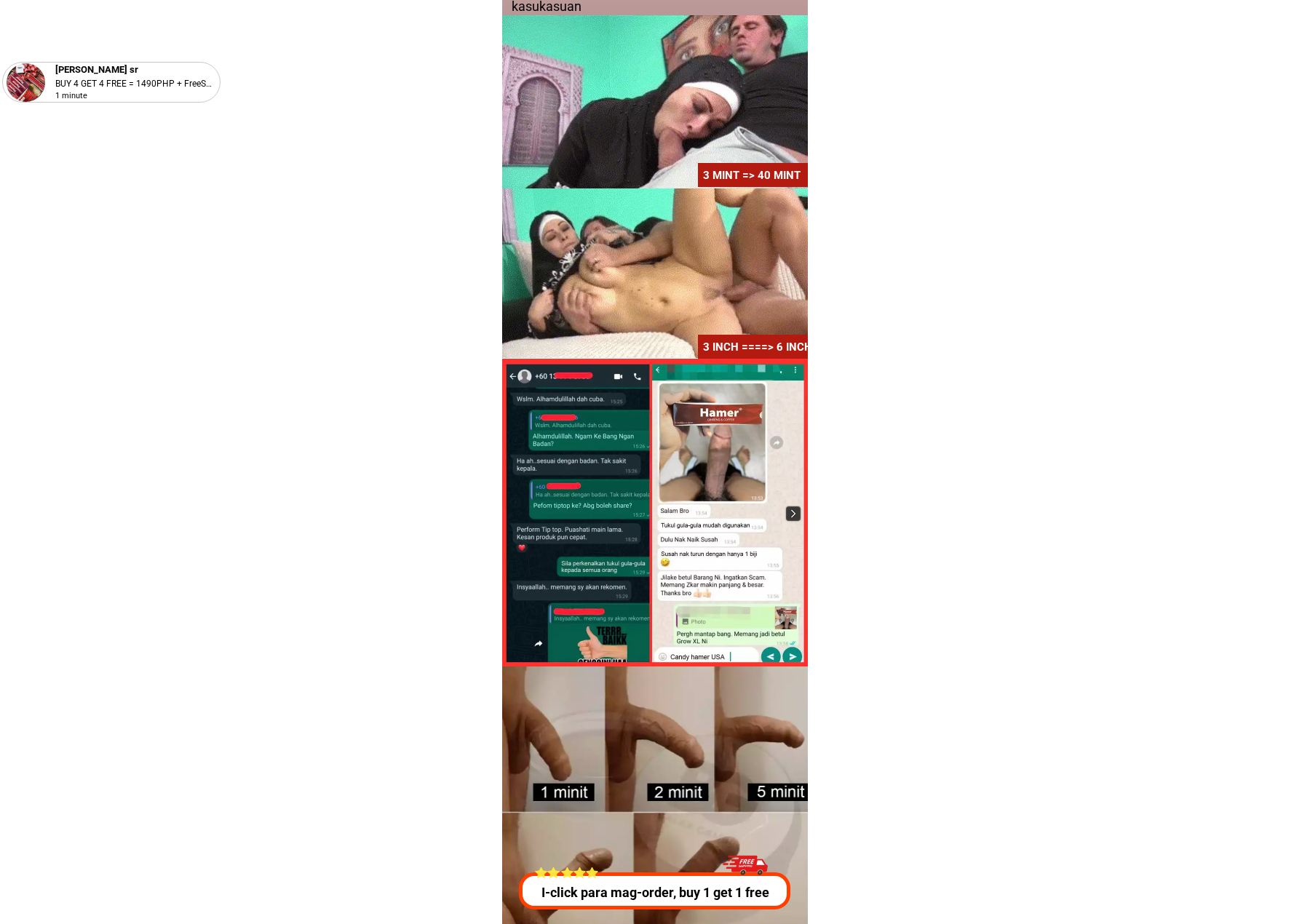
click at [603, 347] on img at bounding box center [792, 513] width 14 height 14
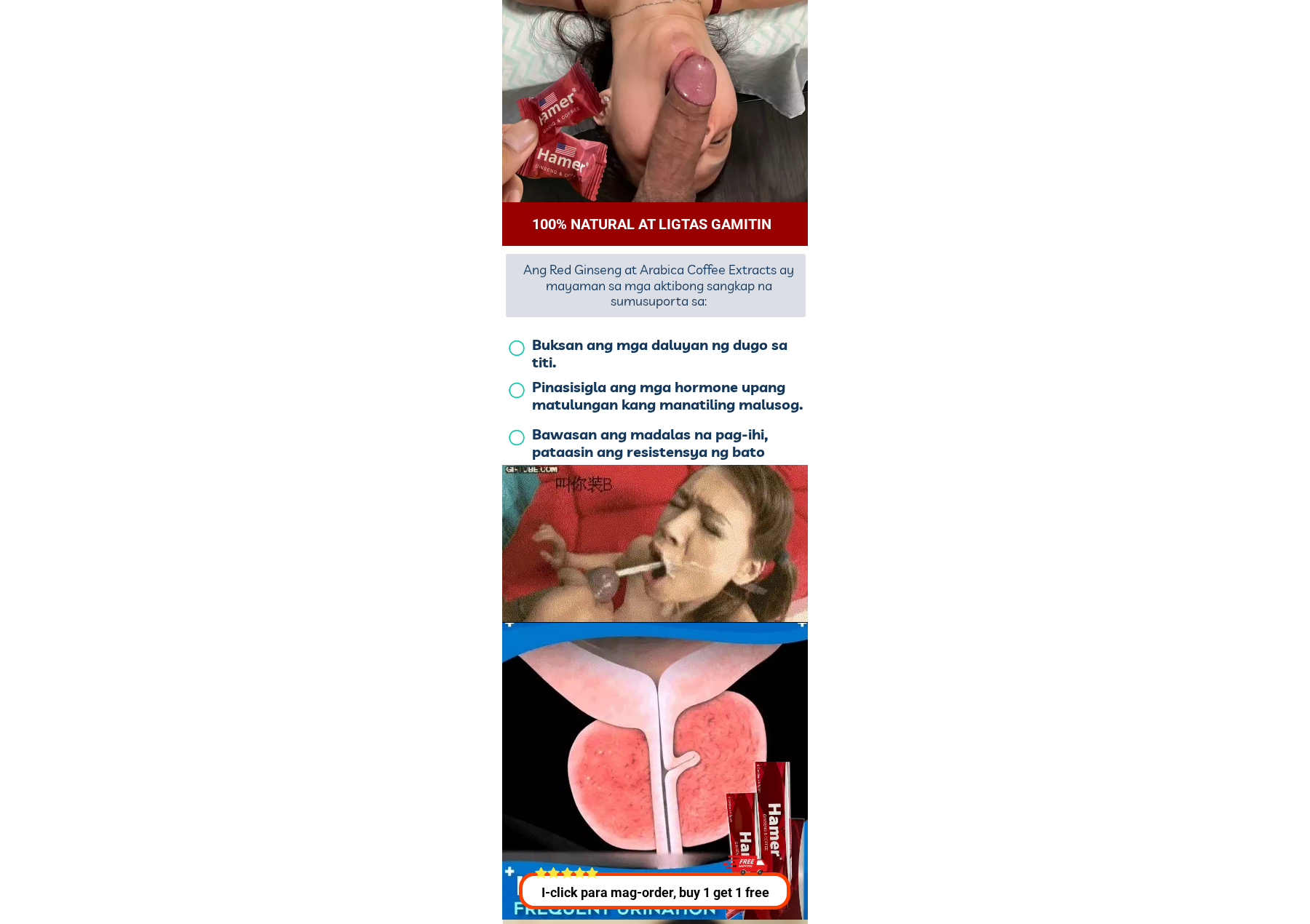
scroll to position [2911, 0]
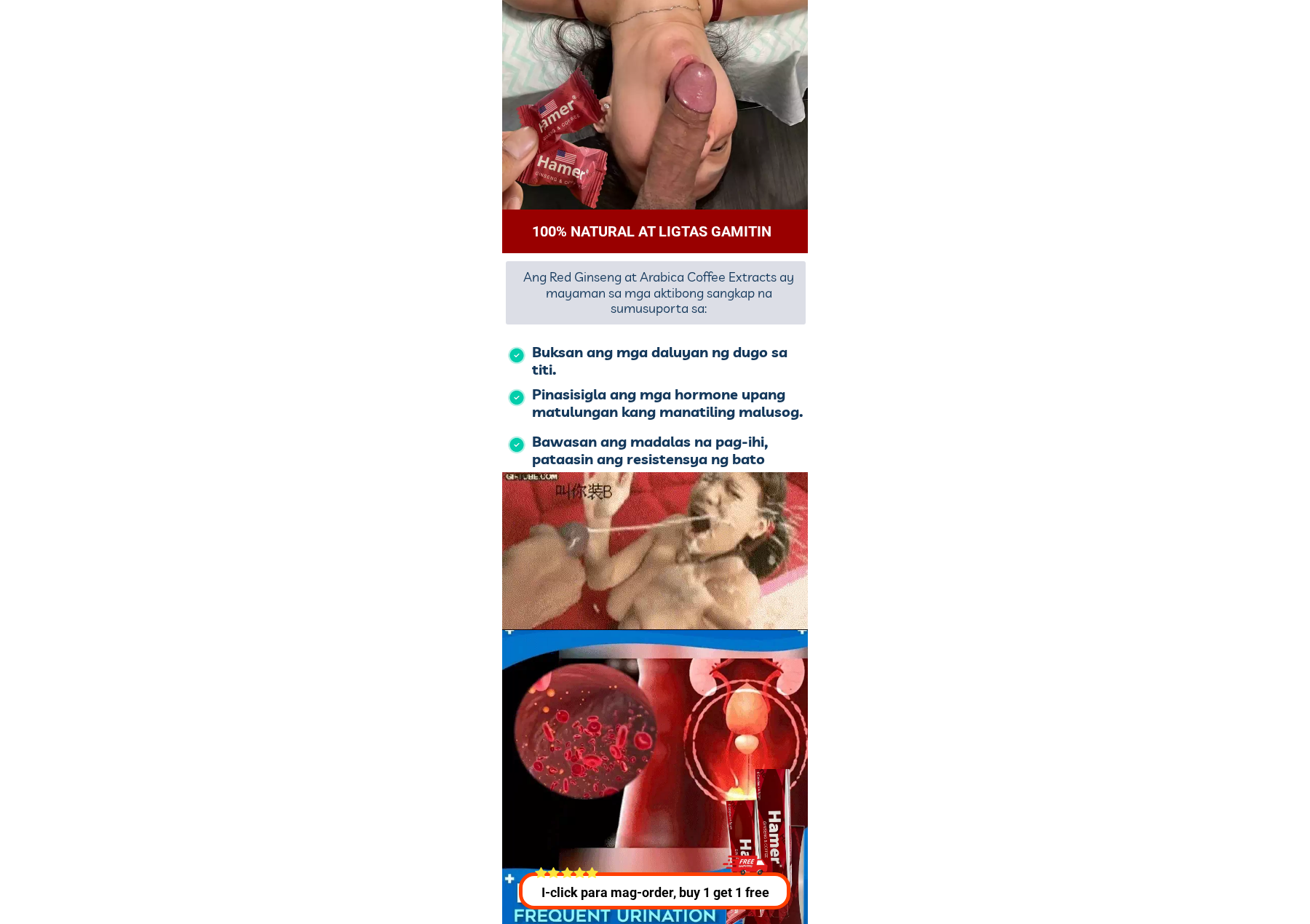
click at [517, 222] on div at bounding box center [656, 231] width 310 height 43
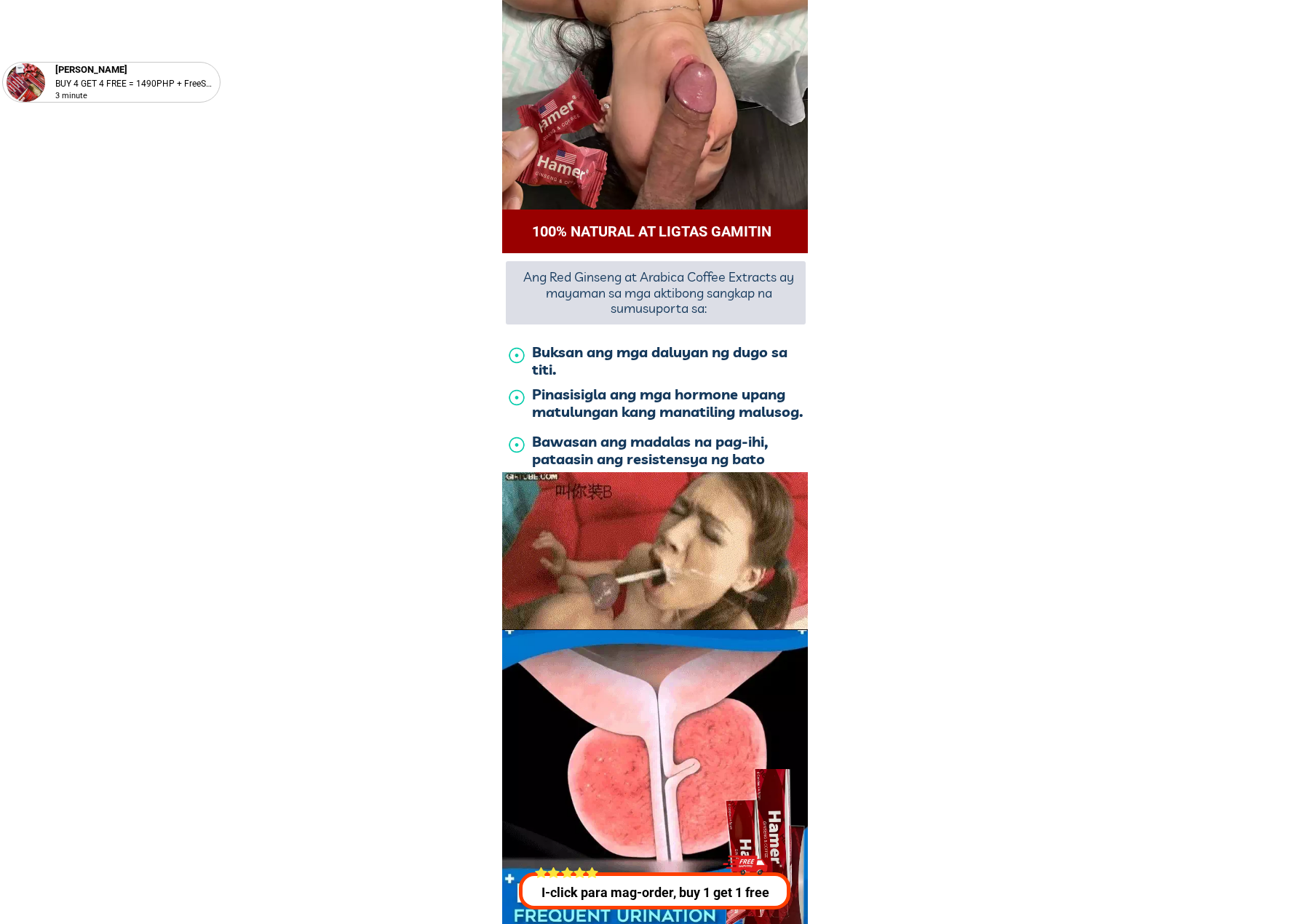
click at [518, 347] on div at bounding box center [516, 355] width 79 height 24
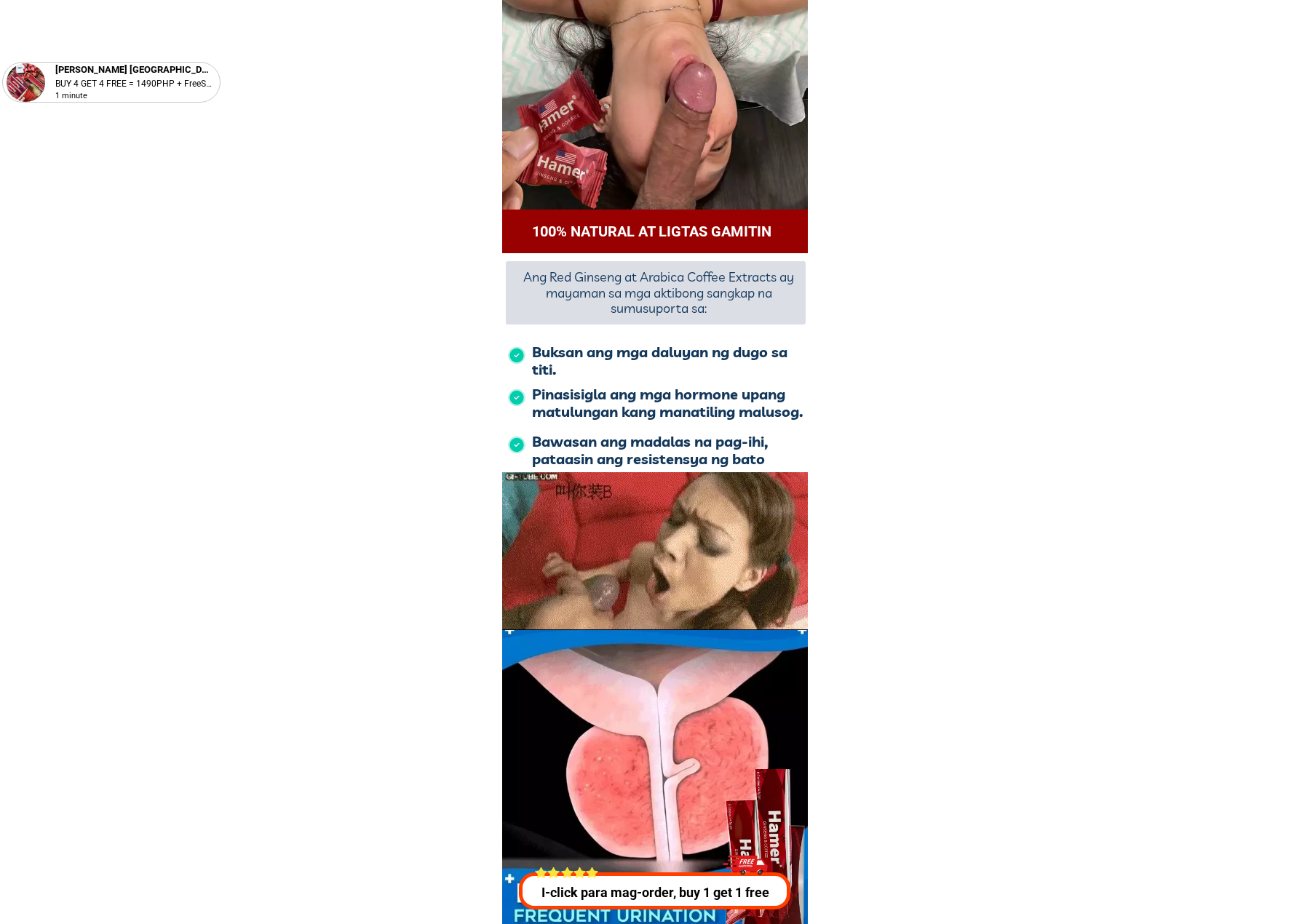
click at [599, 347] on h1 "Buksan ang mga daluyan ng dugo sa titi." at bounding box center [661, 361] width 257 height 35
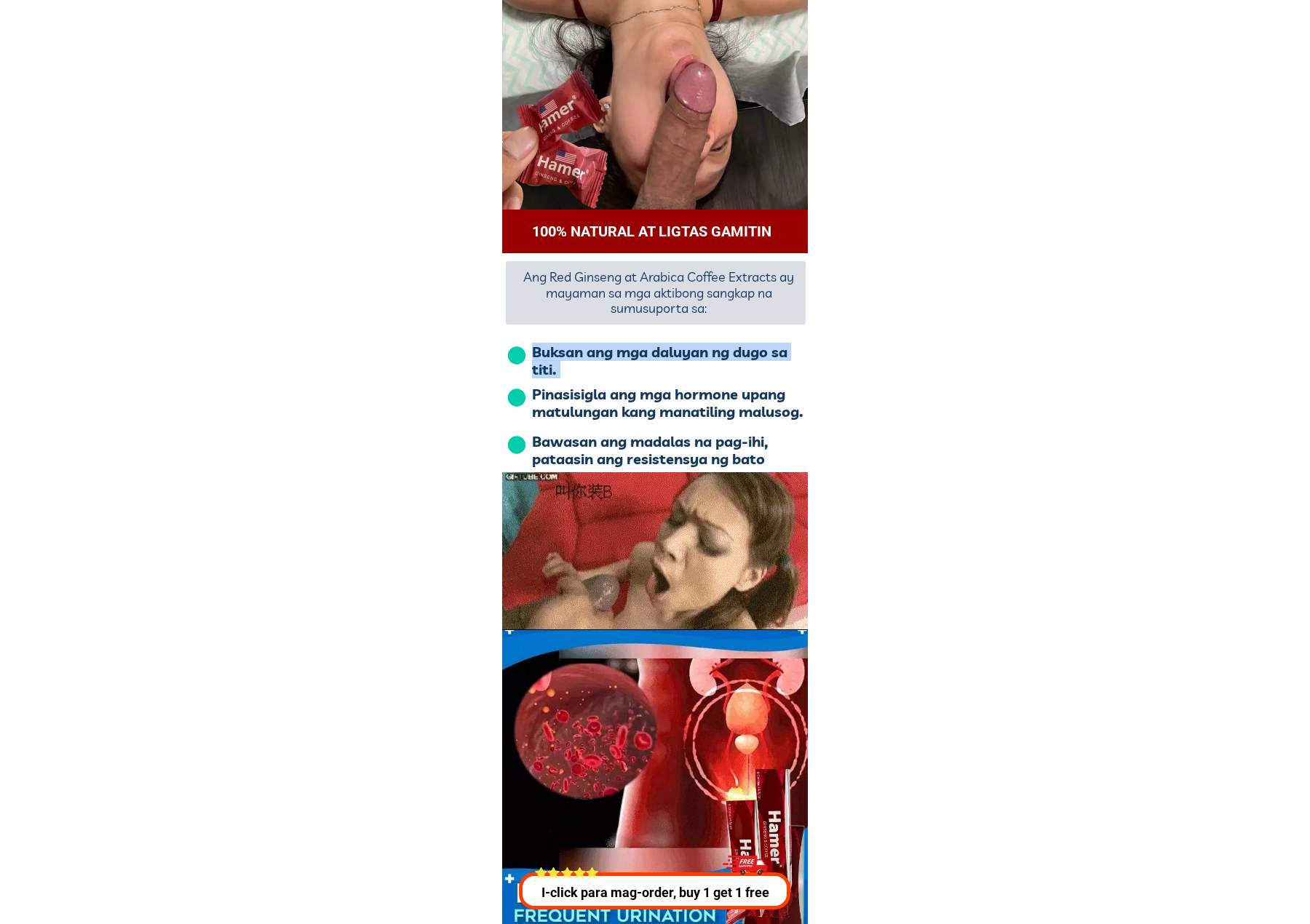
click at [599, 347] on h1 "Buksan ang mga daluyan ng dugo sa titi." at bounding box center [661, 361] width 257 height 35
click at [575, 347] on h1 "Buksan ang mga daluyan ng dugo sa titi." at bounding box center [661, 361] width 257 height 35
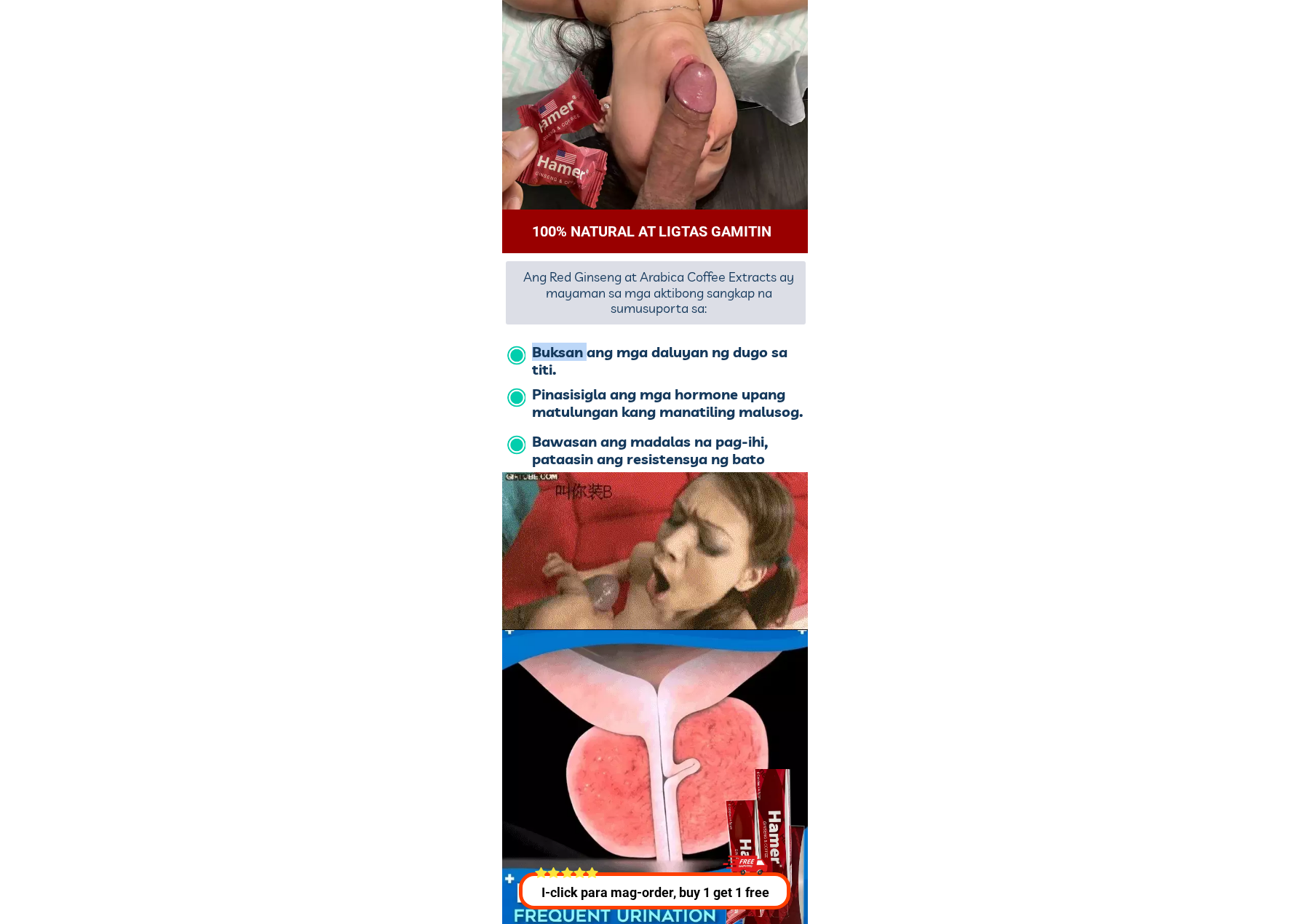
click at [575, 347] on h1 "Buksan ang mga daluyan ng dugo sa titi." at bounding box center [661, 361] width 257 height 35
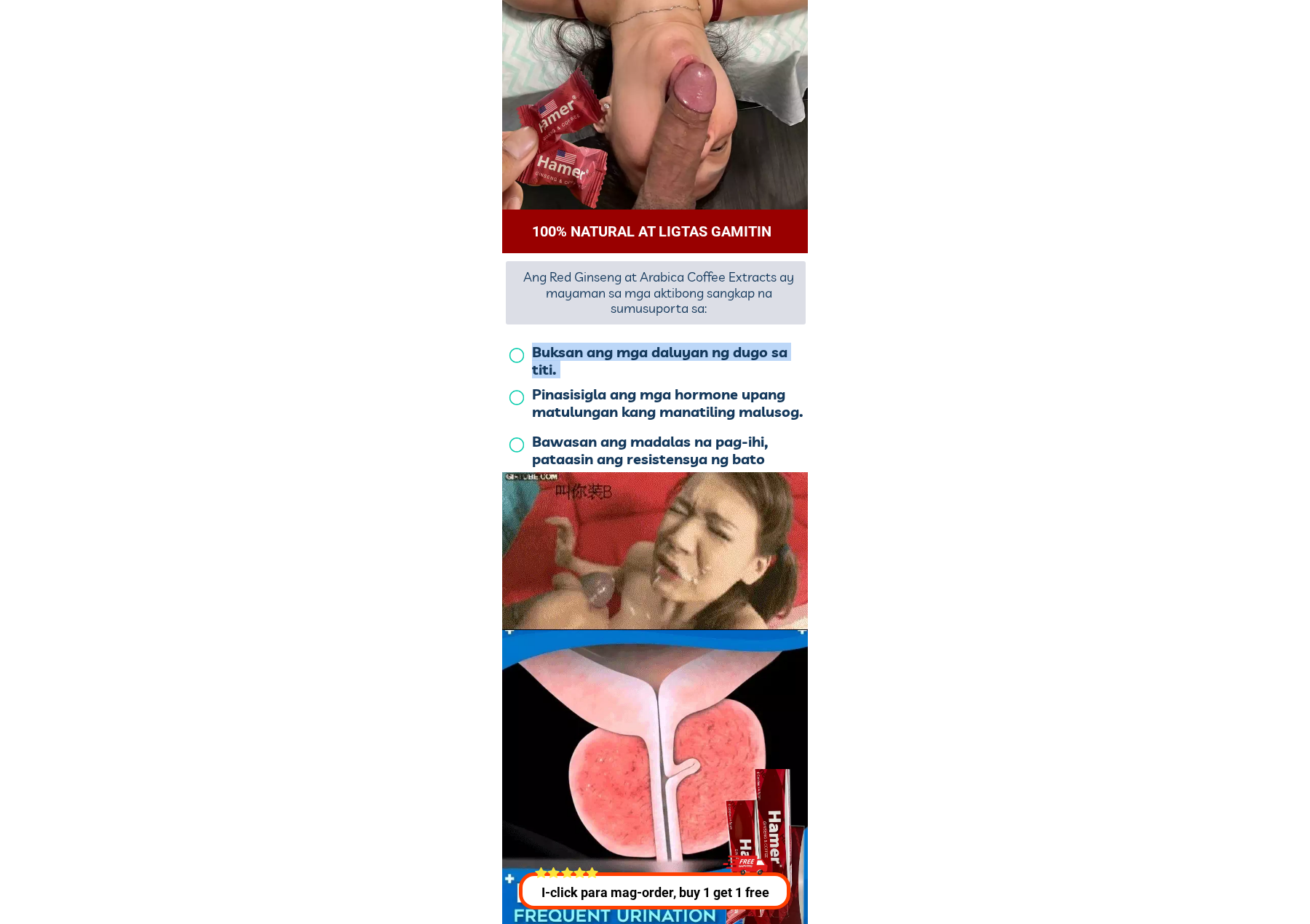
click at [575, 347] on h1 "Buksan ang mga daluyan ng dugo sa titi." at bounding box center [661, 361] width 257 height 35
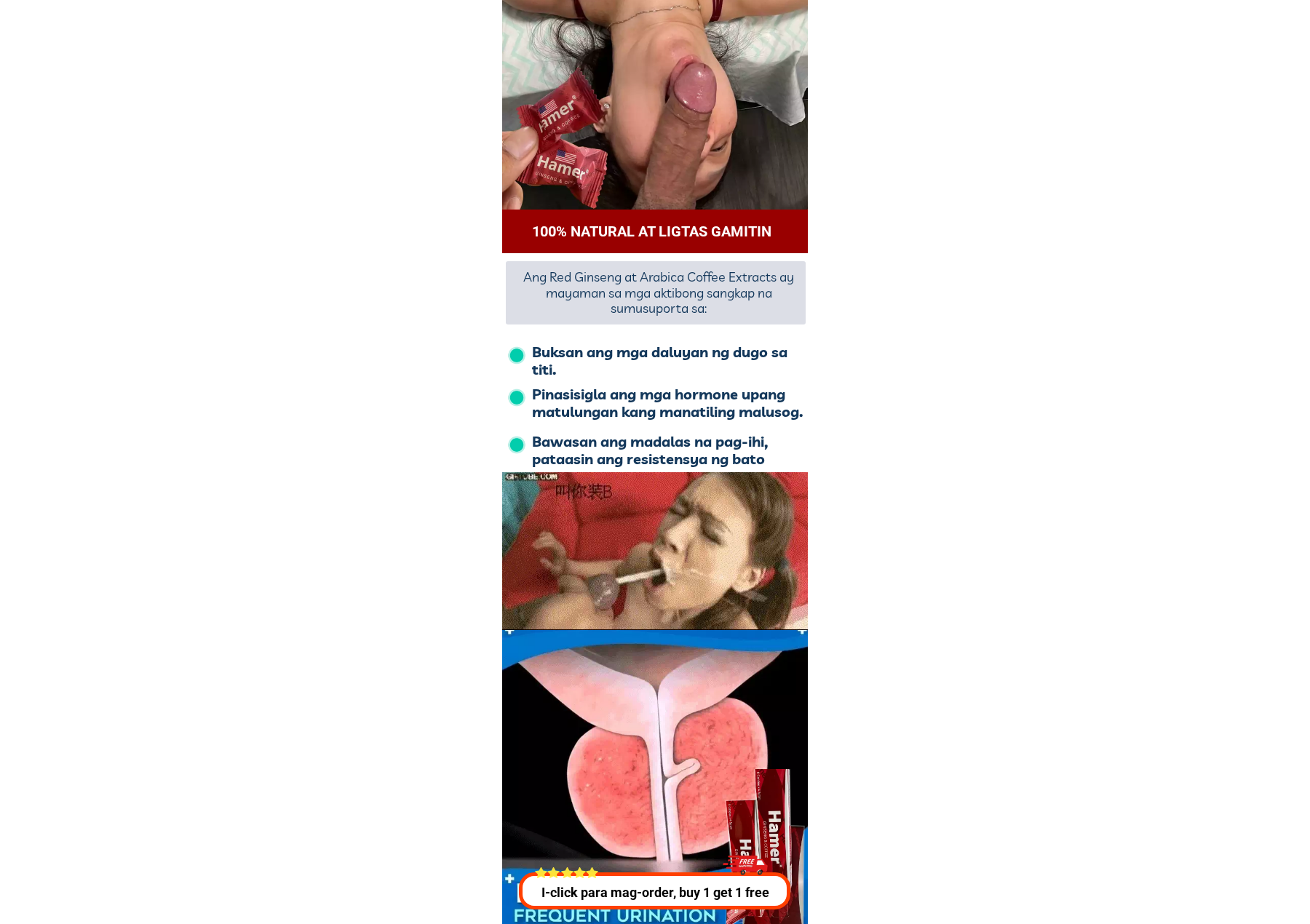
click at [603, 294] on h1 "Ang Red Ginseng at Arabica Coffee Extracts ay mayaman sa mga aktibong sangkap n…" at bounding box center [659, 293] width 289 height 47
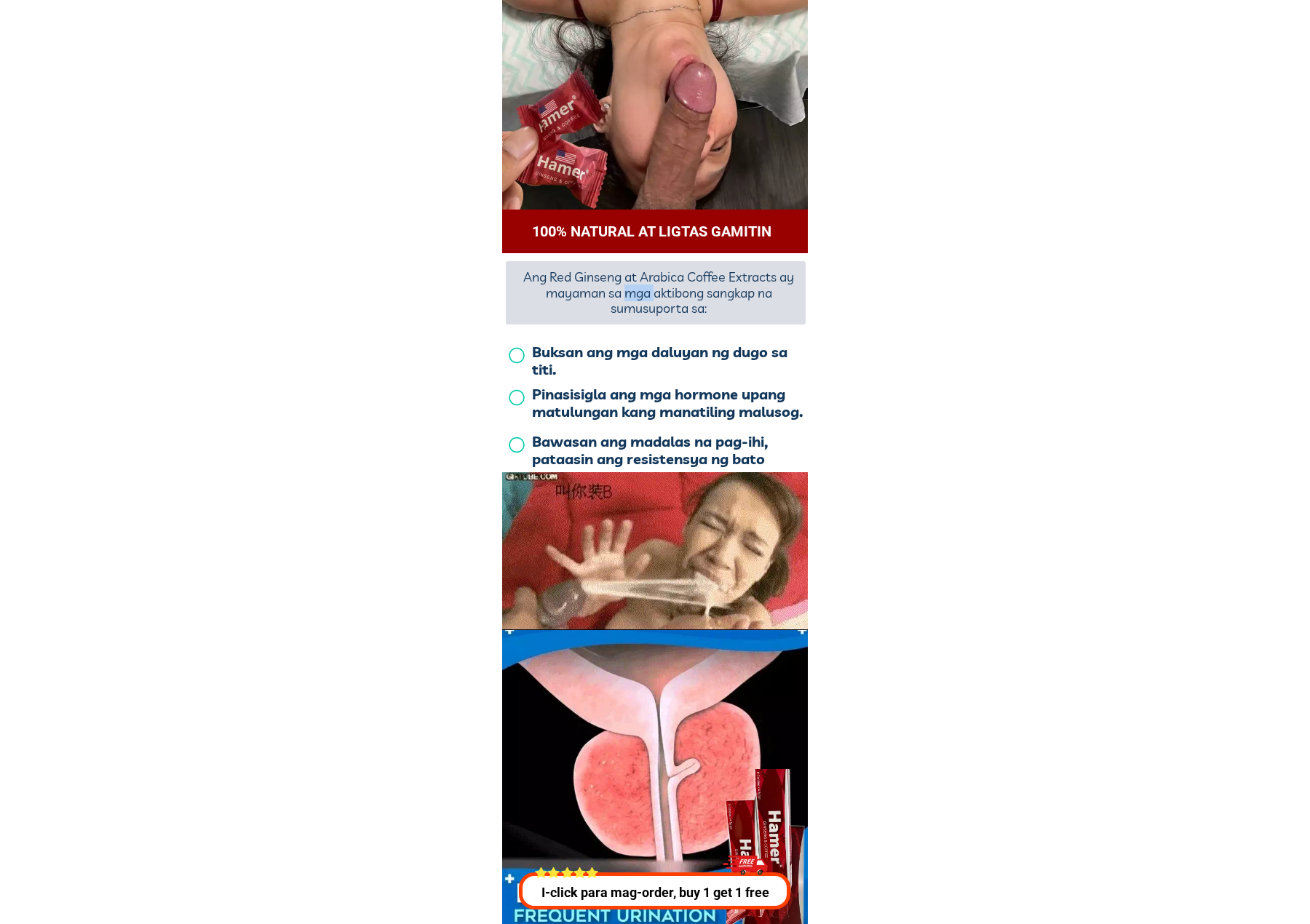
click at [603, 294] on h1 "Ang Red Ginseng at Arabica Coffee Extracts ay mayaman sa mga aktibong sangkap n…" at bounding box center [659, 293] width 289 height 47
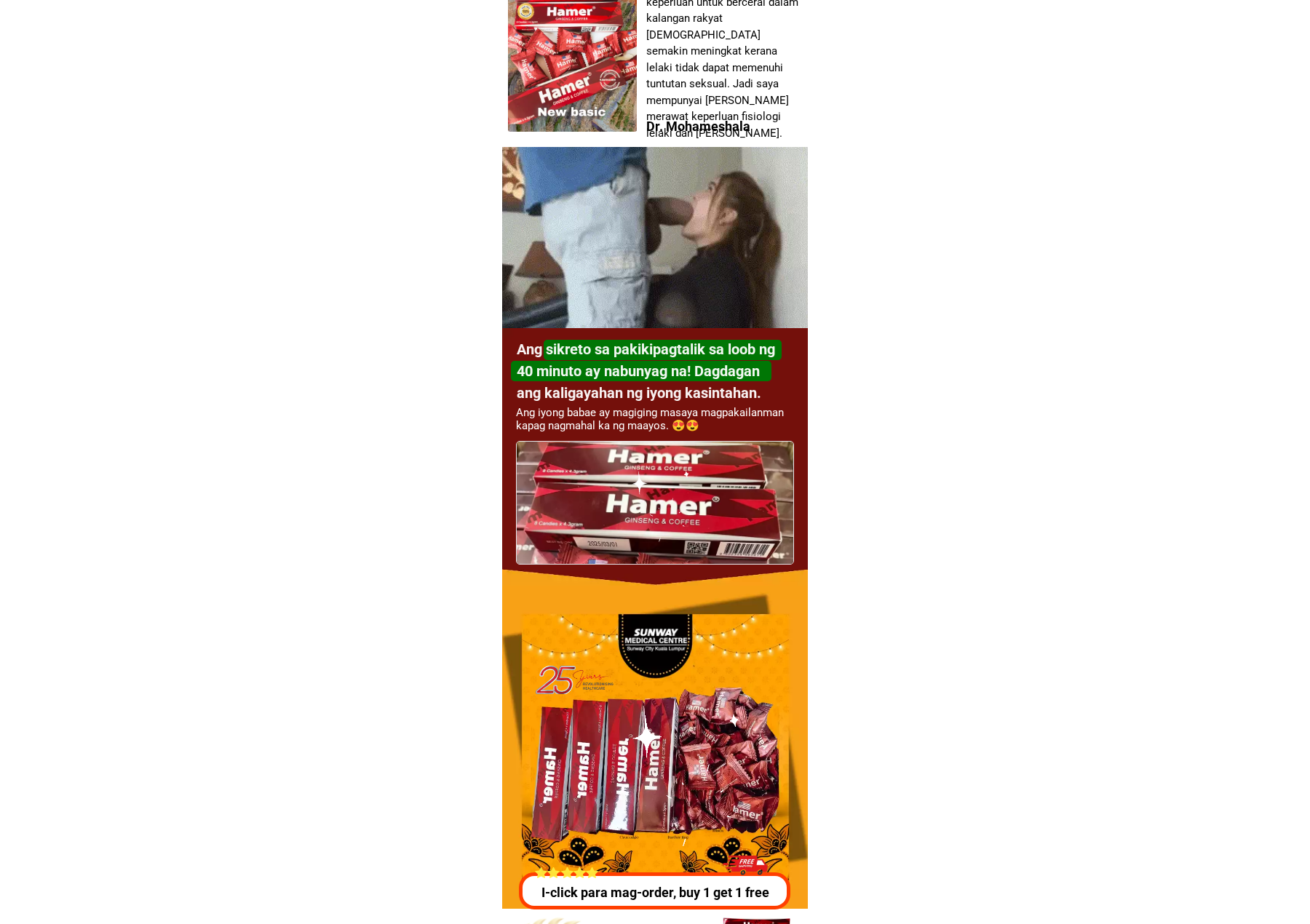
scroll to position [4269, 0]
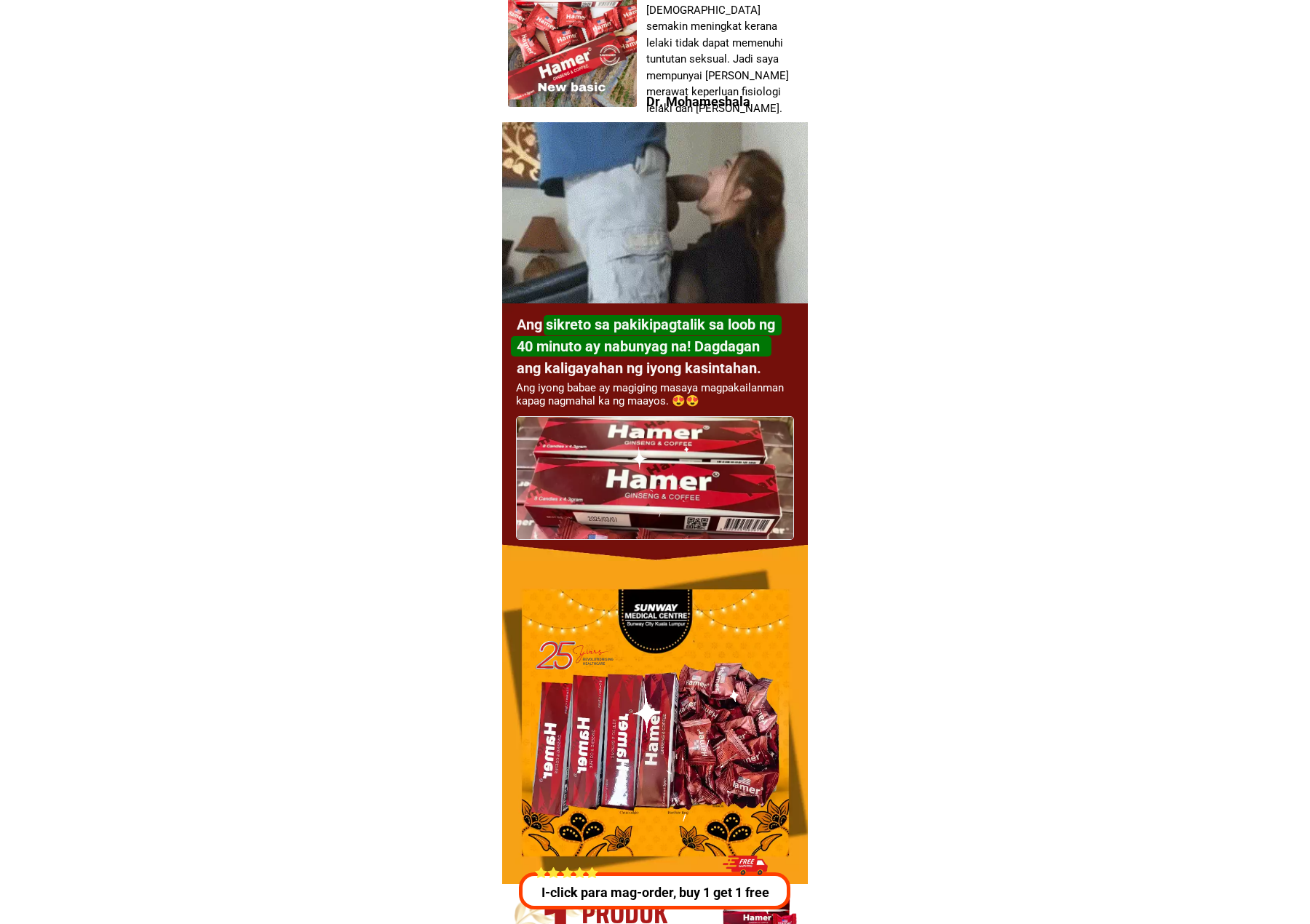
click at [673, 336] on h1 "Ang sikreto sa pakikipagtalik sa loob ng 40 minuto ay nabunyag na! Dagdagan ang…" at bounding box center [649, 346] width 265 height 66
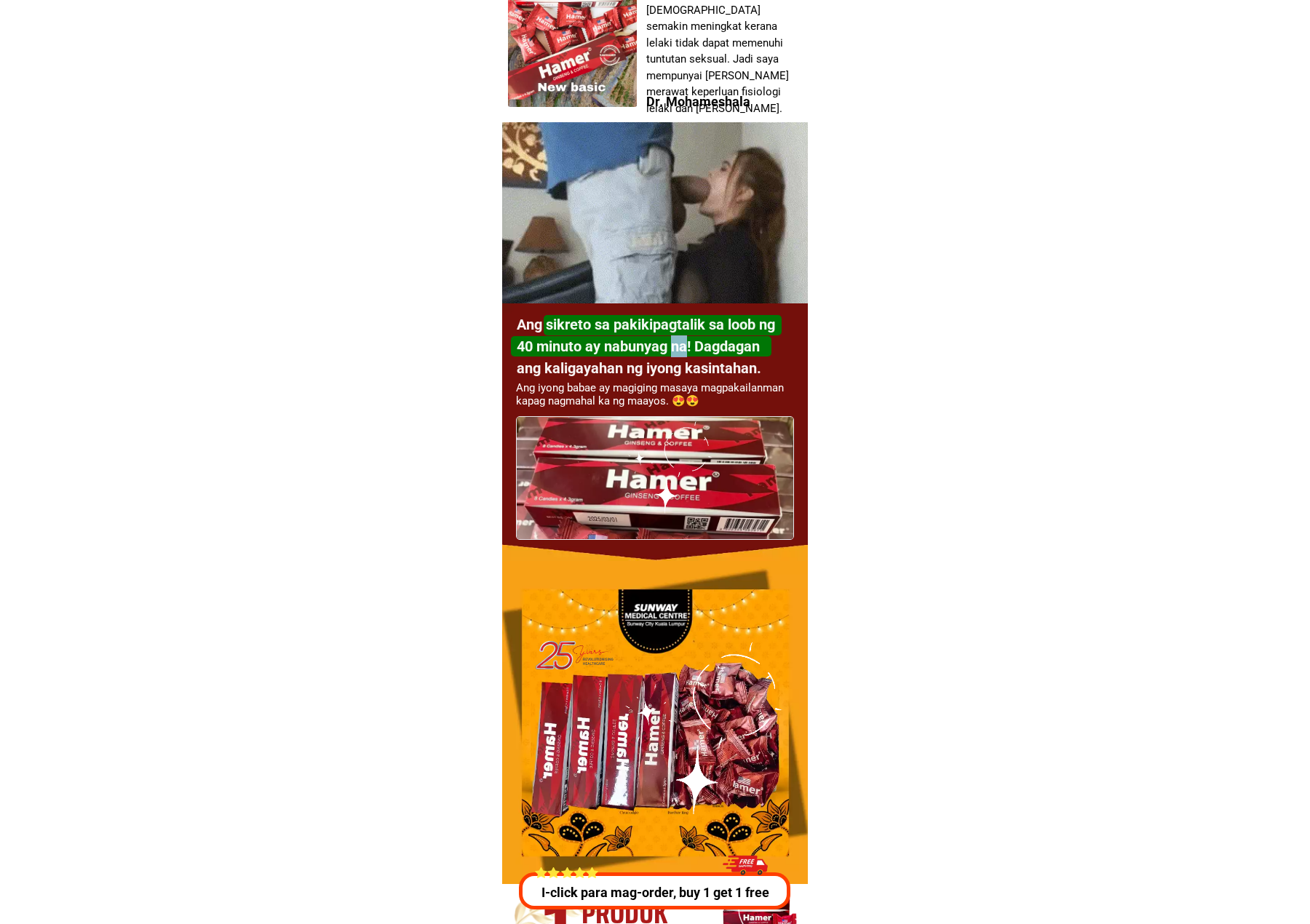
click at [673, 336] on h1 "Ang sikreto sa pakikipagtalik sa loob ng 40 minuto ay nabunyag na! Dagdagan ang…" at bounding box center [649, 346] width 265 height 66
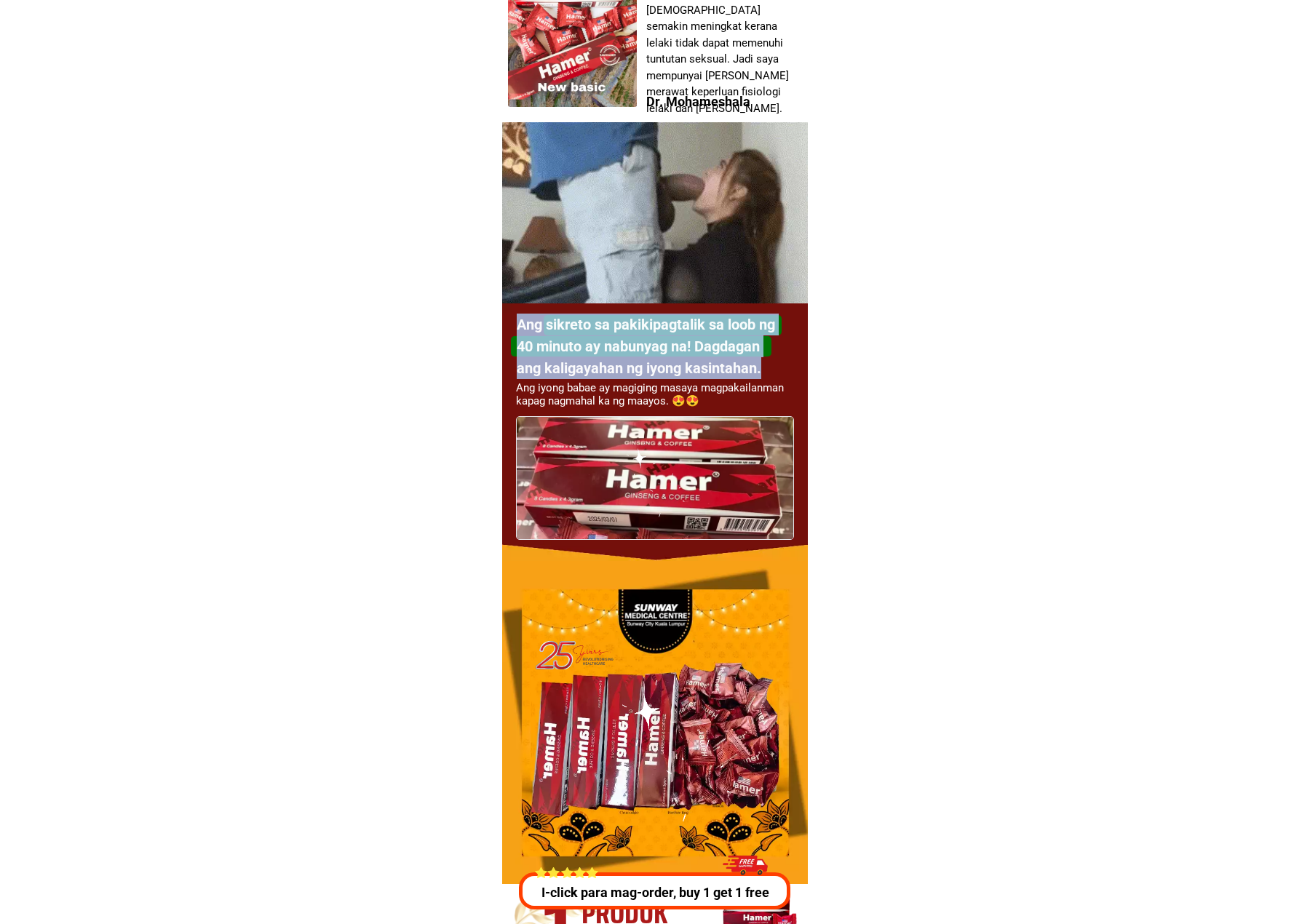
click at [673, 336] on h1 "Ang sikreto sa pakikipagtalik sa loob ng 40 minuto ay nabunyag na! Dagdagan ang…" at bounding box center [649, 346] width 265 height 66
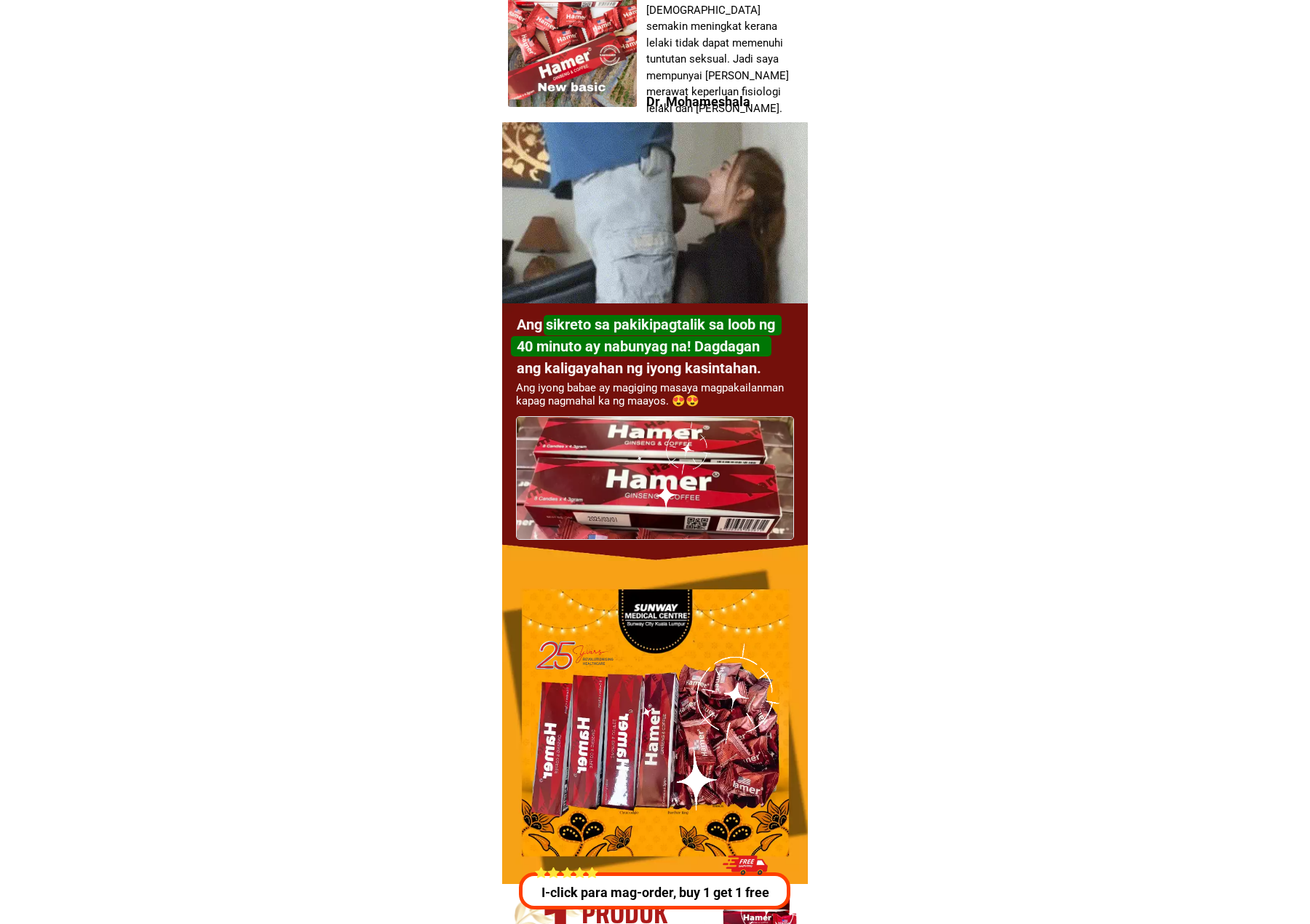
click at [609, 463] on div at bounding box center [655, 555] width 277 height 277
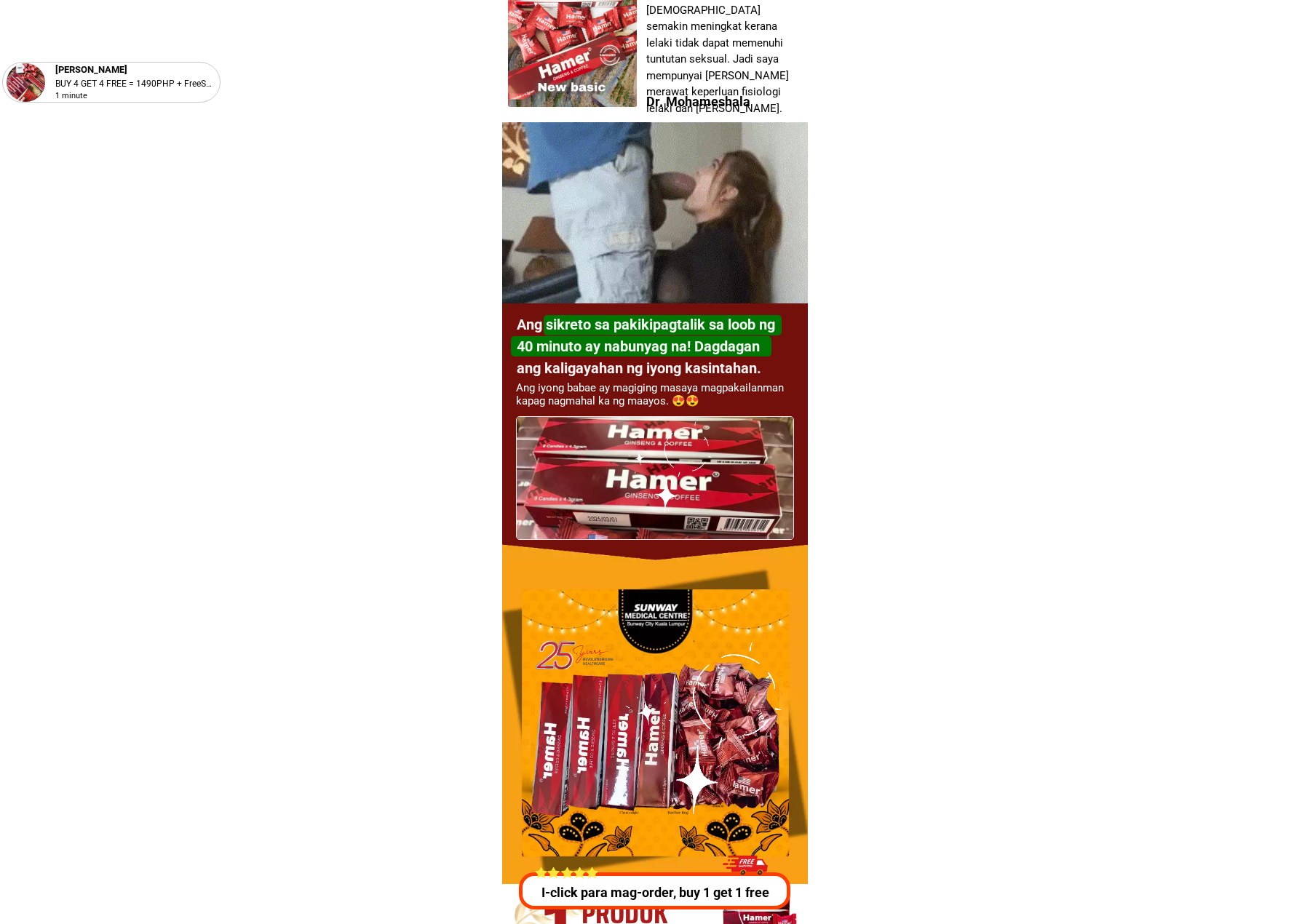
drag, startPoint x: 965, startPoint y: 505, endPoint x: 853, endPoint y: 478, distance: 115.2
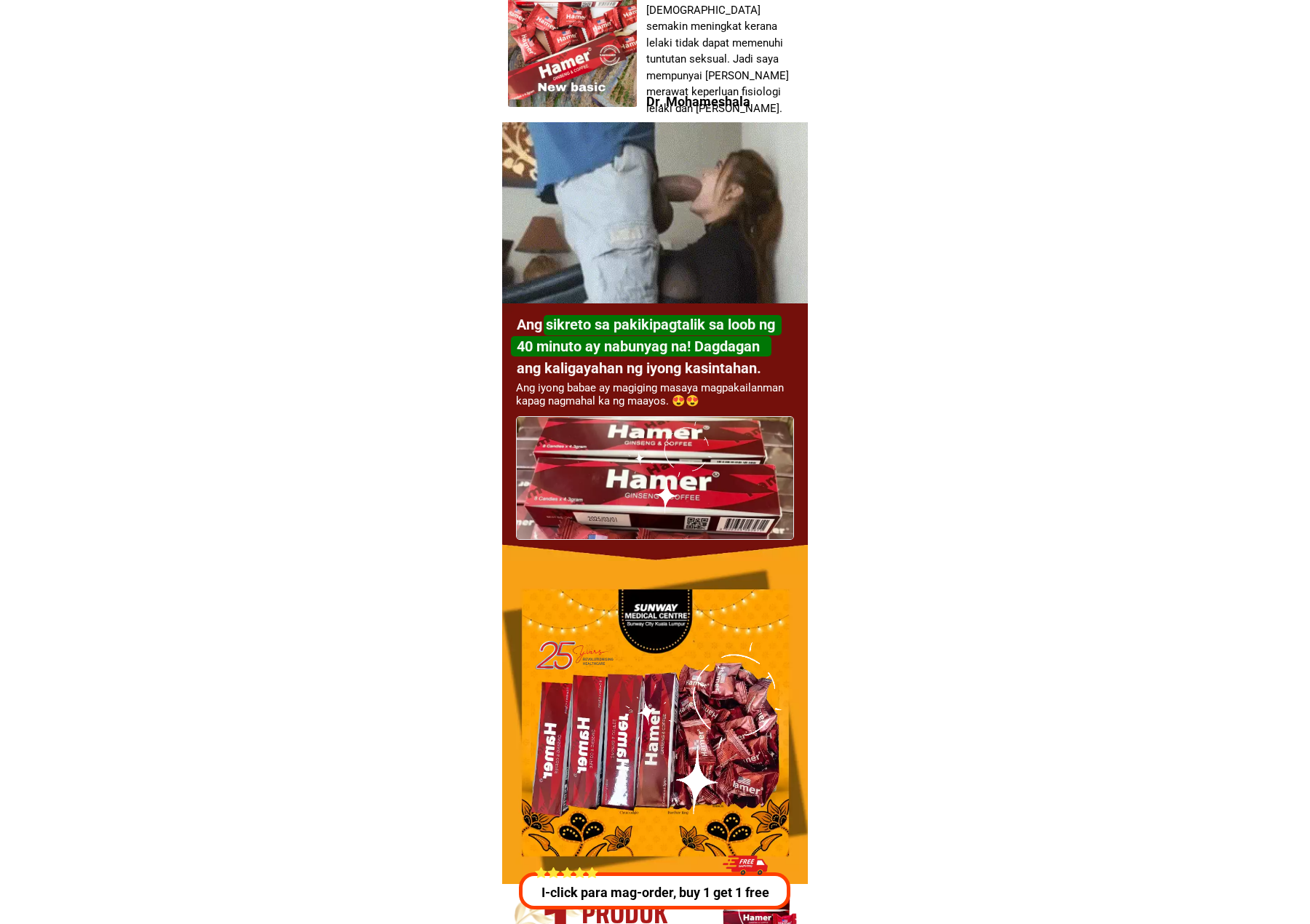
click at [559, 405] on h1 "Ang iyong babae ay magiging masaya magpakailanman kapag nagmahal ka ng maayos. …" at bounding box center [656, 394] width 280 height 26
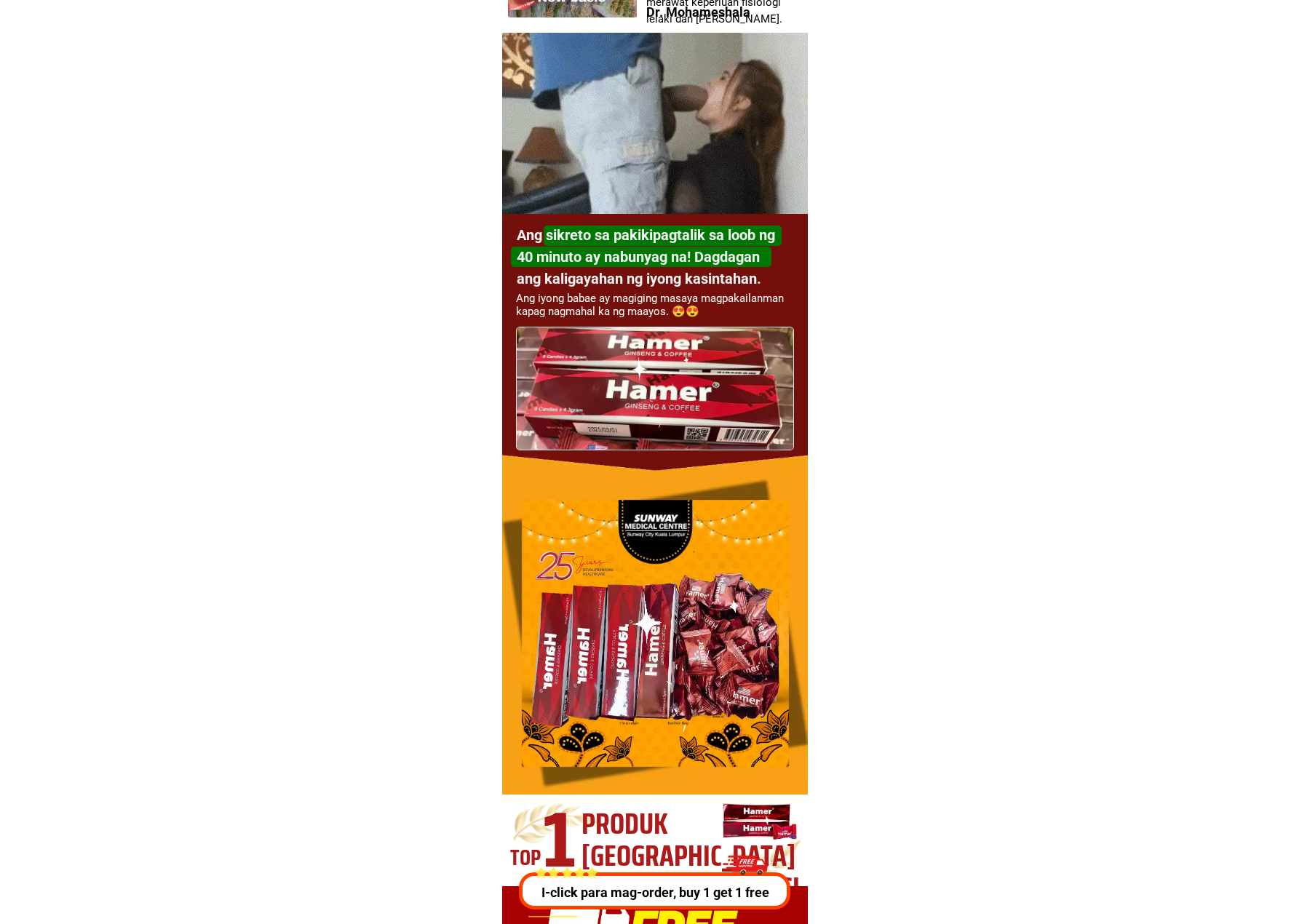
scroll to position [4366, 0]
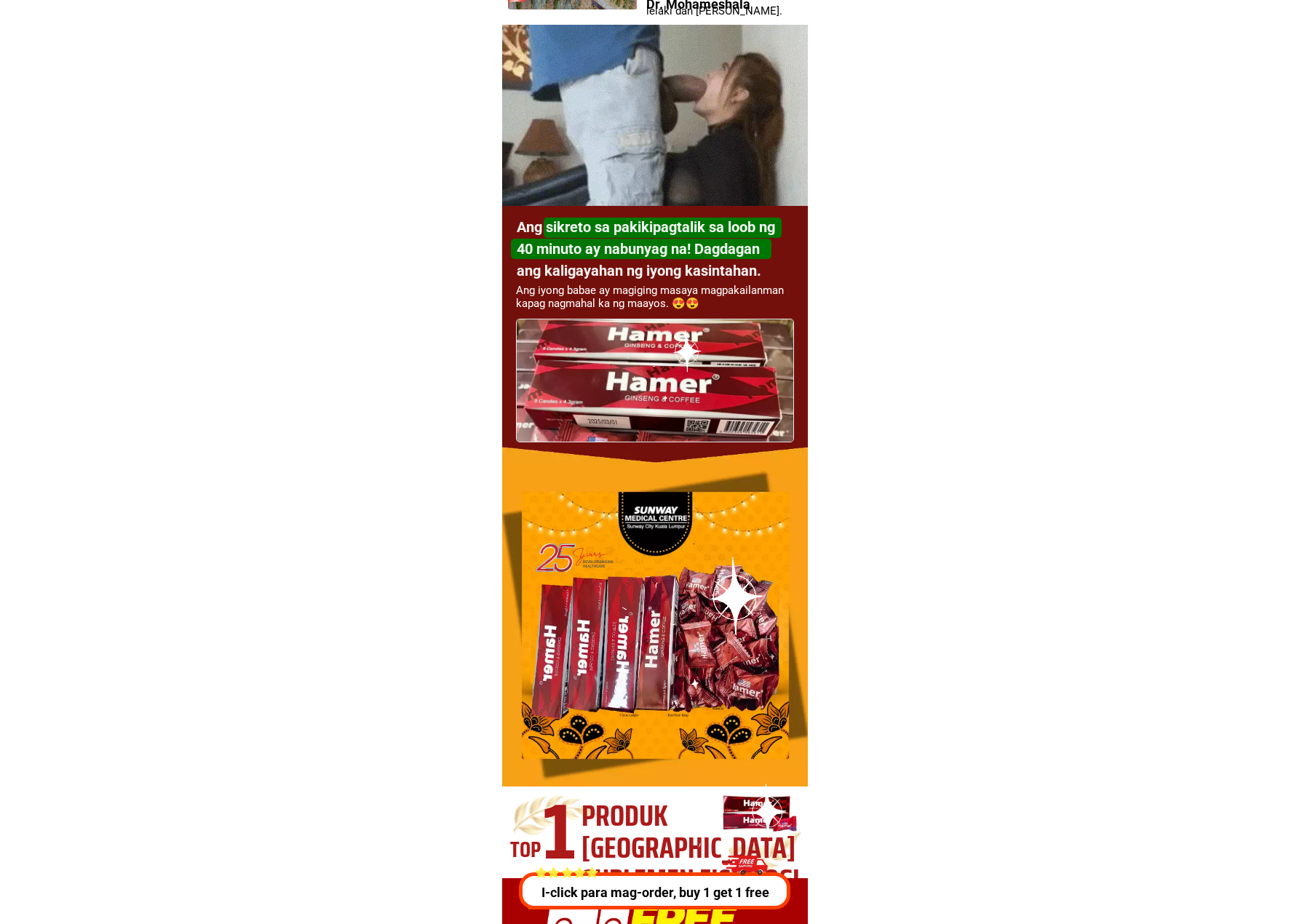
click at [688, 370] on div at bounding box center [664, 373] width 101 height 101
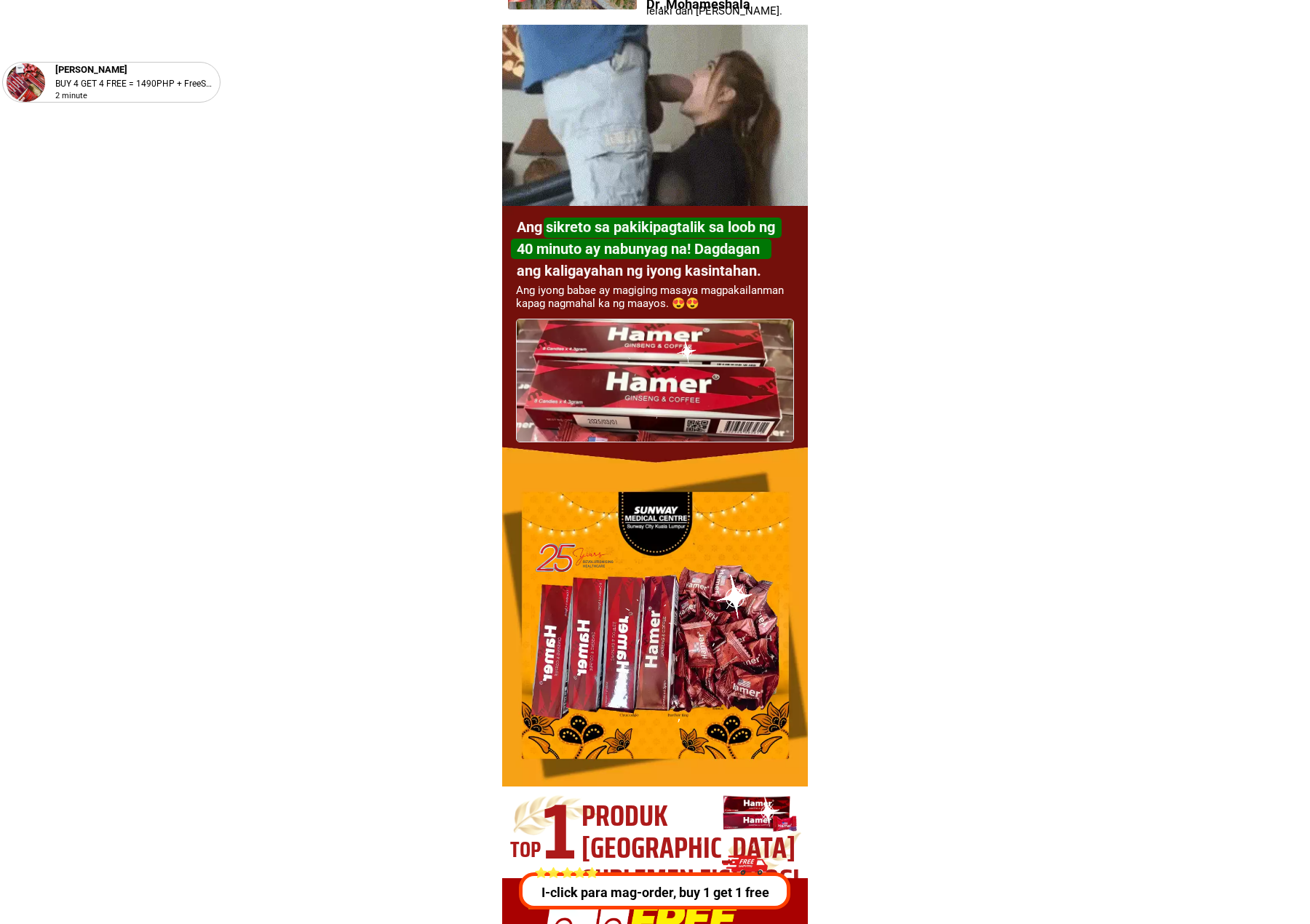
click at [694, 300] on h1 "Ang iyong babae ay magiging masaya magpakailanman kapag nagmahal ka ng maayos. …" at bounding box center [656, 296] width 280 height 26
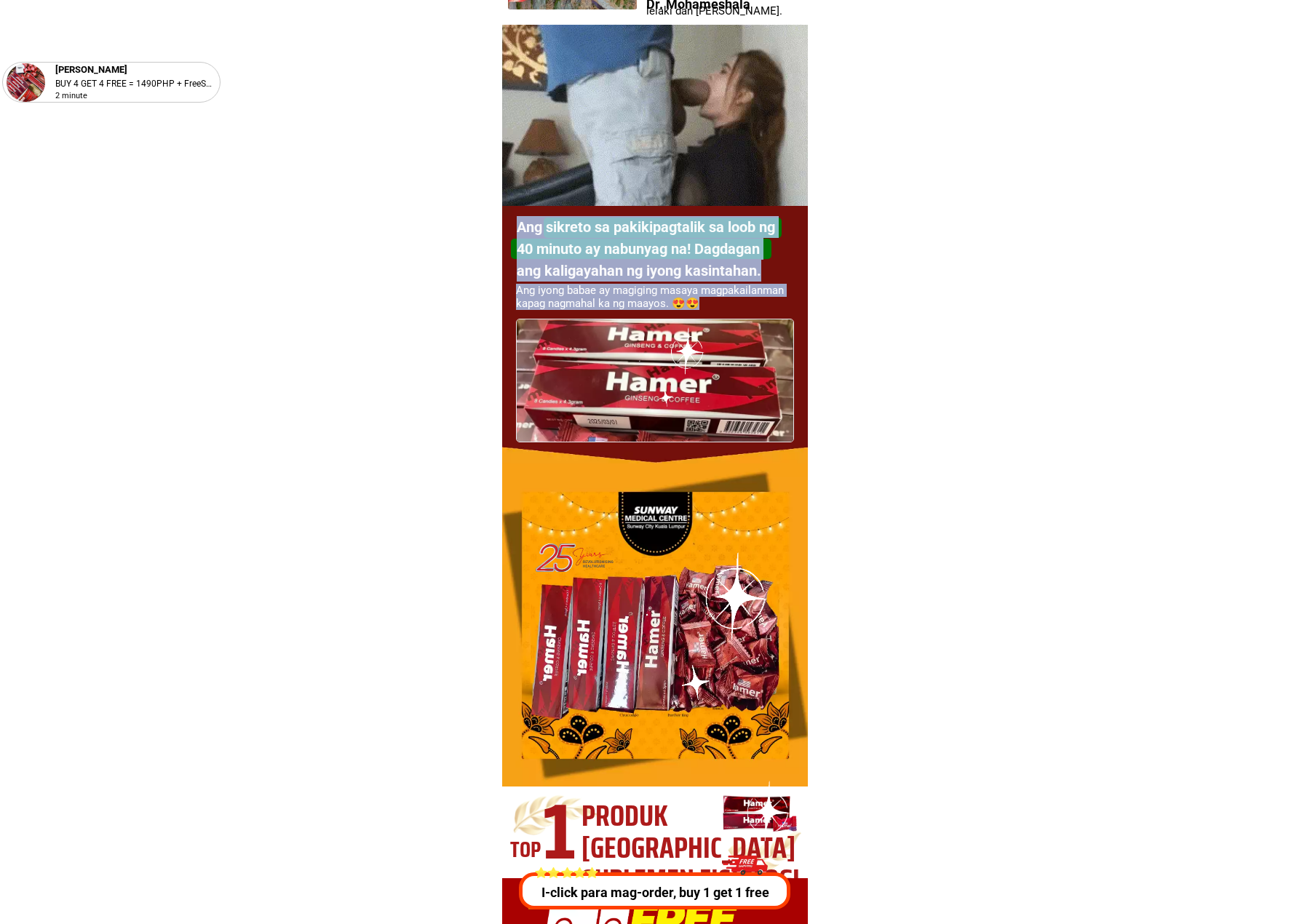
drag, startPoint x: 705, startPoint y: 300, endPoint x: 495, endPoint y: 236, distance: 219.5
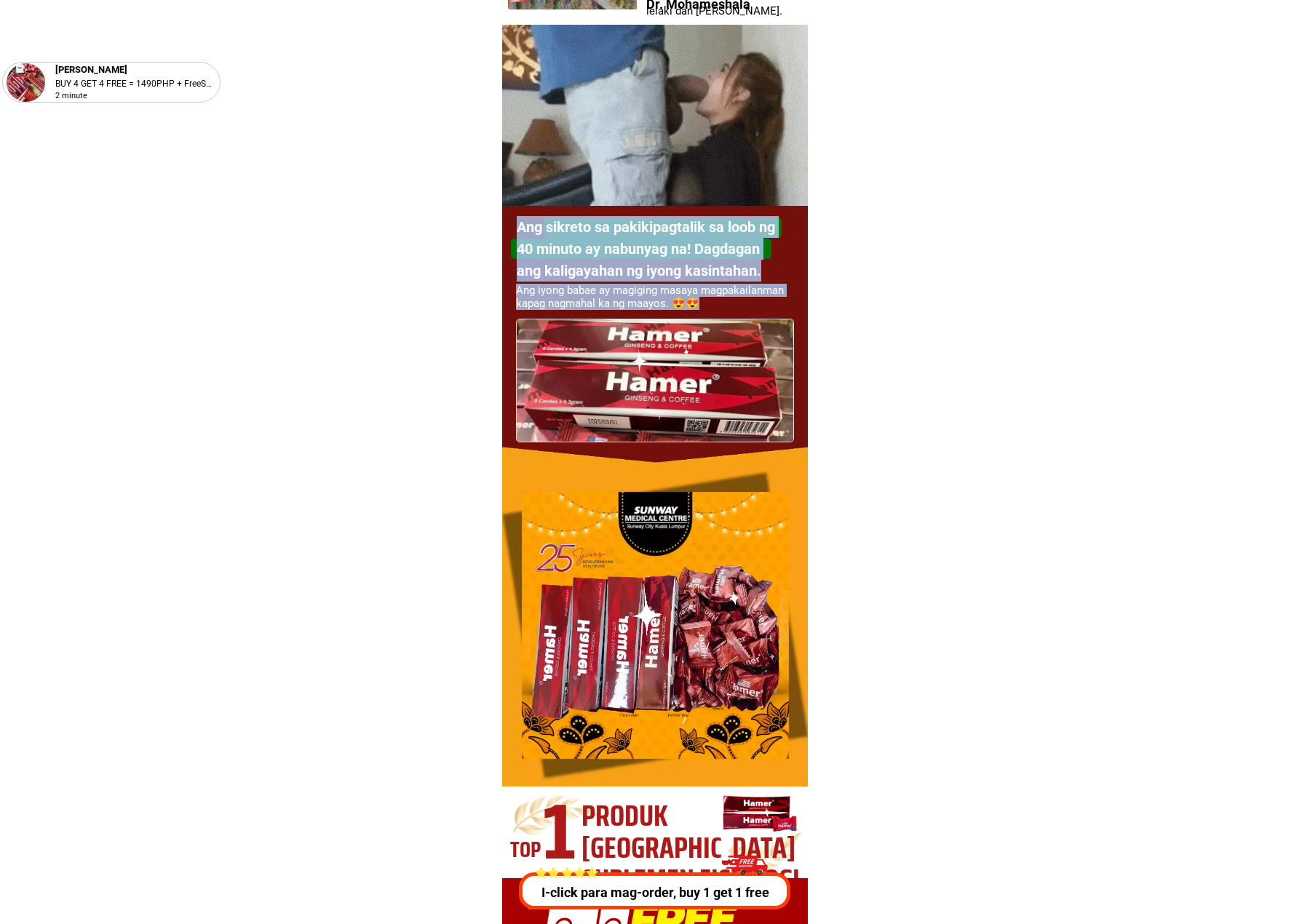
copy div "Ang sikreto sa pakikipagtalik sa loob ng 40 minuto ay nabunyag na! [PERSON_NAME…"
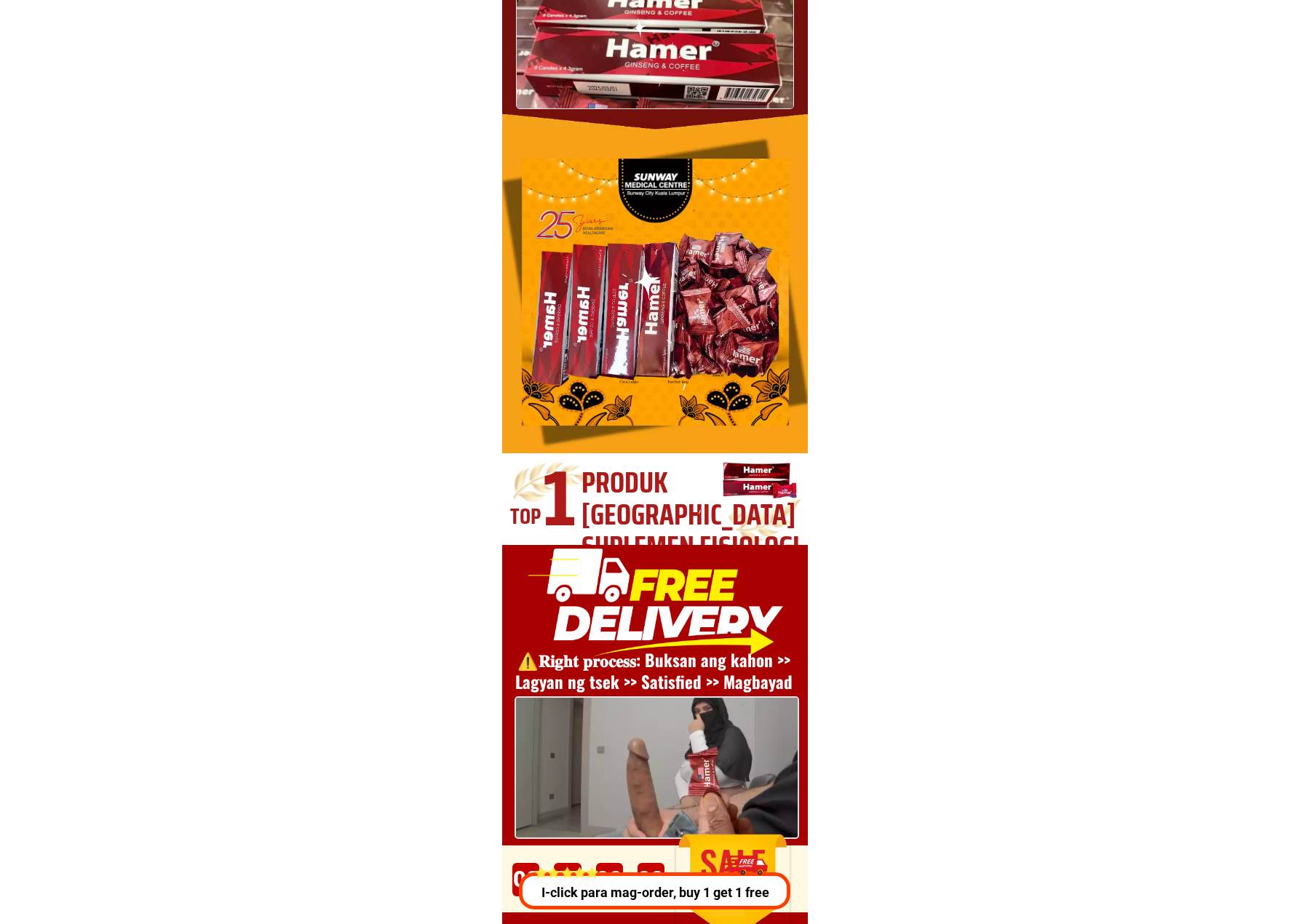
scroll to position [4463, 0]
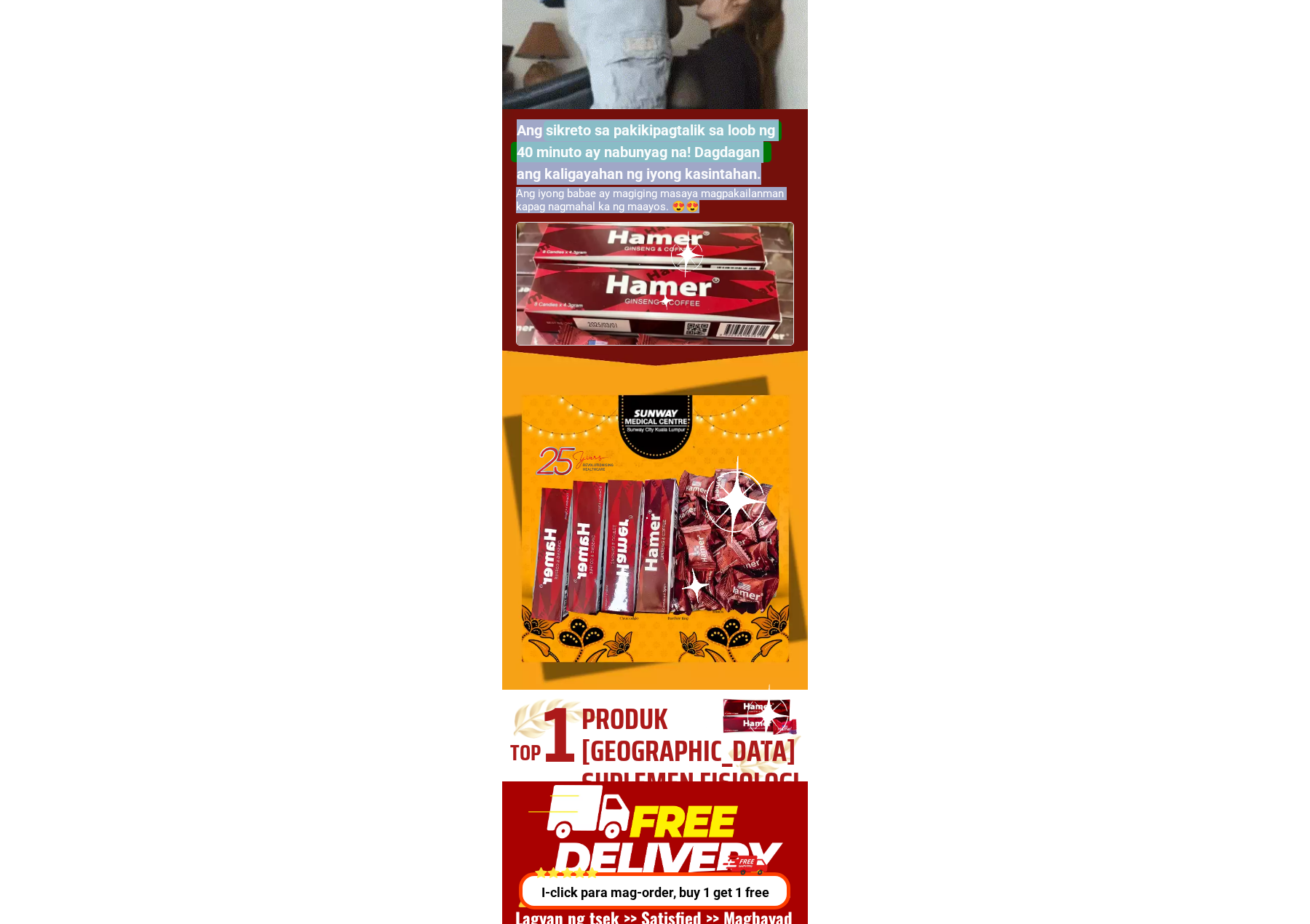
click at [662, 138] on h1 "Ang sikreto sa pakikipagtalik sa loob ng 40 minuto ay nabunyag na! Dagdagan ang…" at bounding box center [649, 153] width 265 height 66
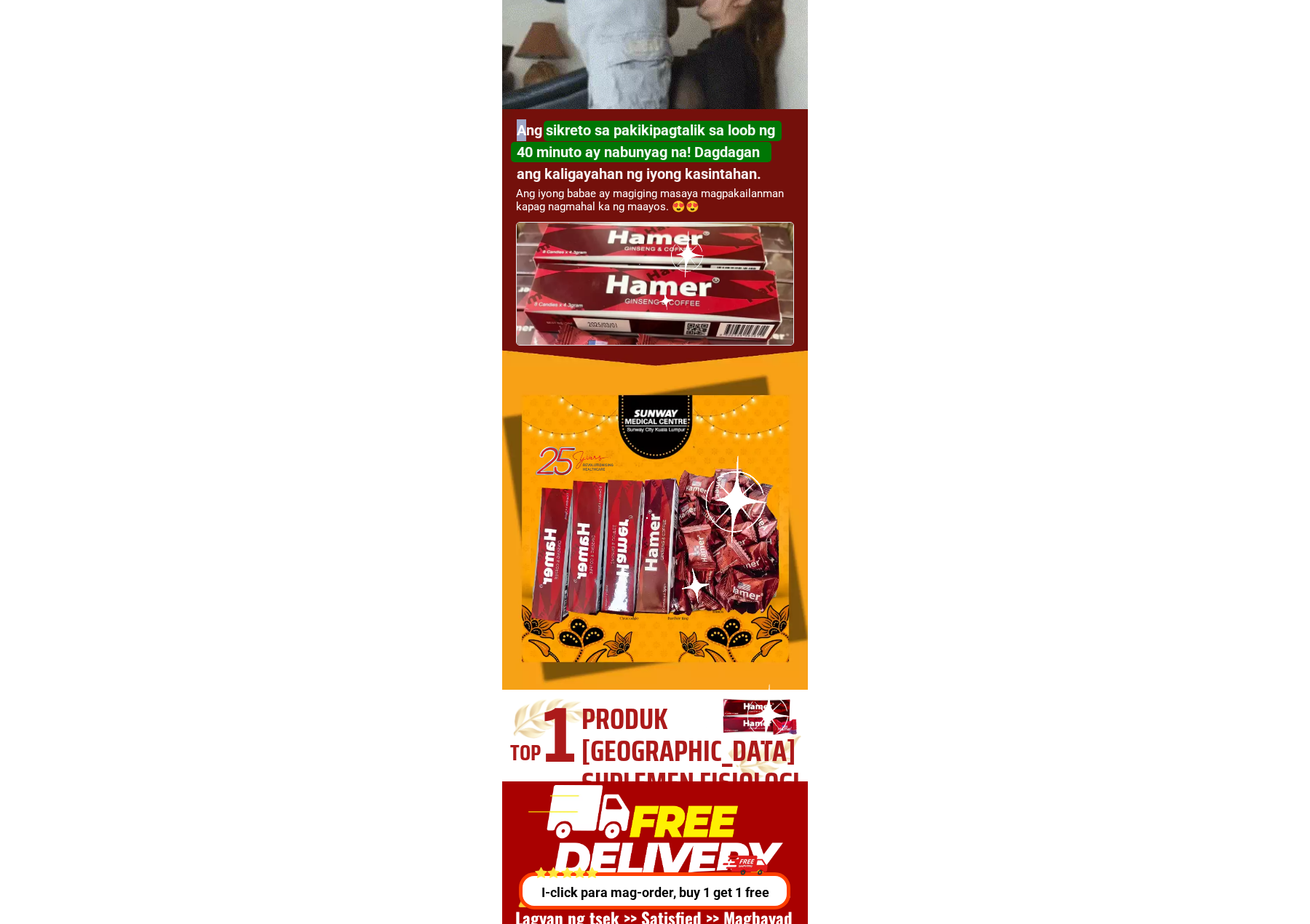
drag, startPoint x: 516, startPoint y: 129, endPoint x: 525, endPoint y: 129, distance: 9.0
click at [525, 129] on h1 "Ang sikreto sa pakikipagtalik sa loob ng 40 minuto ay nabunyag na! Dagdagan ang…" at bounding box center [649, 153] width 265 height 66
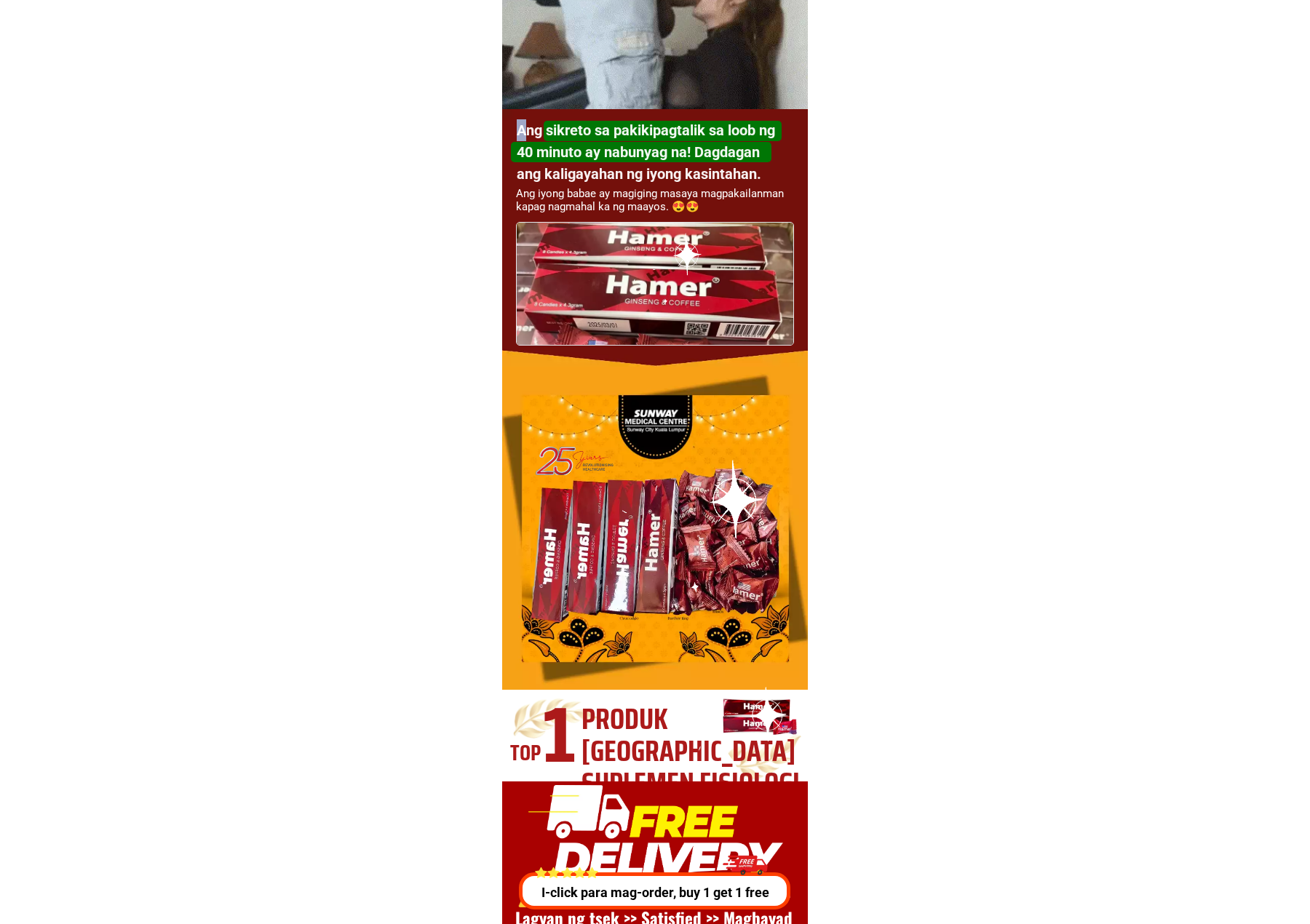
click at [521, 131] on h1 "Ang sikreto sa pakikipagtalik sa loob ng 40 minuto ay nabunyag na! Dagdagan ang…" at bounding box center [649, 153] width 265 height 66
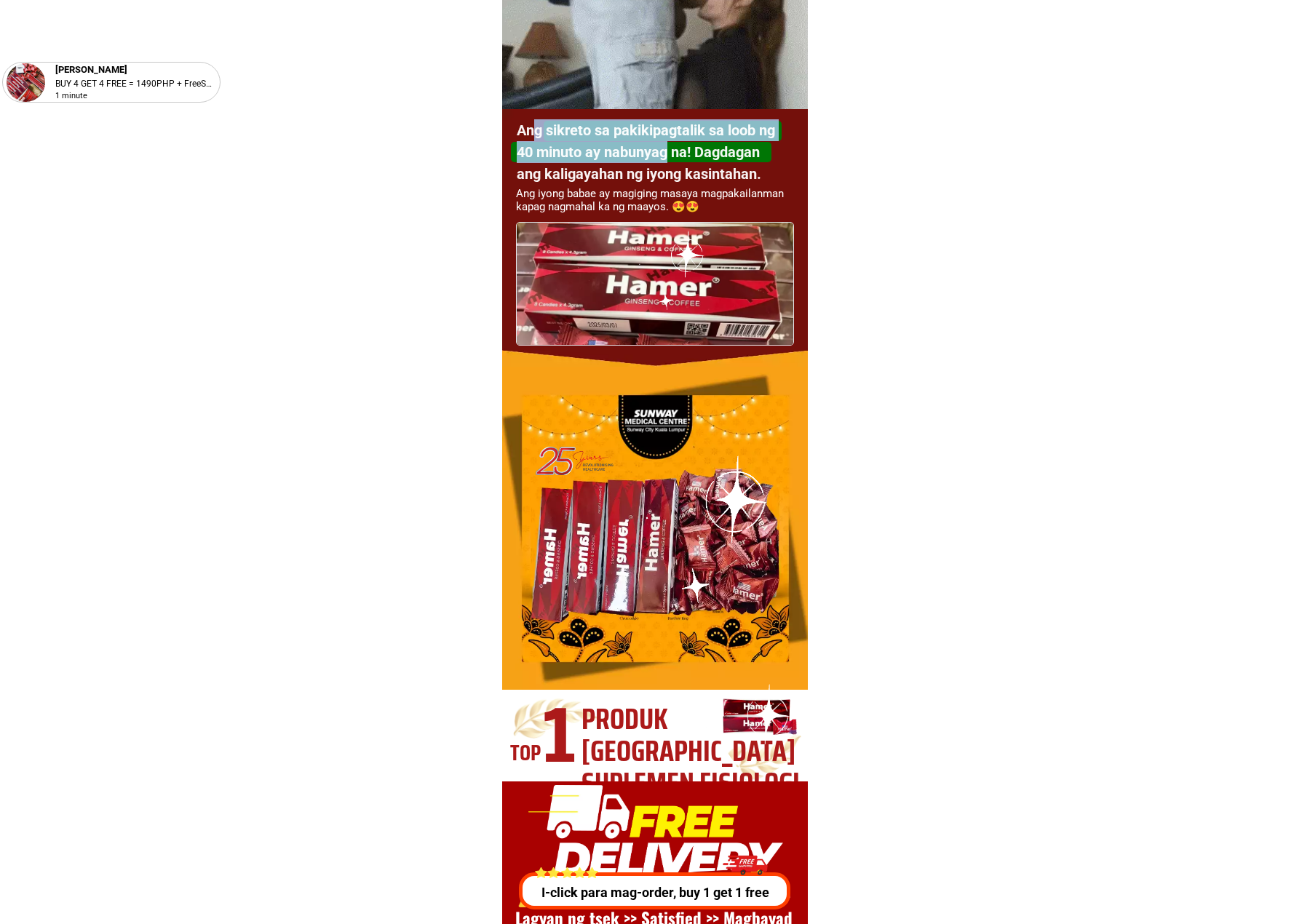
drag, startPoint x: 536, startPoint y: 131, endPoint x: 668, endPoint y: 149, distance: 133.2
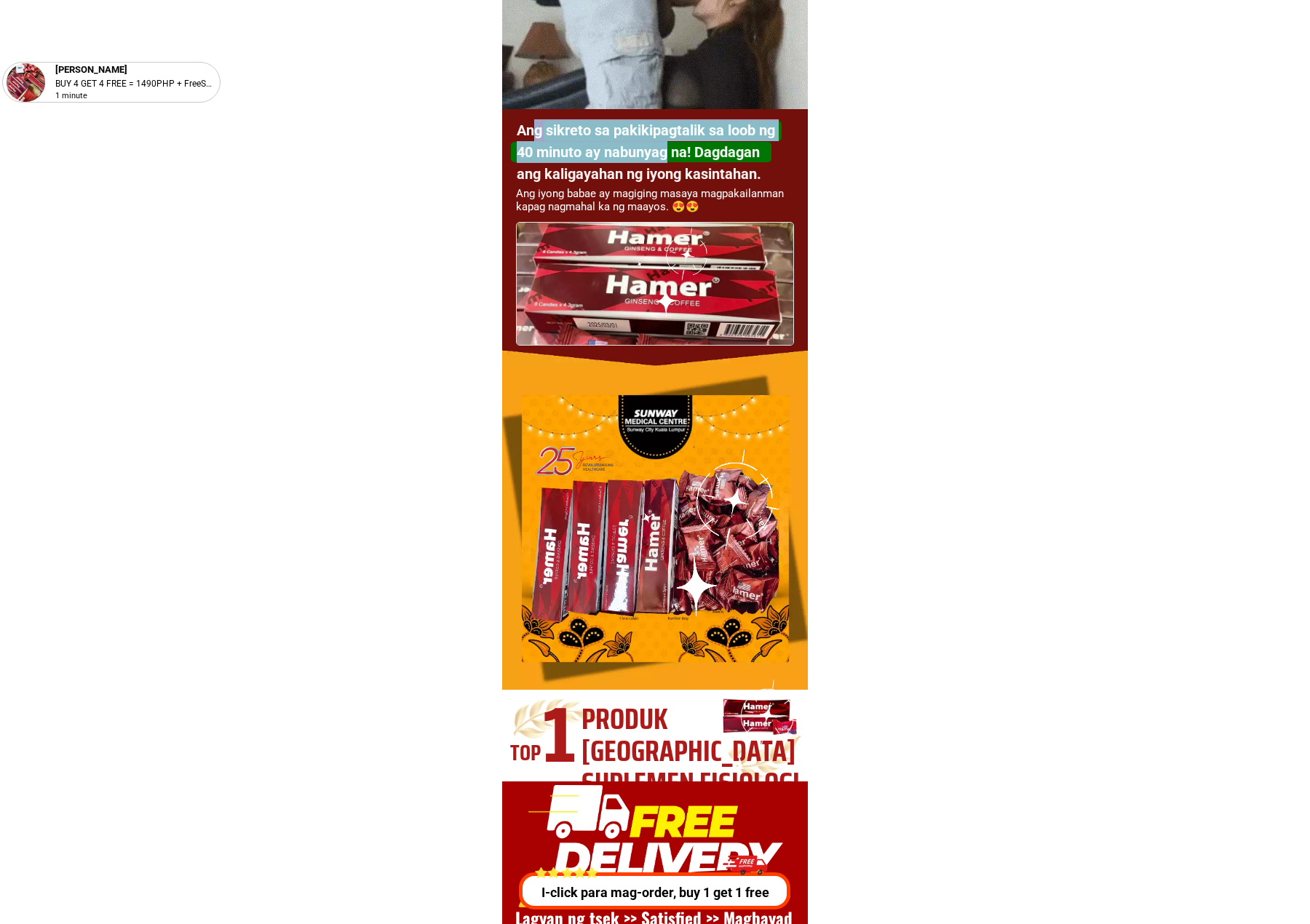
click at [668, 149] on h1 "Ang sikreto sa pakikipagtalik sa loob ng 40 minuto ay nabunyag na! Dagdagan ang…" at bounding box center [649, 153] width 265 height 66
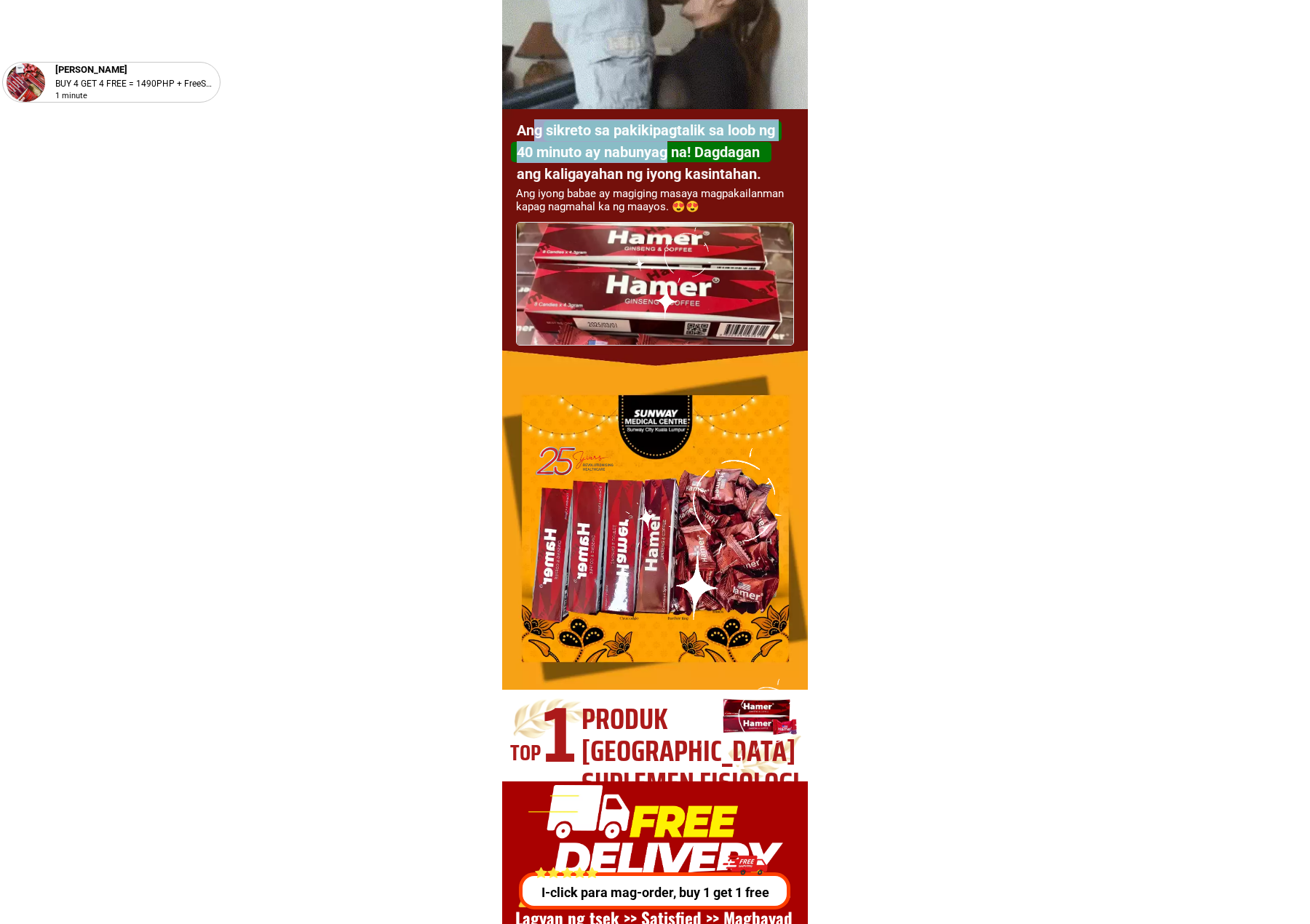
click at [551, 131] on h1 "Ang sikreto sa pakikipagtalik sa loob ng 40 minuto ay nabunyag na! Dagdagan ang…" at bounding box center [649, 153] width 265 height 66
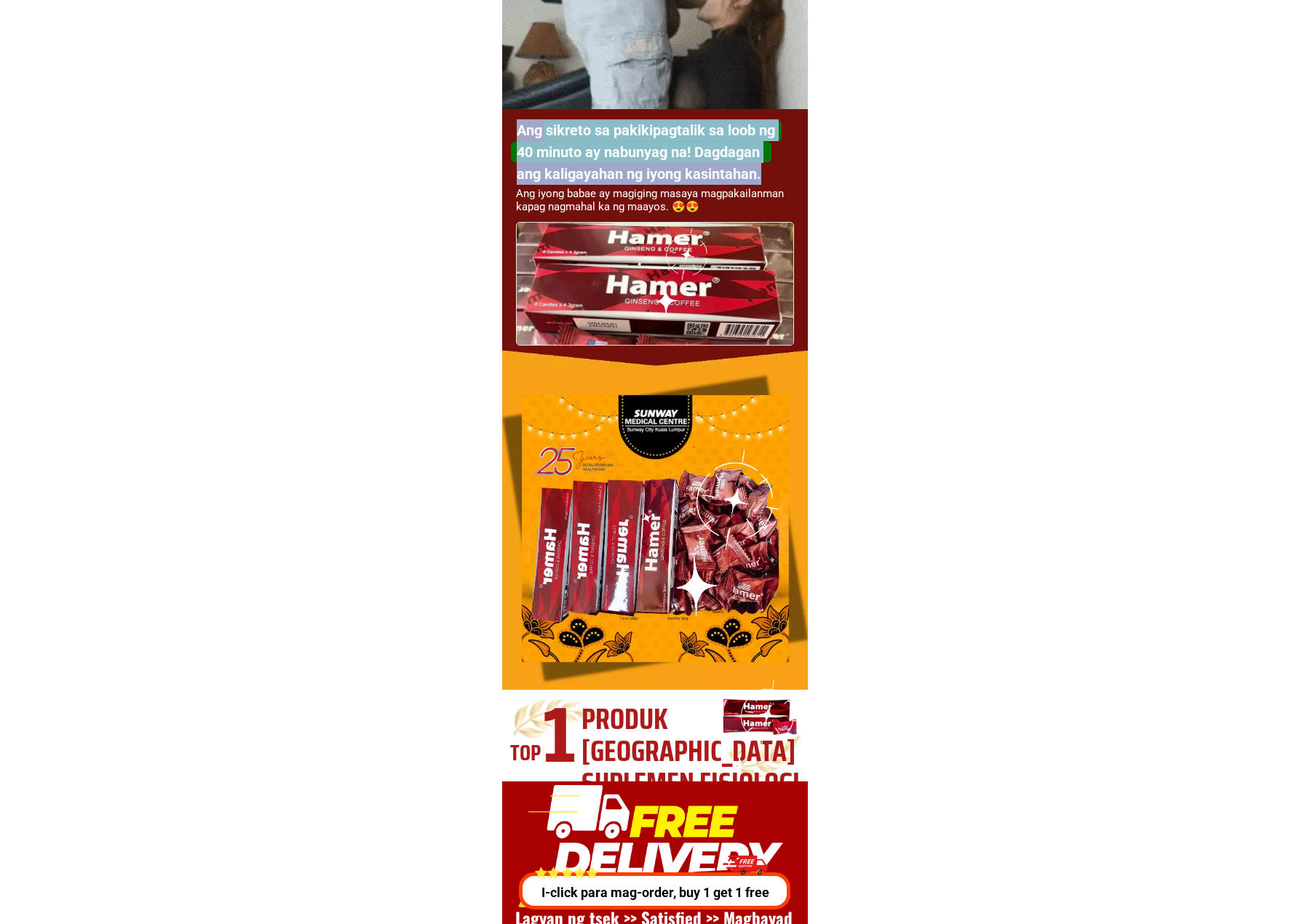
drag, startPoint x: 518, startPoint y: 129, endPoint x: 764, endPoint y: 171, distance: 249.6
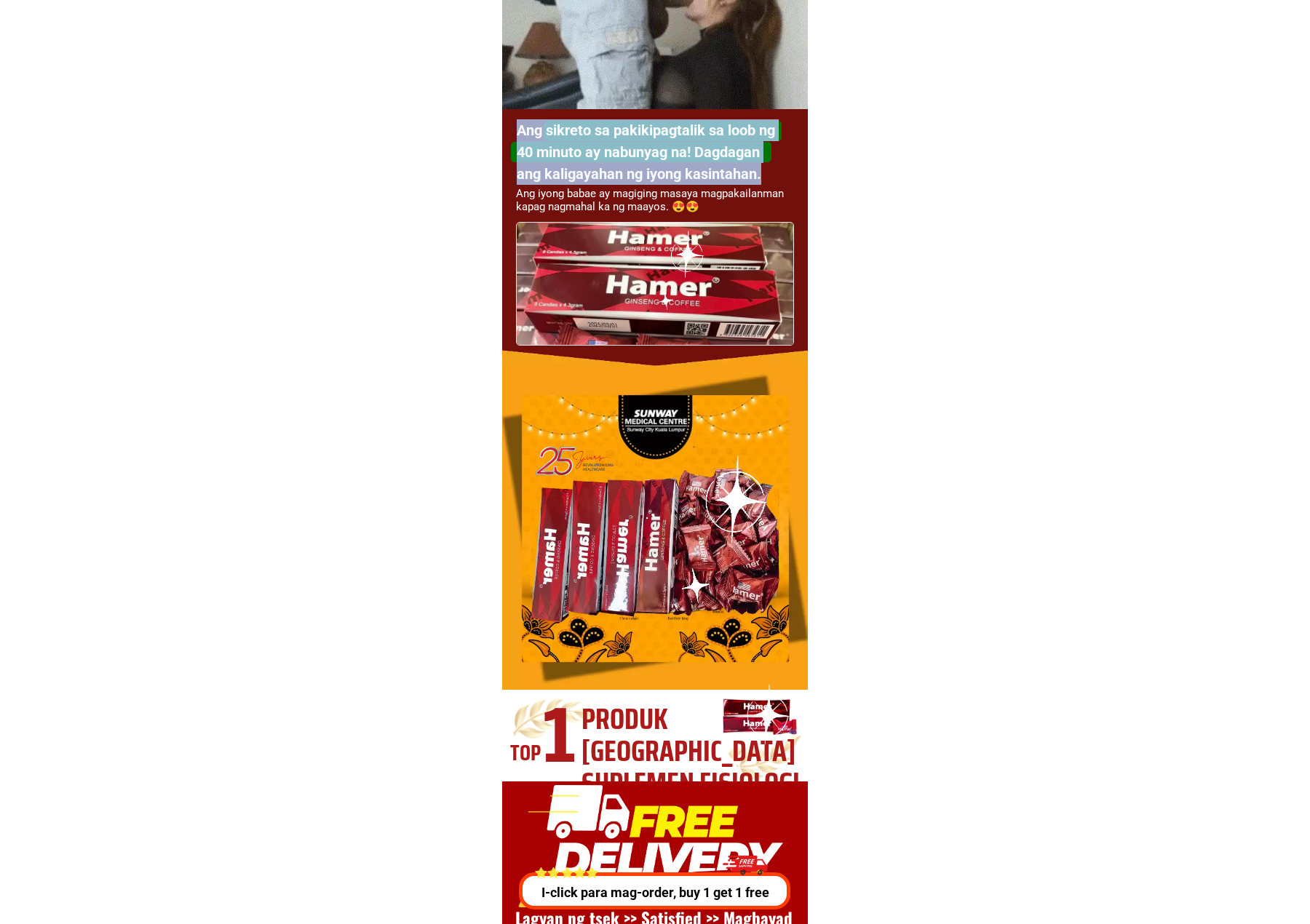
click at [764, 171] on h1 "Ang sikreto sa pakikipagtalik sa loob ng 40 minuto ay nabunyag na! Dagdagan ang…" at bounding box center [649, 153] width 265 height 66
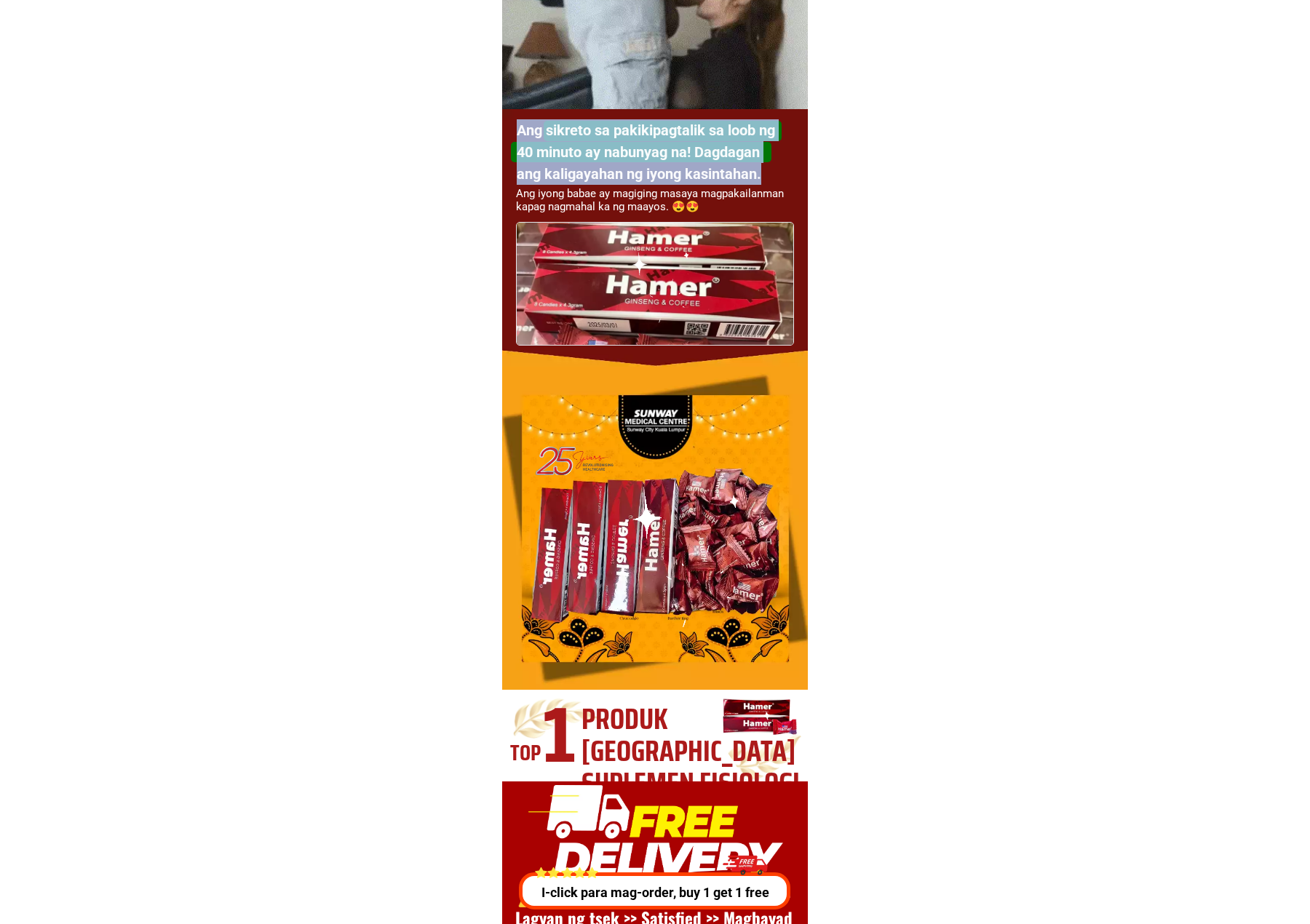
copy h1 "Ang sikreto sa pakikipagtalik sa loob ng 40 minuto ay nabunyag na! Dagdagan ang…"
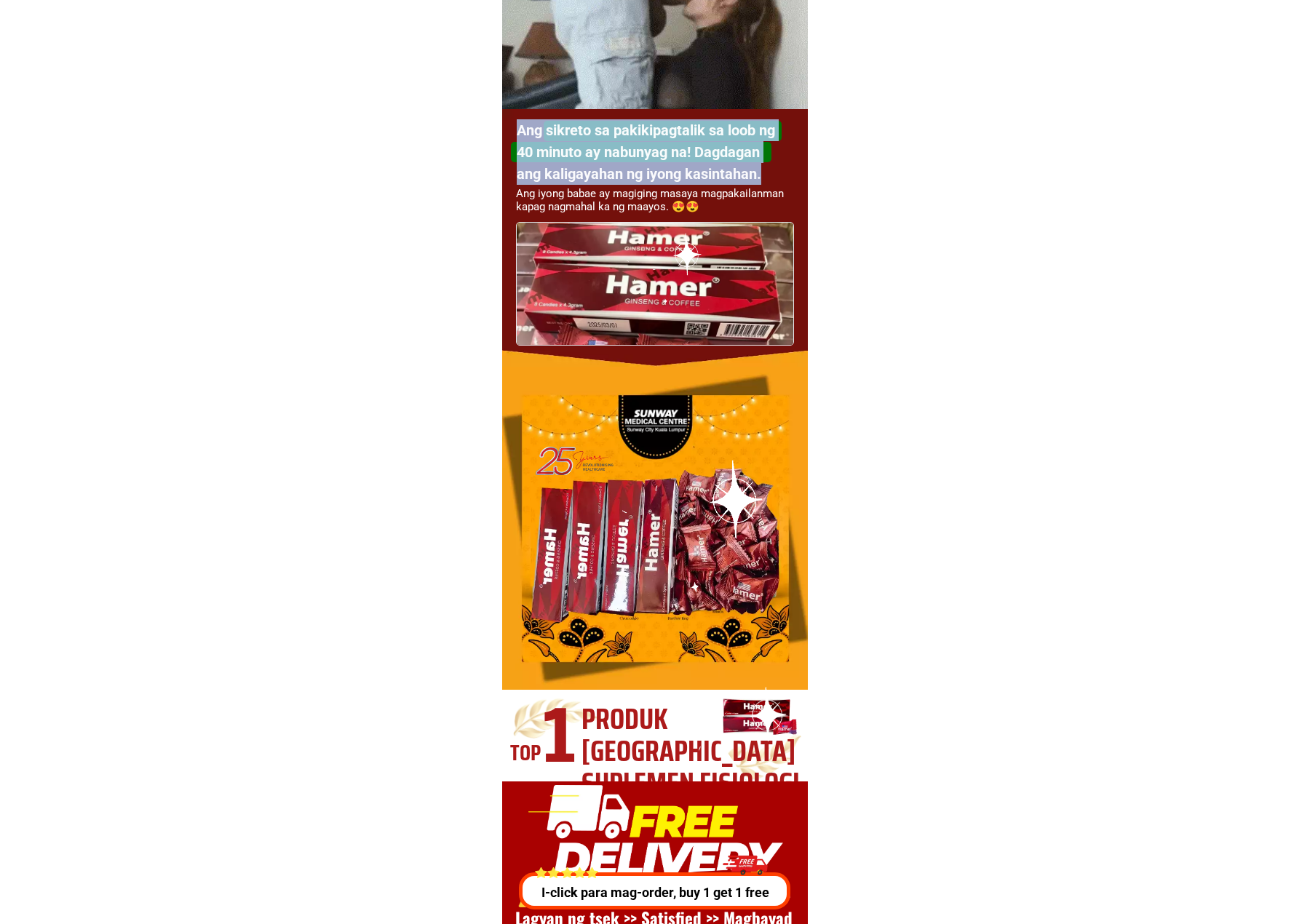
click at [572, 146] on h1 "Ang sikreto sa pakikipagtalik sa loob ng 40 minuto ay nabunyag na! Dagdagan ang…" at bounding box center [649, 153] width 265 height 66
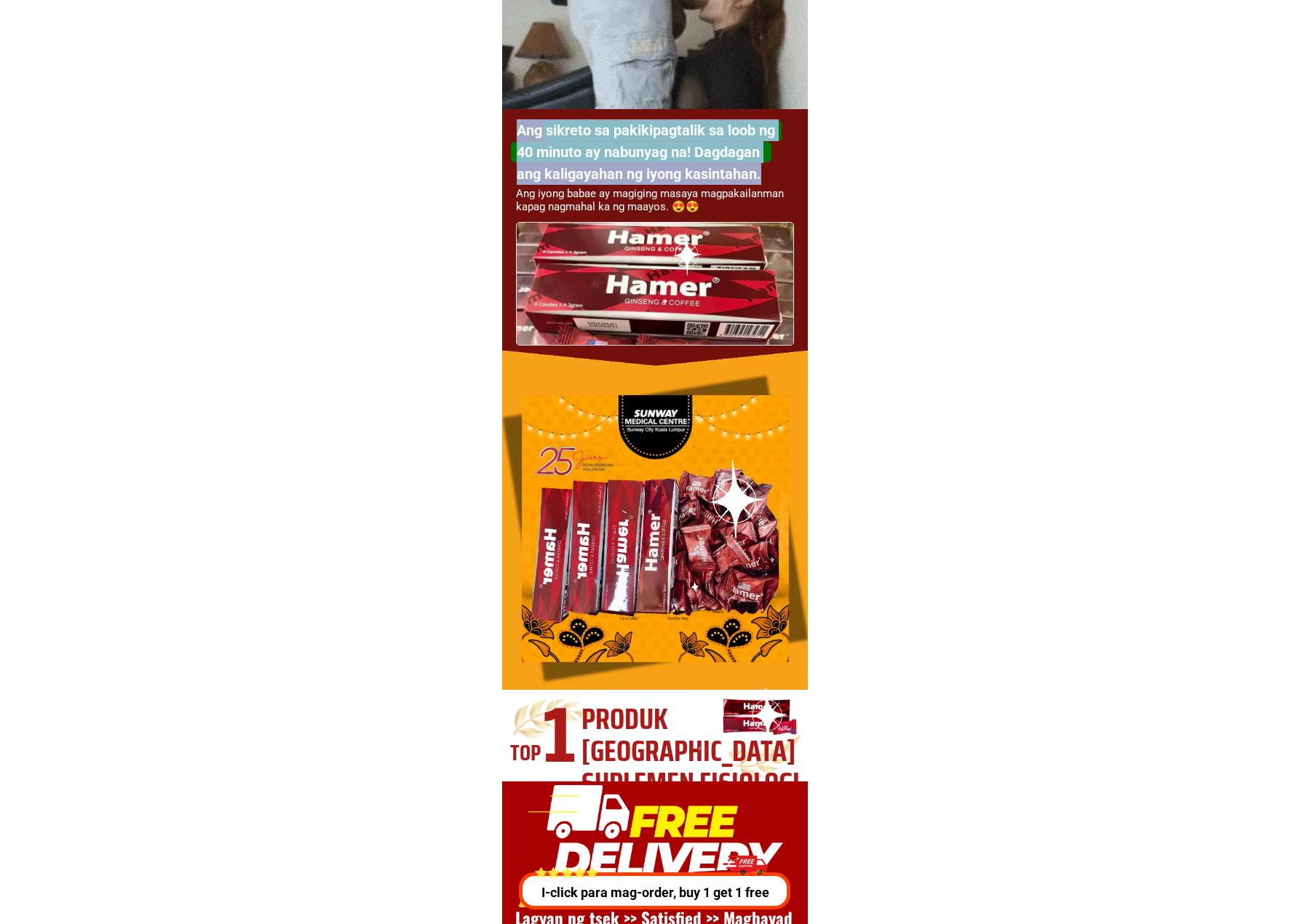
drag, startPoint x: 518, startPoint y: 129, endPoint x: 767, endPoint y: 174, distance: 253.0
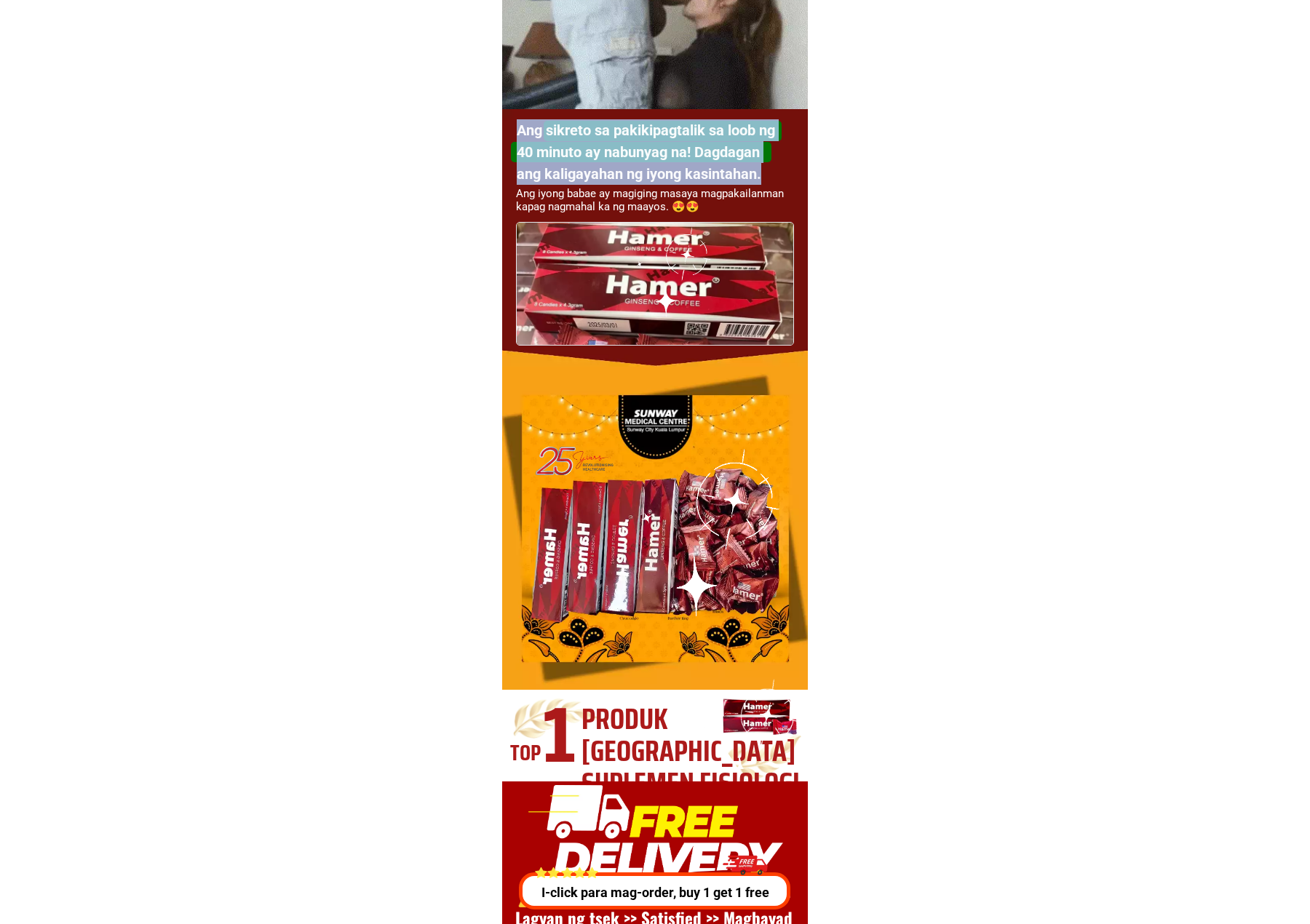
click at [767, 174] on h1 "Ang sikreto sa pakikipagtalik sa loob ng 40 minuto ay nabunyag na! Dagdagan ang…" at bounding box center [649, 153] width 265 height 66
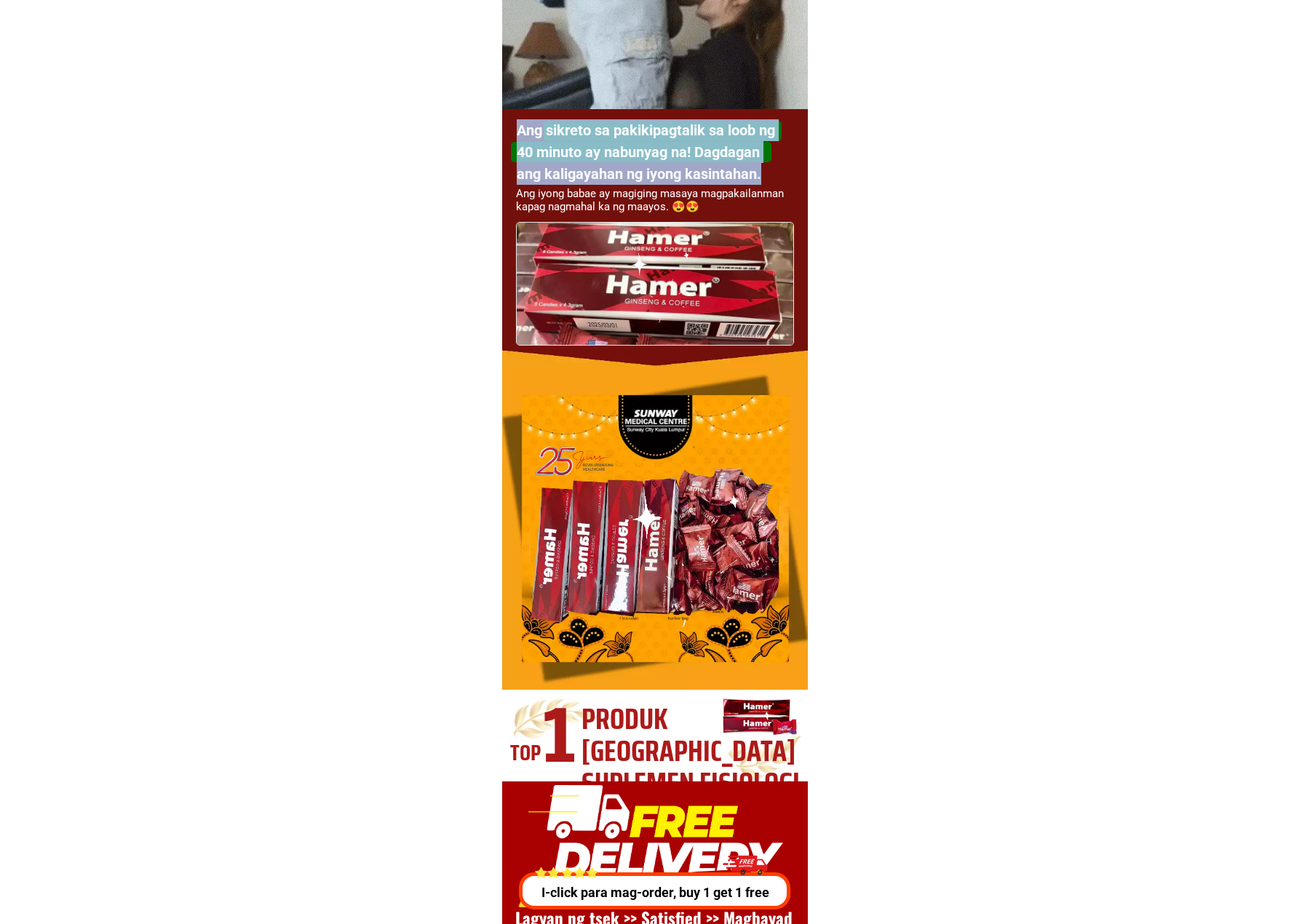
copy h1 "Ang sikreto sa pakikipagtalik sa loob ng 40 minuto ay nabunyag na! Dagdagan ang…"
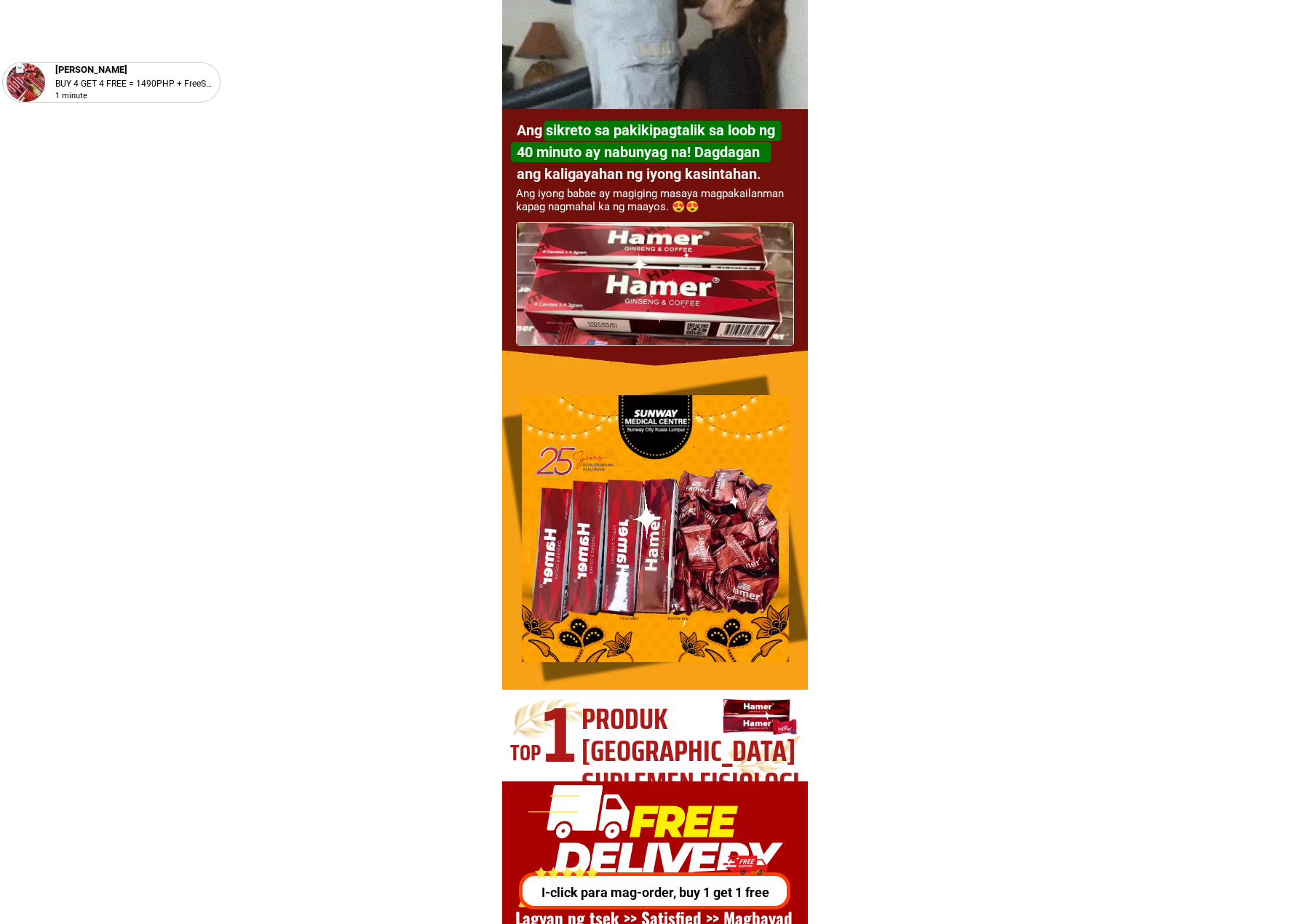
click at [591, 195] on h1 "Ang iyong babae ay magiging masaya magpakailanman kapag nagmahal ka ng maayos. …" at bounding box center [656, 200] width 280 height 26
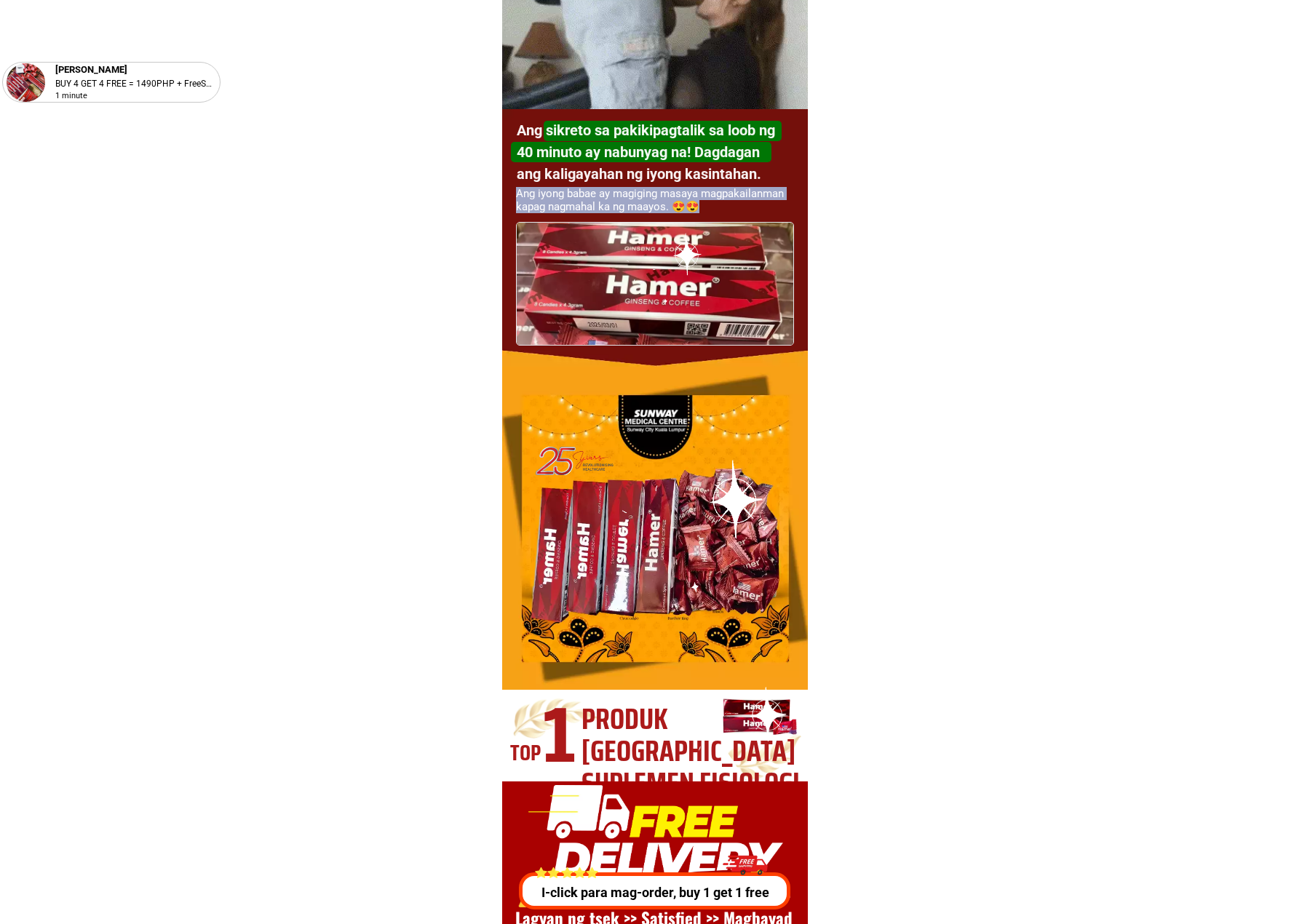
click at [591, 195] on h1 "Ang iyong babae ay magiging masaya magpakailanman kapag nagmahal ka ng maayos. …" at bounding box center [656, 200] width 280 height 26
copy div "Ang iyong babae ay magiging masaya magpakailanman kapag nagmahal ka ng maayos. …"
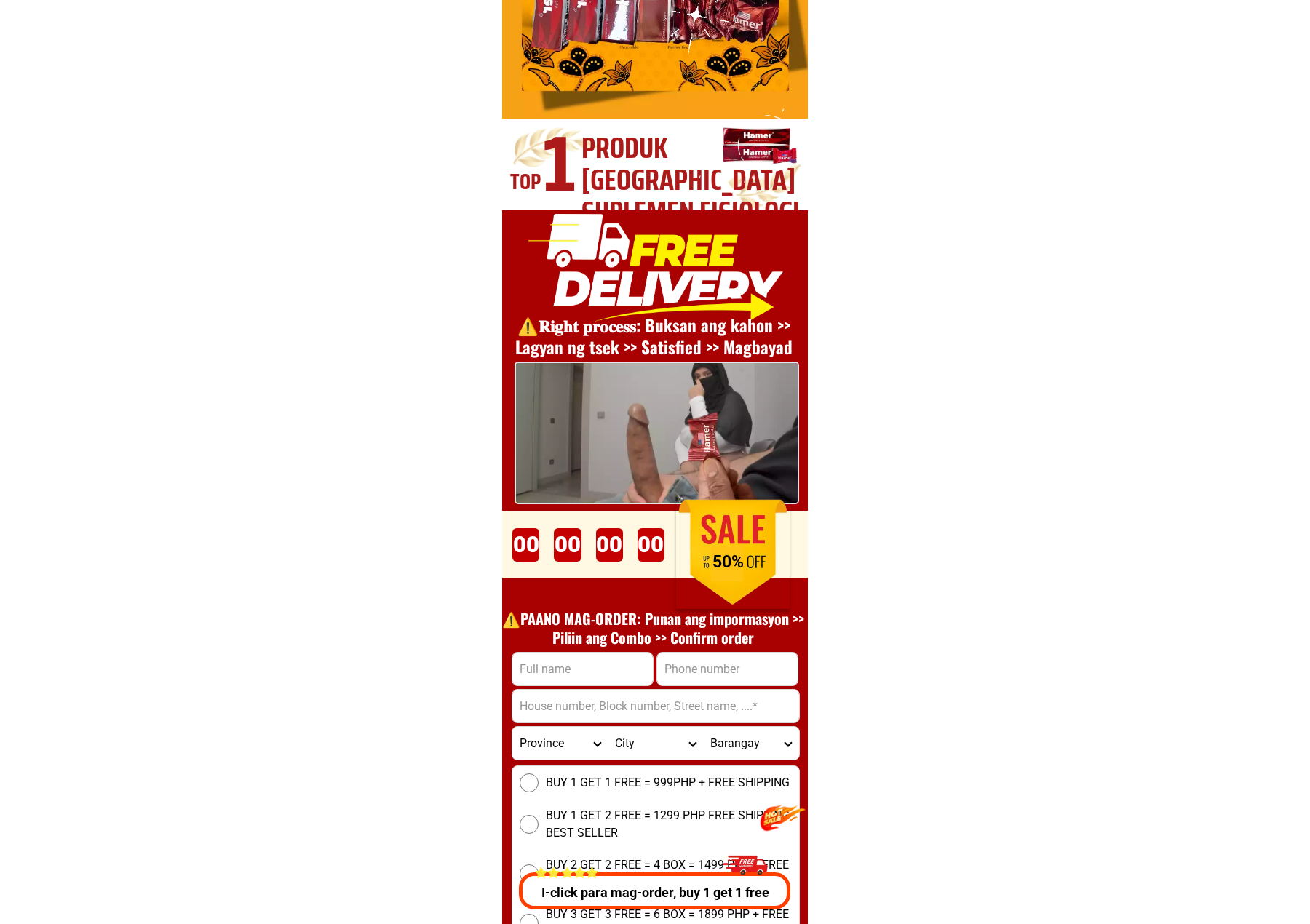
scroll to position [5336, 0]
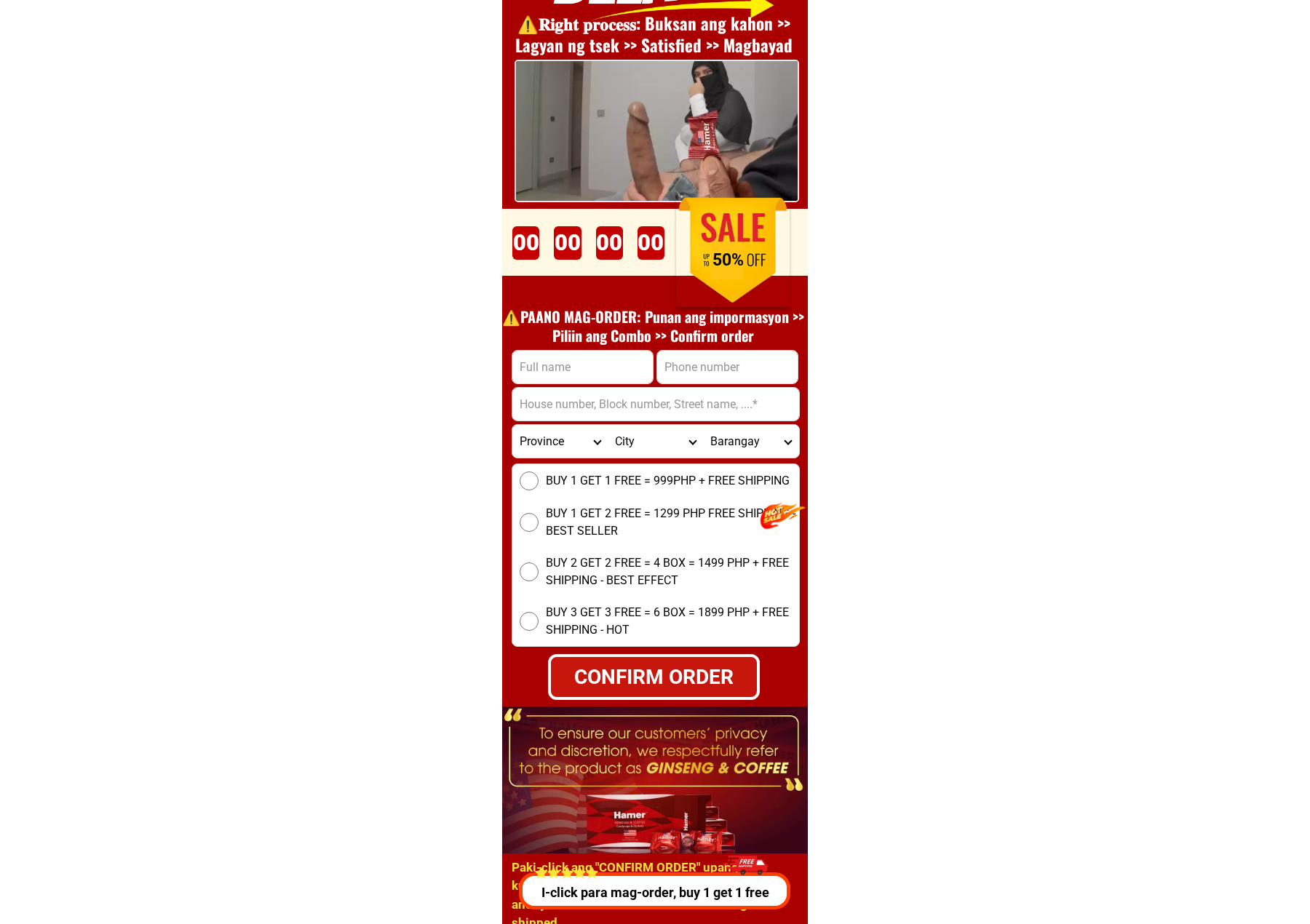
click at [649, 478] on span "BUY 1 GET 1 FREE = 999PHP + FREE SHIPPING" at bounding box center [667, 480] width 244 height 17
click at [539, 478] on input "BUY 1 GET 1 FREE = 999PHP + FREE SHIPPING" at bounding box center [528, 480] width 19 height 19
radio input "true"
click at [649, 478] on span "BUY 1 GET 1 FREE = 999PHP + FREE SHIPPING" at bounding box center [667, 480] width 244 height 17
click at [539, 478] on input "BUY 1 GET 1 FREE = 999PHP + FREE SHIPPING" at bounding box center [528, 480] width 19 height 19
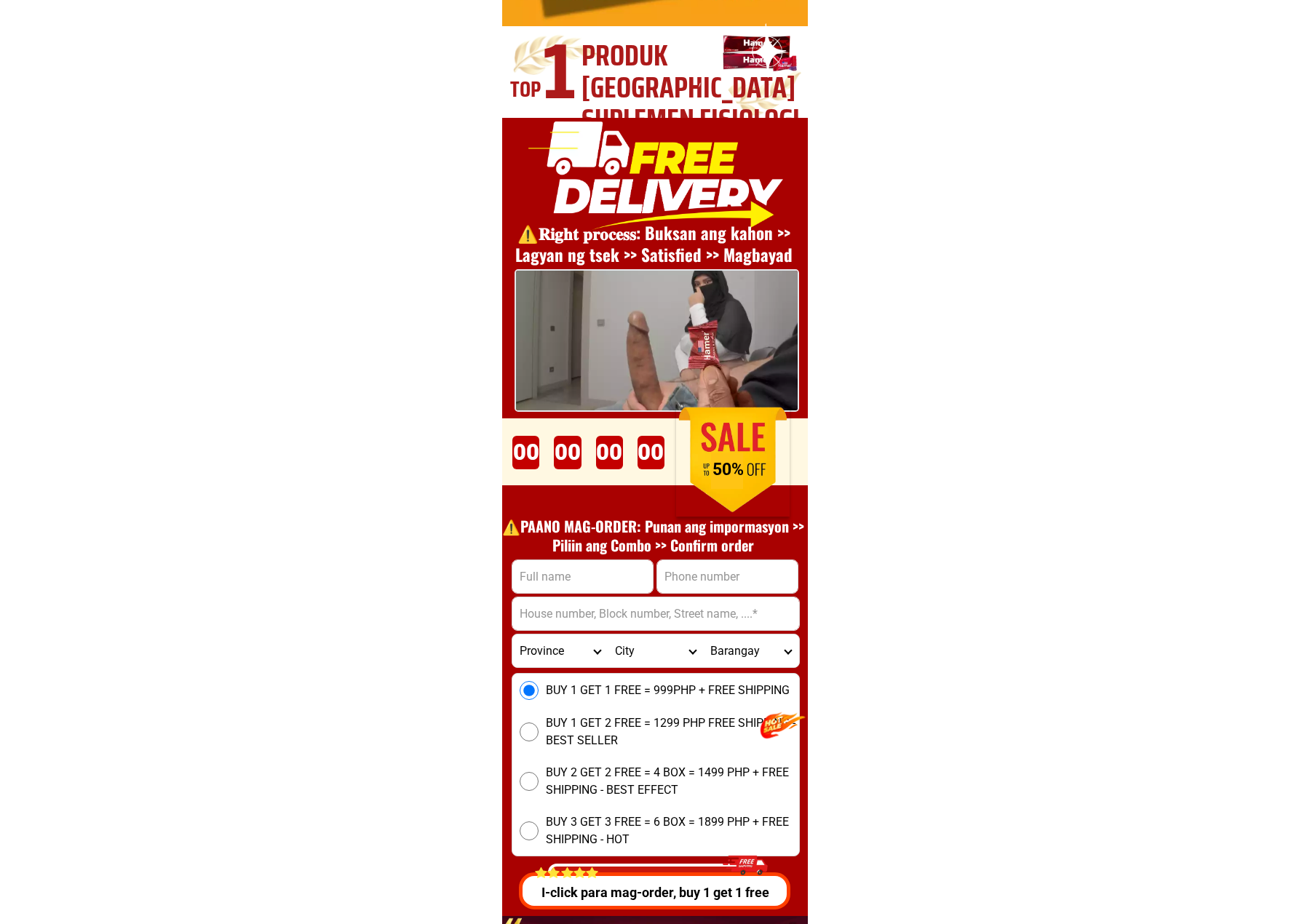
scroll to position [5142, 0]
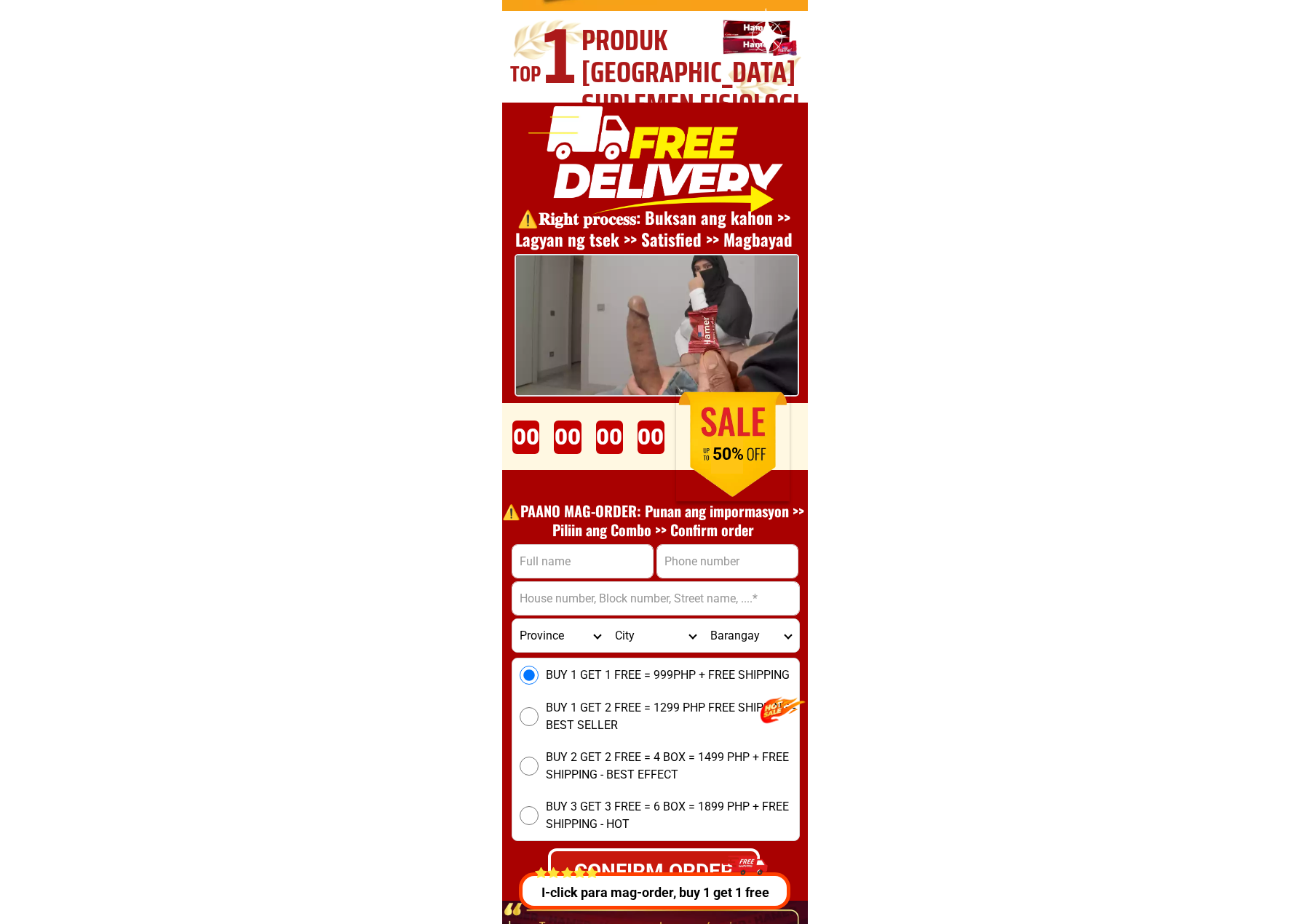
click at [615, 510] on h1 "⚠️️PAANO MAG-ORDER: Punan ang impormasyon >> Piliin ang Combo >> Confirm order" at bounding box center [653, 520] width 317 height 38
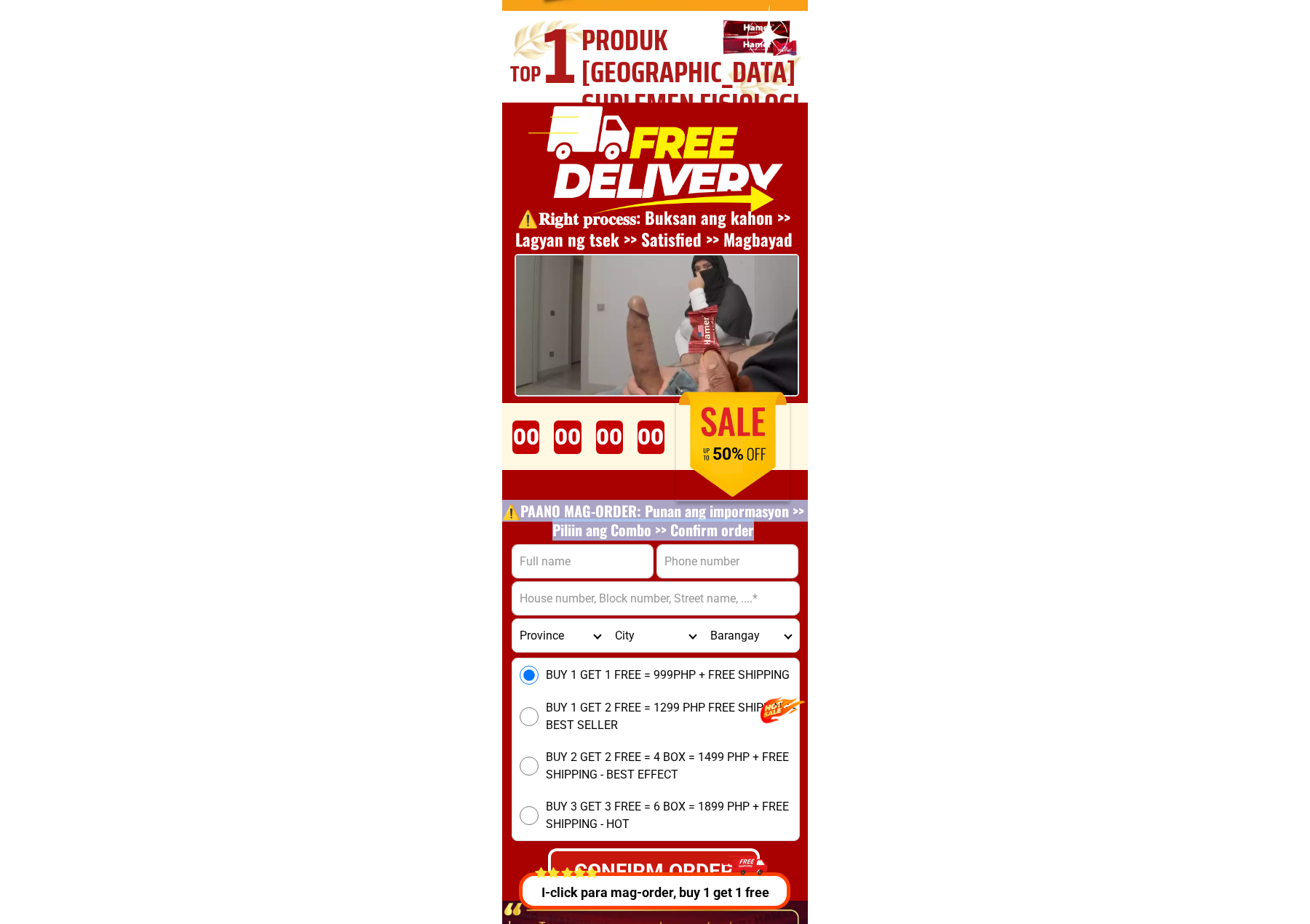
click at [615, 510] on h1 "⚠️️PAANO MAG-ORDER: Punan ang impormasyon >> Piliin ang Combo >> Confirm order" at bounding box center [653, 520] width 317 height 38
copy h1 "⚠️️PAANO MAG-ORDER: Punan ang impormasyon >> Piliin ang Combo >> Confirm order"
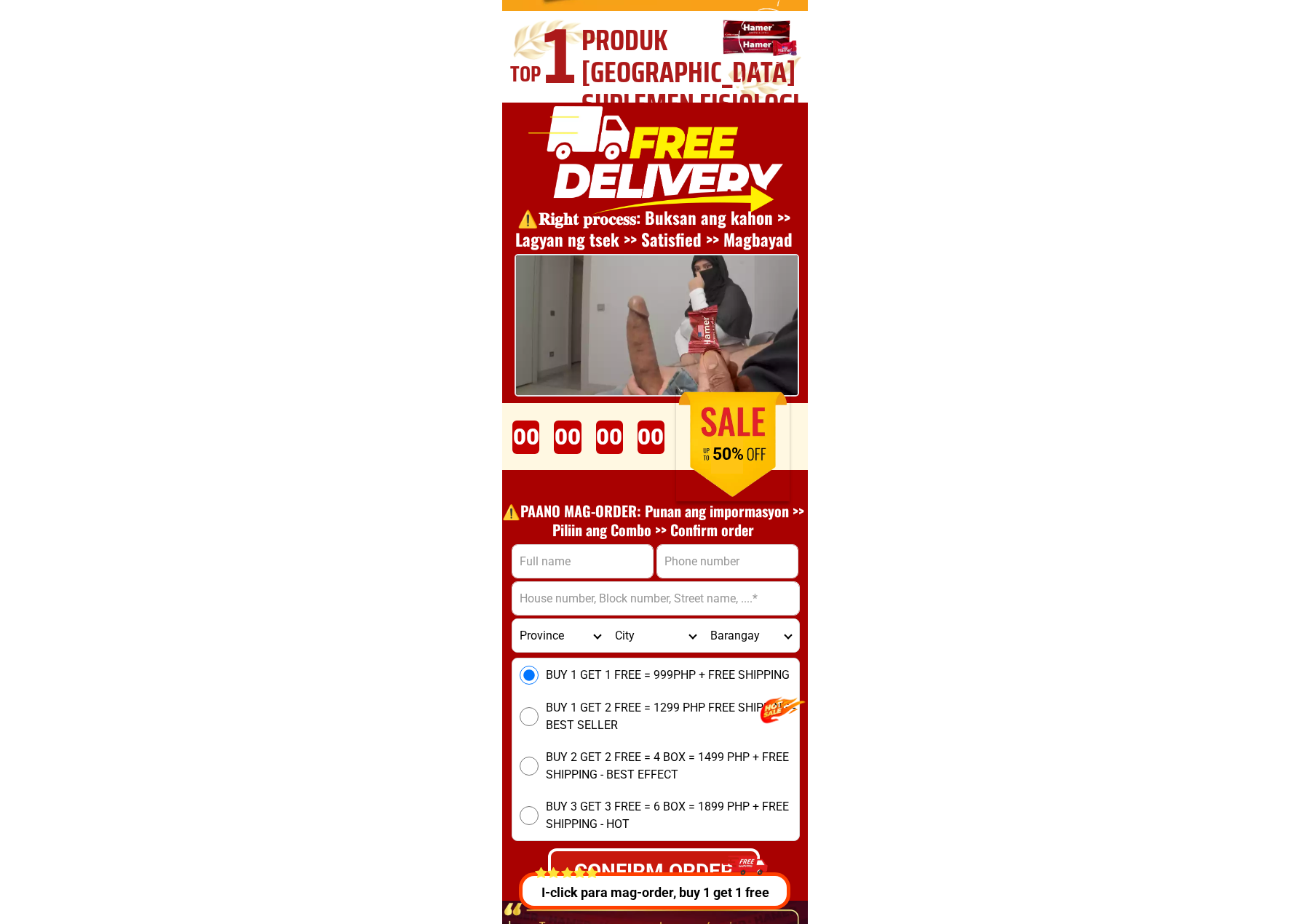
click at [586, 434] on div "00 Days 00 Hours 00 Minutes 00 Seconds" at bounding box center [588, 437] width 167 height 40
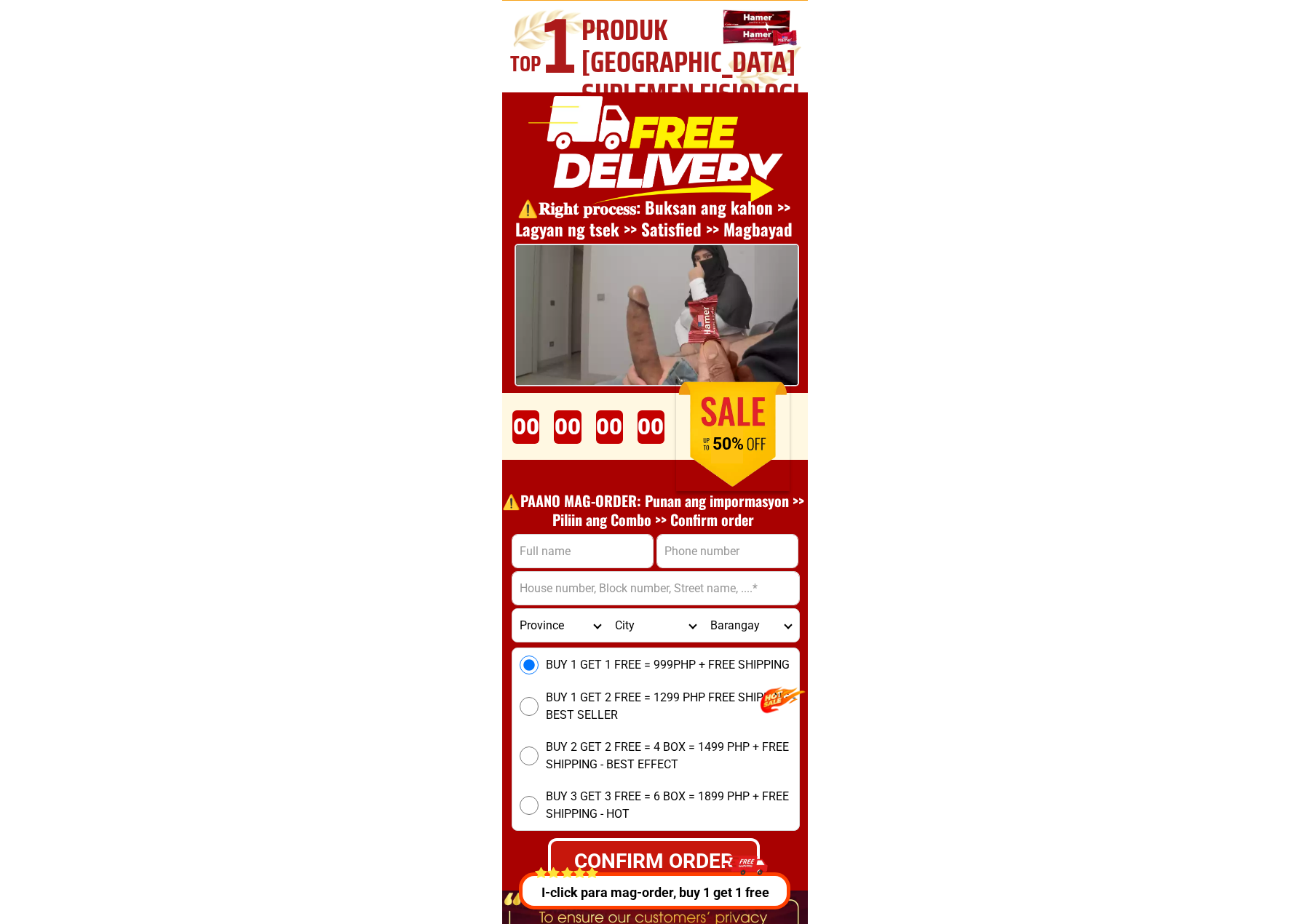
scroll to position [5106, 0]
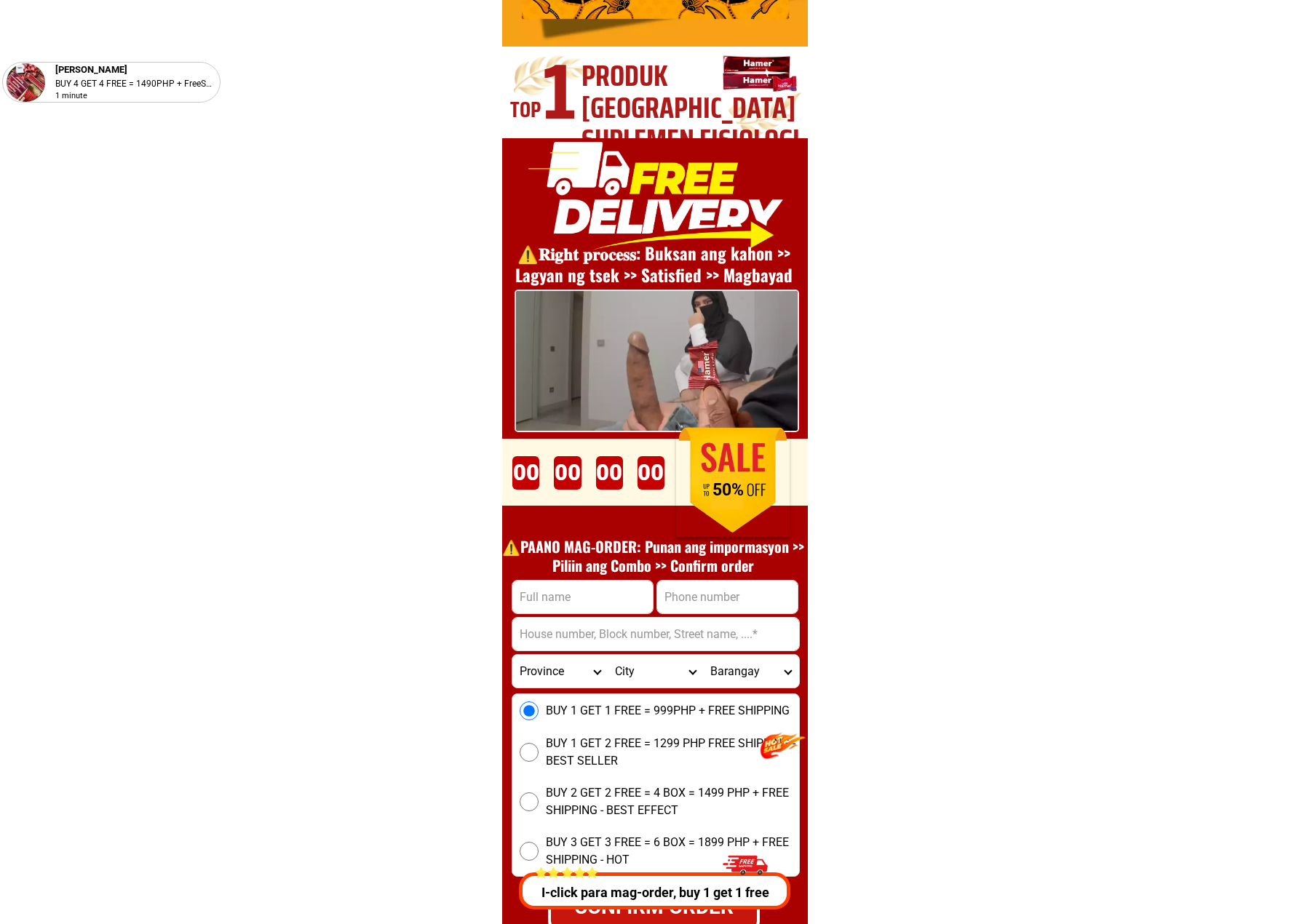
click at [593, 563] on h1 "⚠️️PAANO MAG-ORDER: Punan ang impormasyon >> Piliin ang Combo >> Confirm order" at bounding box center [653, 556] width 317 height 38
copy h1 "⚠️️PAANO MAG-ORDER: Punan ang impormasyon >> Piliin ang Combo >> Confirm order"
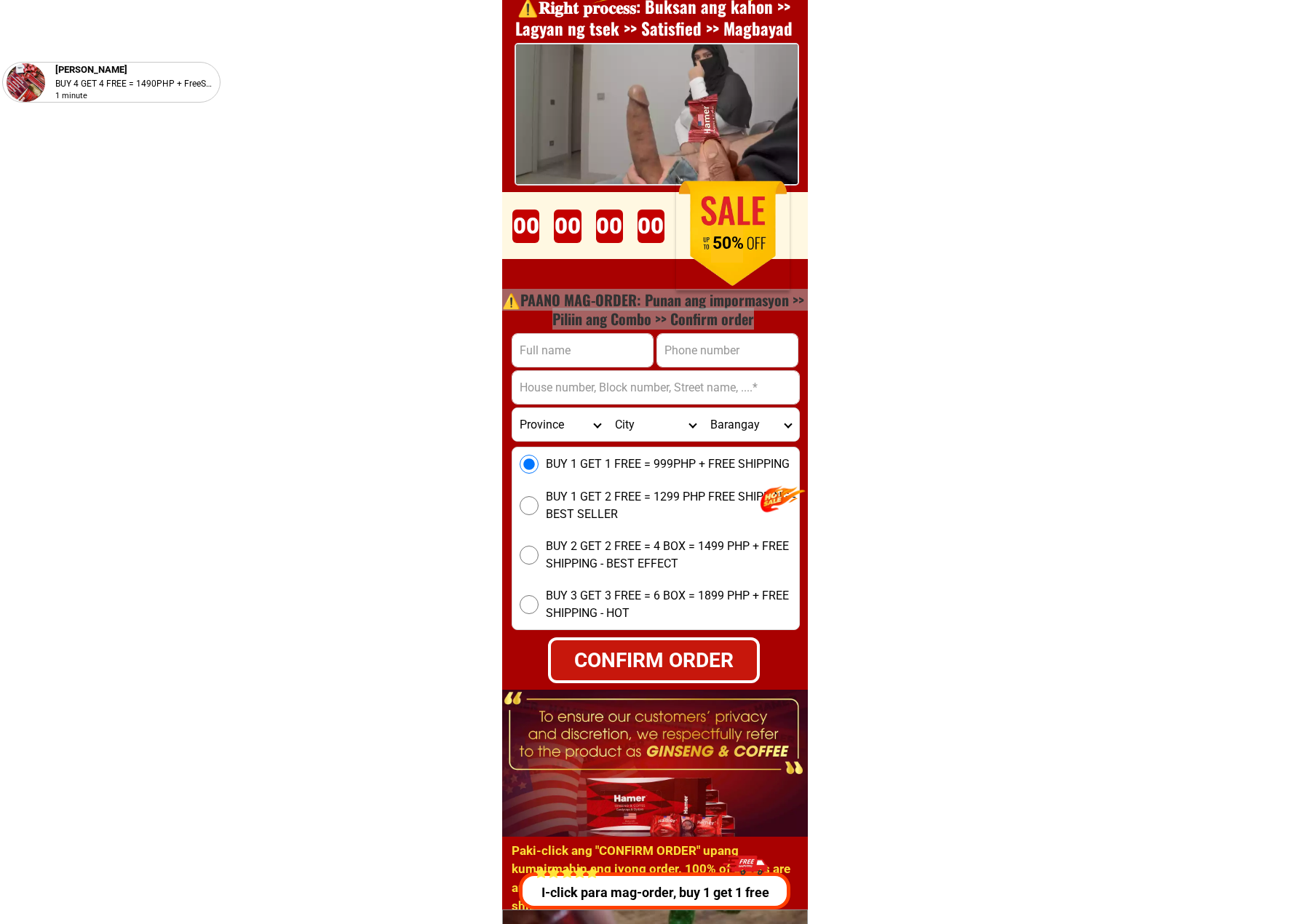
scroll to position [5203, 0]
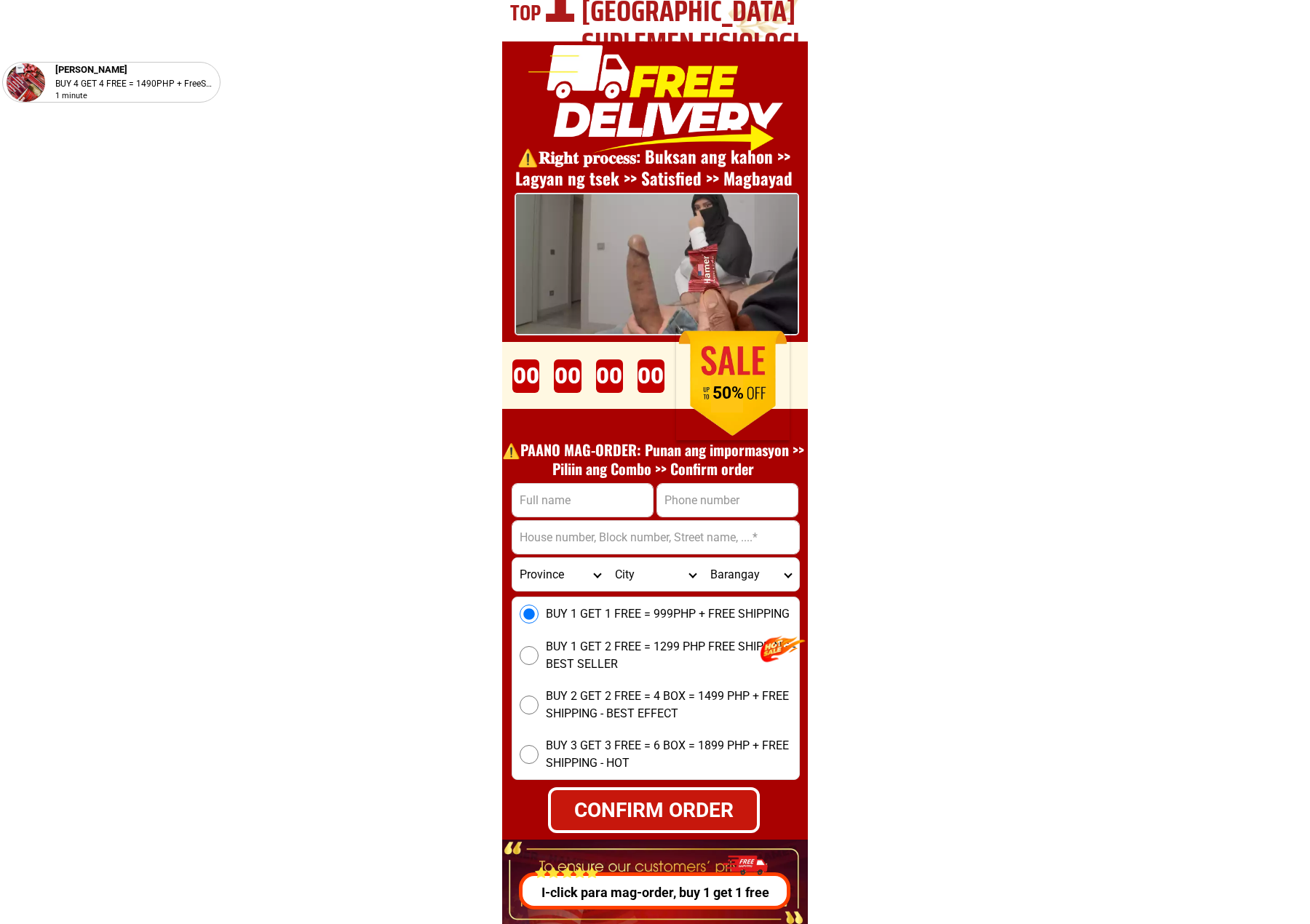
click at [722, 237] on div at bounding box center [657, 264] width 281 height 140
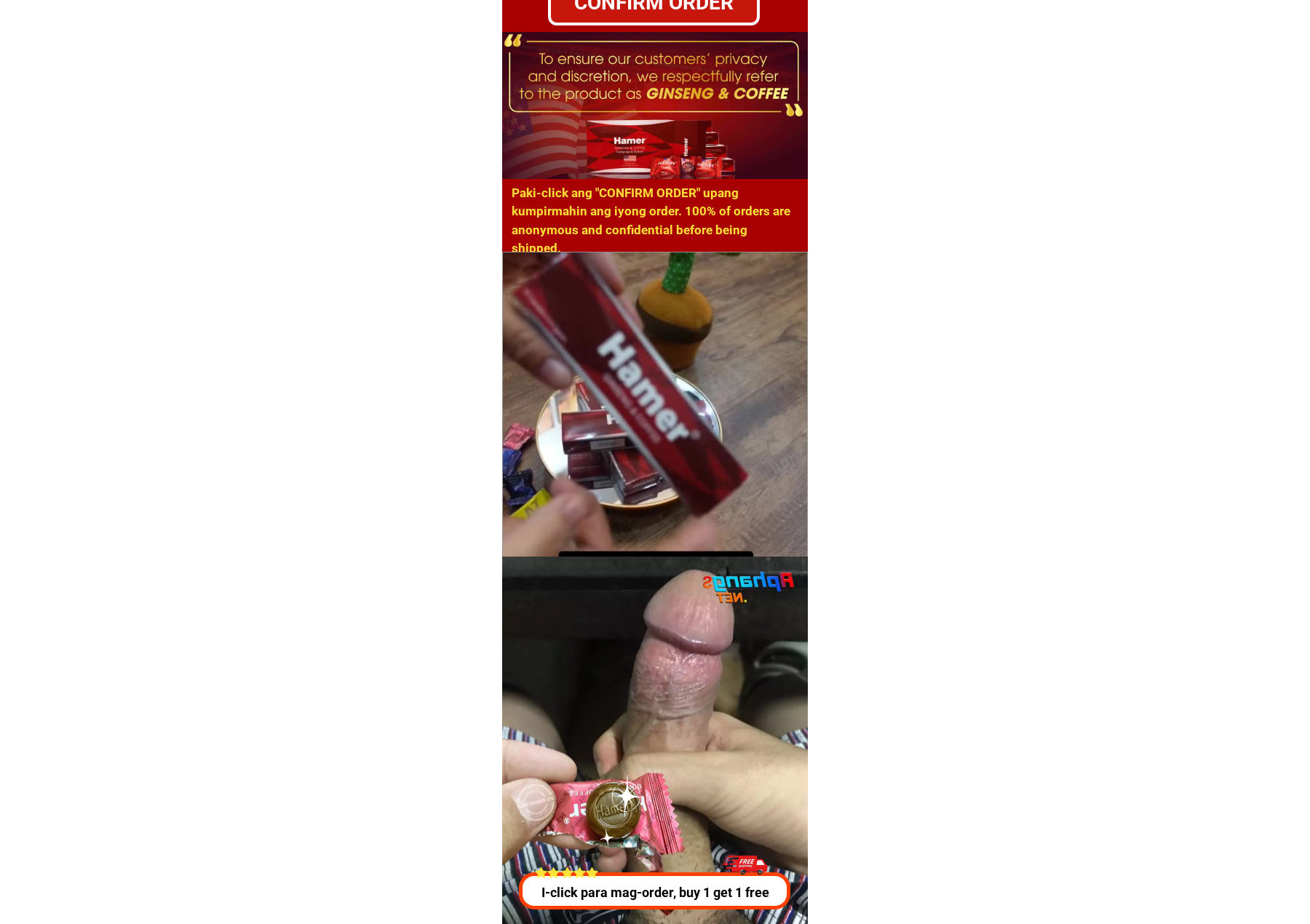
scroll to position [5979, 0]
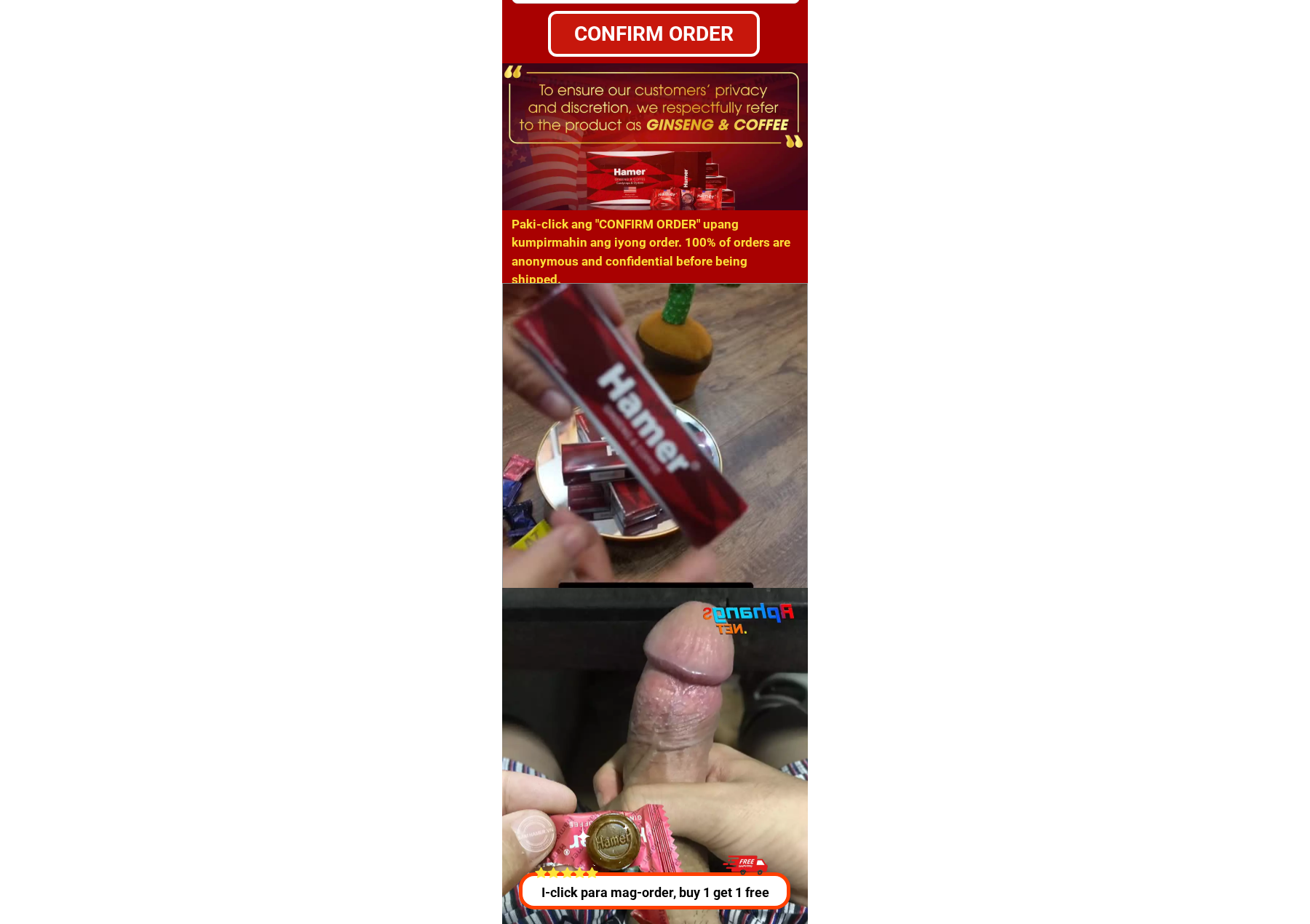
click at [594, 463] on video at bounding box center [655, 435] width 304 height 305
click at [720, 468] on video at bounding box center [655, 435] width 304 height 305
click at [700, 480] on video at bounding box center [655, 435] width 304 height 305
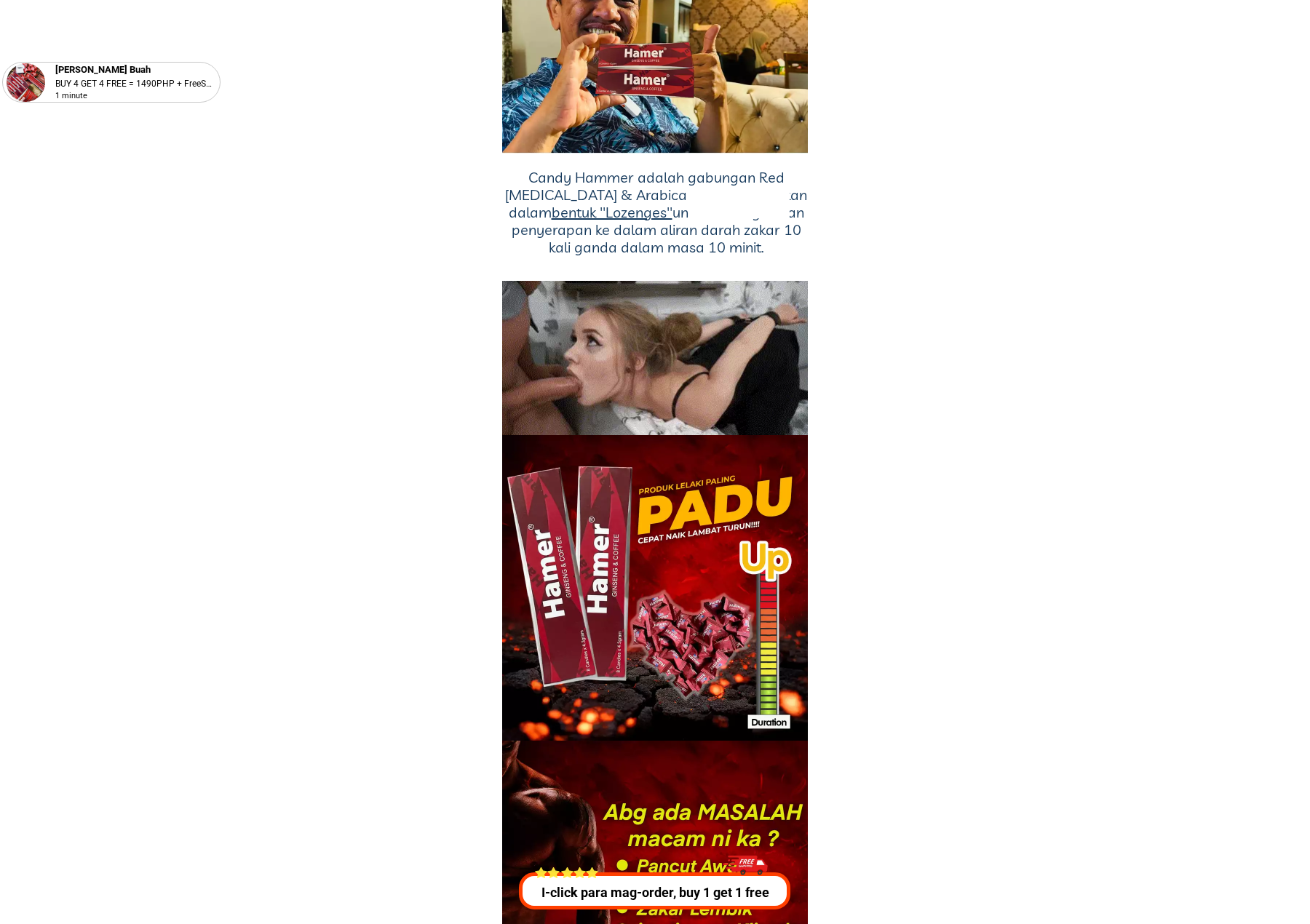
scroll to position [11025, 0]
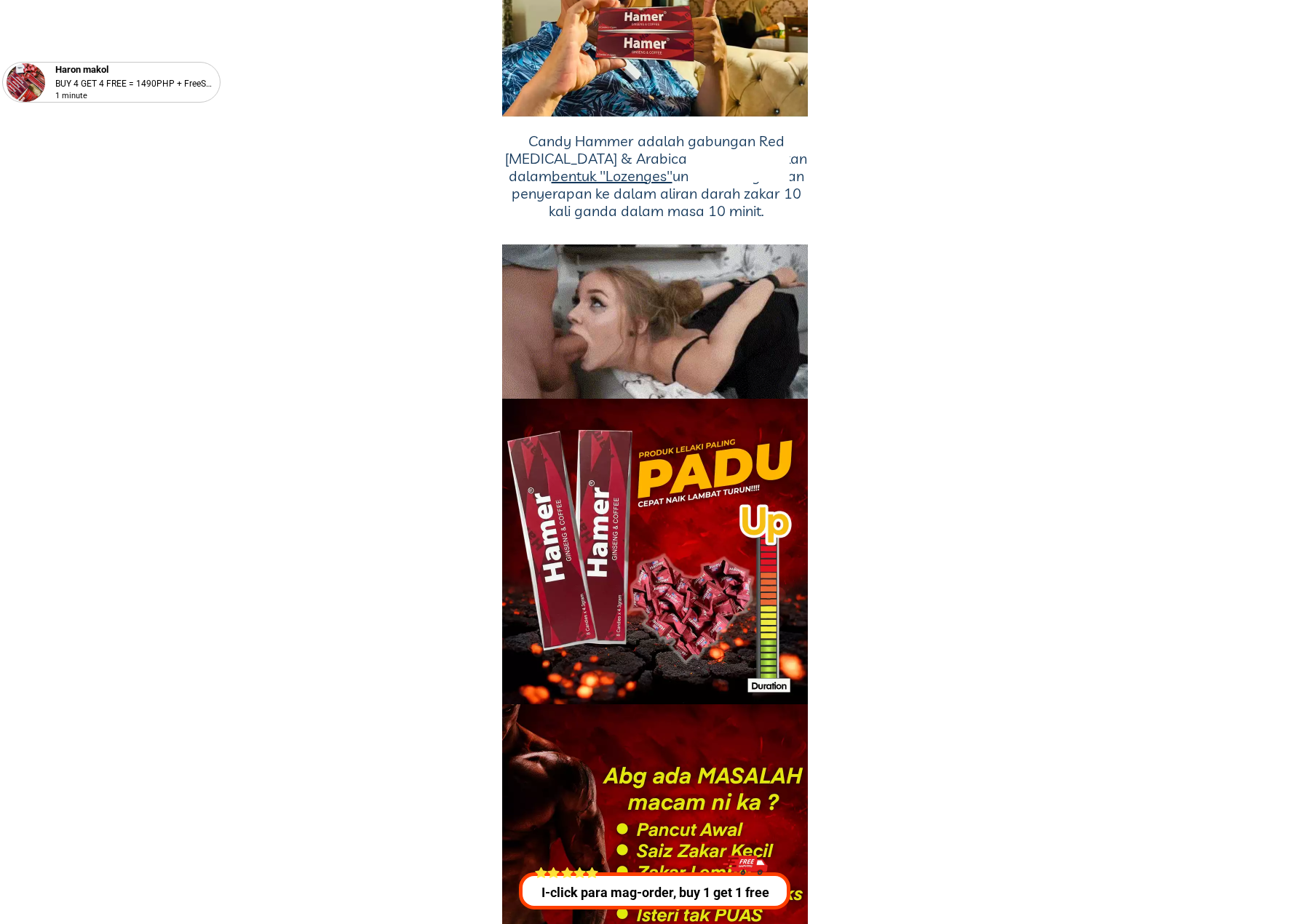
click at [717, 170] on div at bounding box center [738, 167] width 101 height 29
drag, startPoint x: 717, startPoint y: 170, endPoint x: 729, endPoint y: 173, distance: 12.4
click at [717, 169] on div at bounding box center [738, 167] width 101 height 29
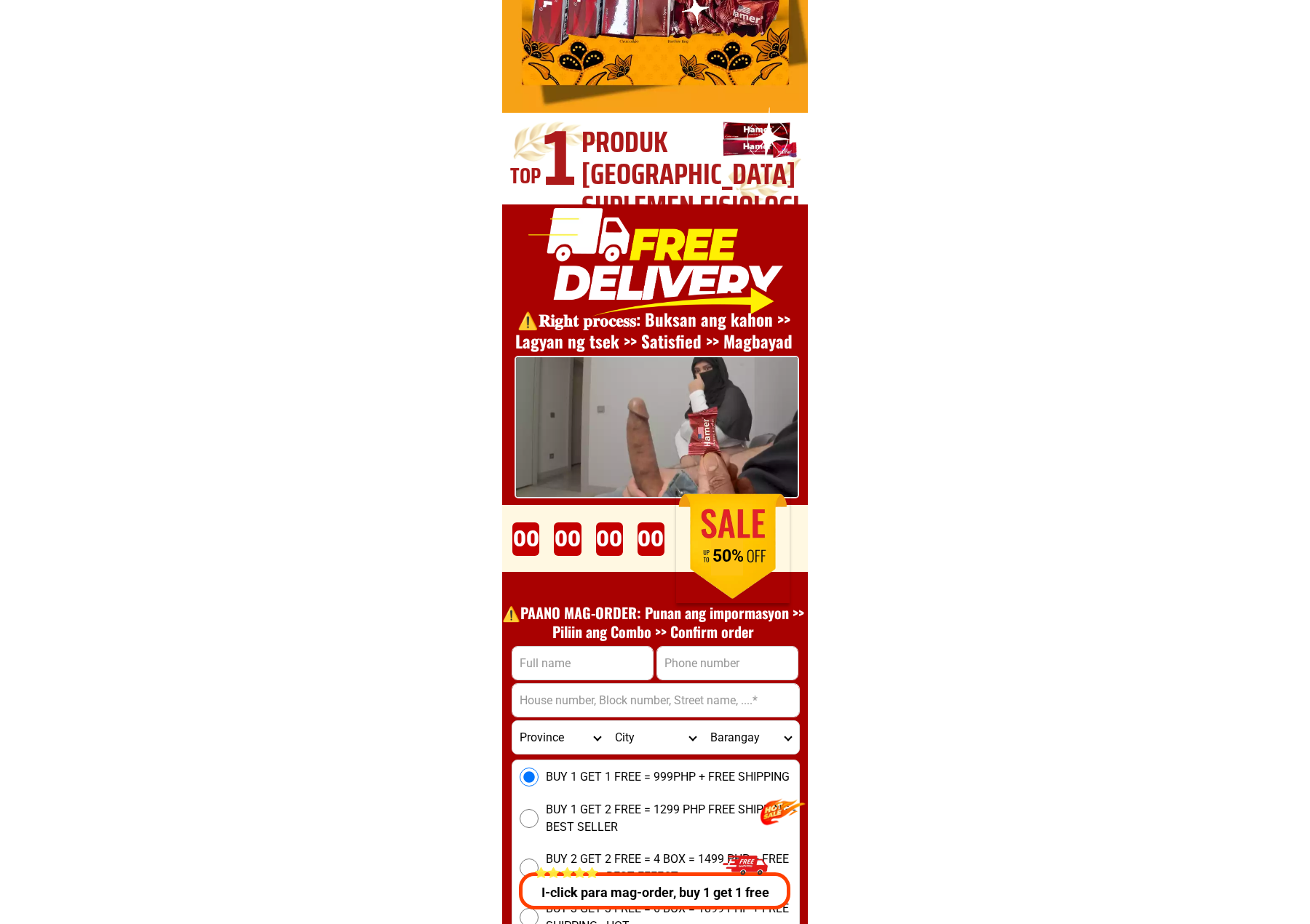
scroll to position [5010, 0]
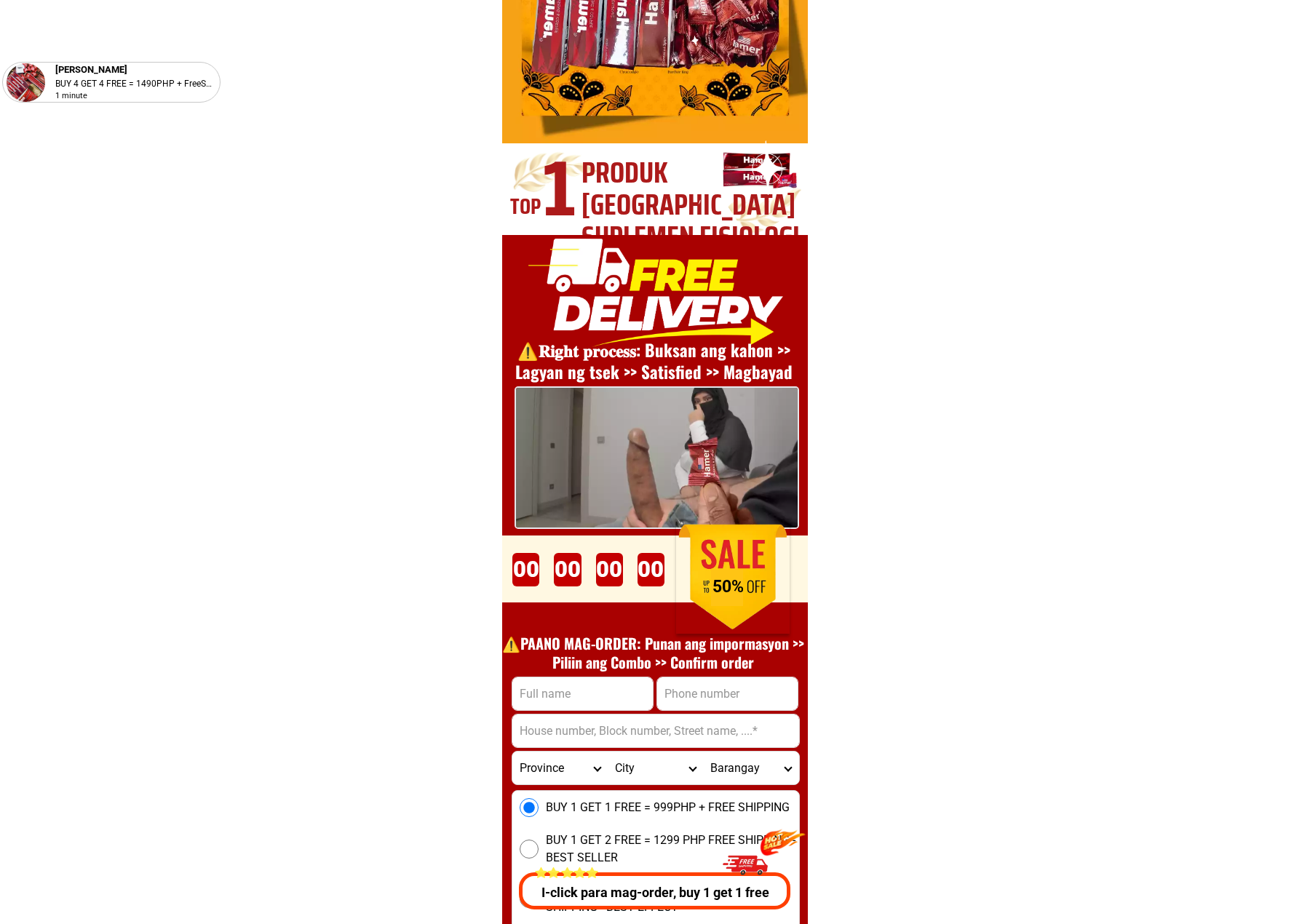
click at [527, 573] on div "00 Days 00 Hours 00 Minutes 00 Seconds" at bounding box center [588, 569] width 167 height 40
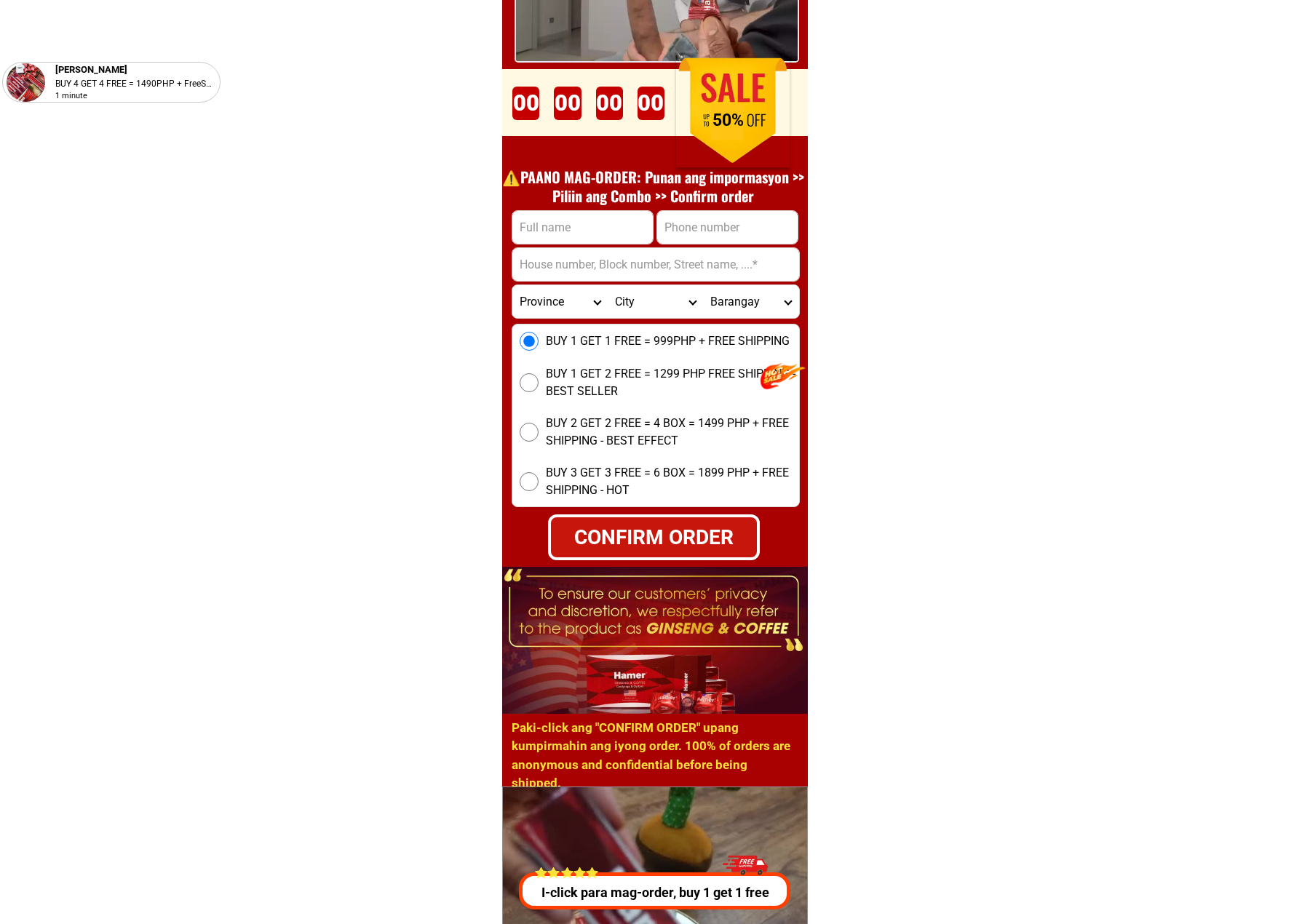
scroll to position [5500, 0]
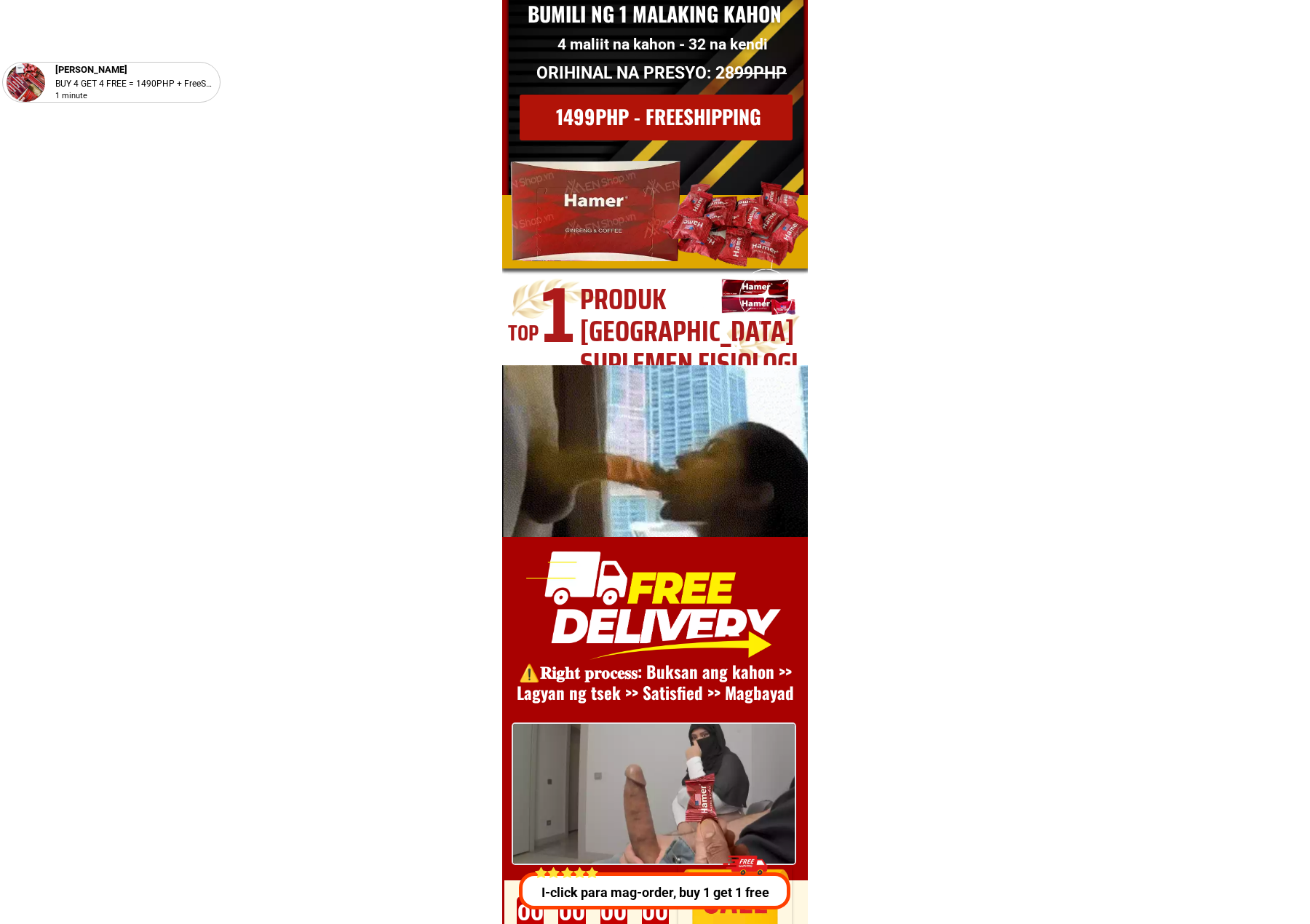
scroll to position [19763, 0]
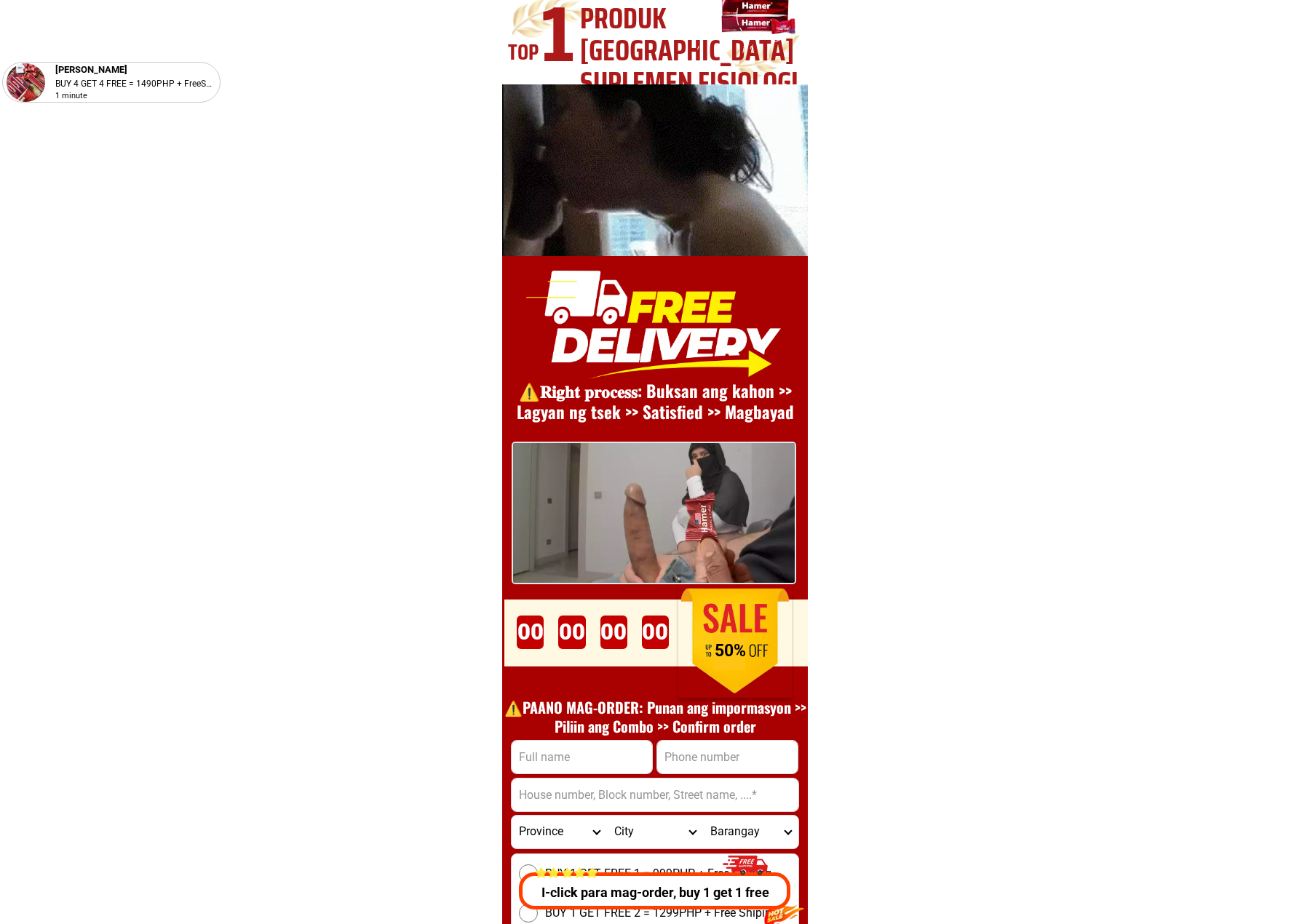
click at [599, 888] on p "I-click para mag-order, buy 1 get 1 free" at bounding box center [655, 893] width 279 height 19
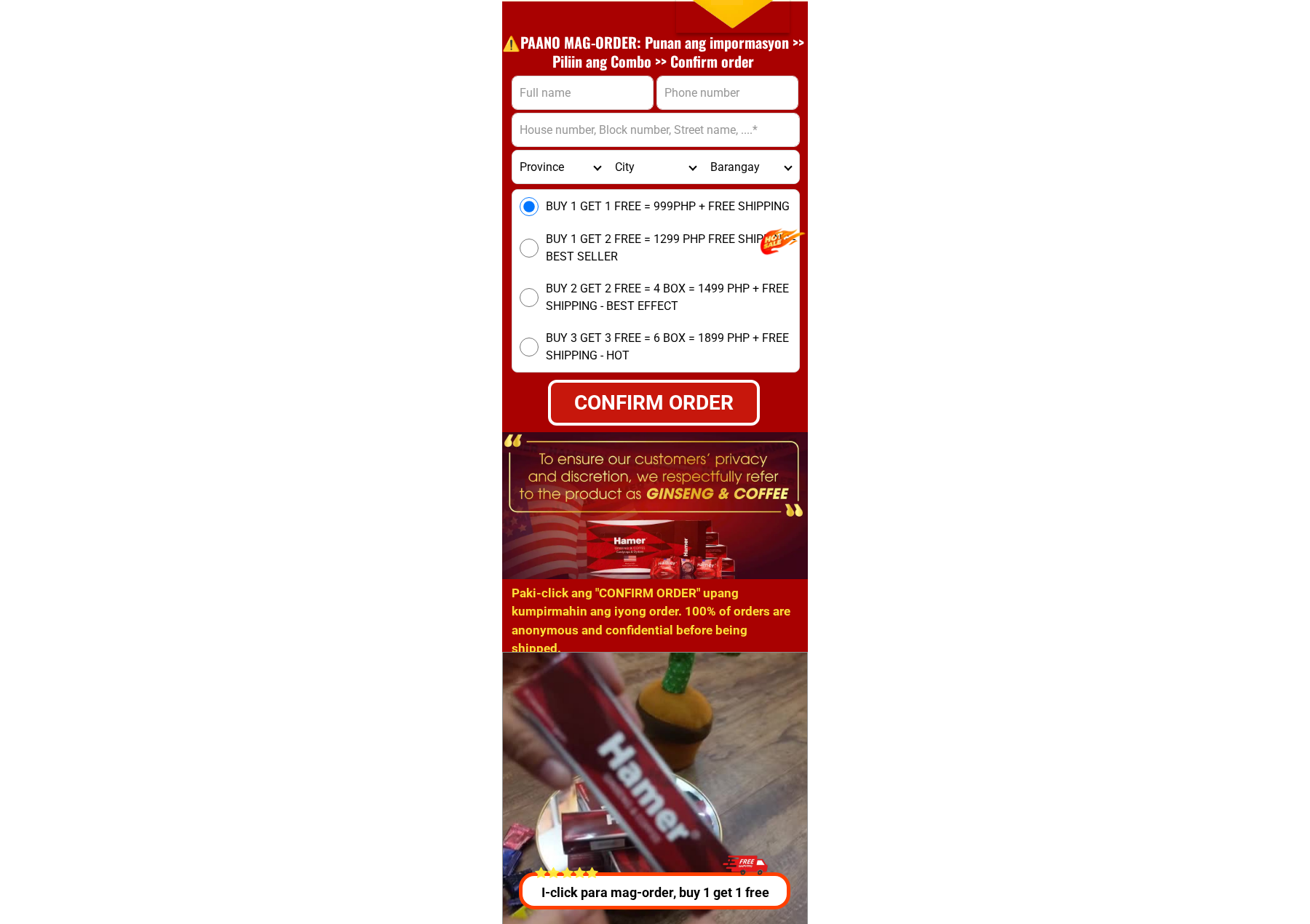
scroll to position [5632, 0]
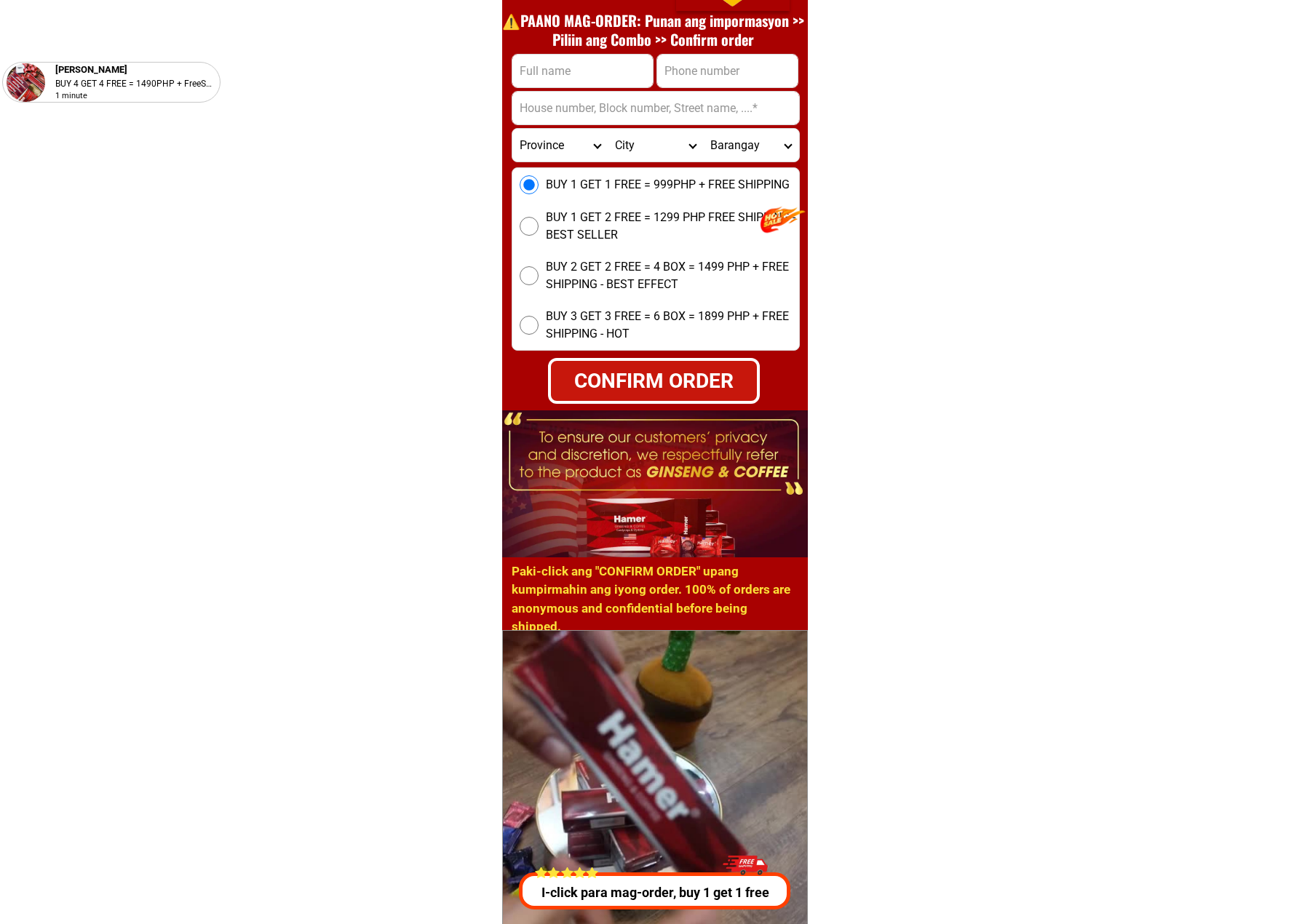
click at [621, 894] on p "I-click para mag-order, buy 1 get 1 free" at bounding box center [655, 893] width 279 height 19
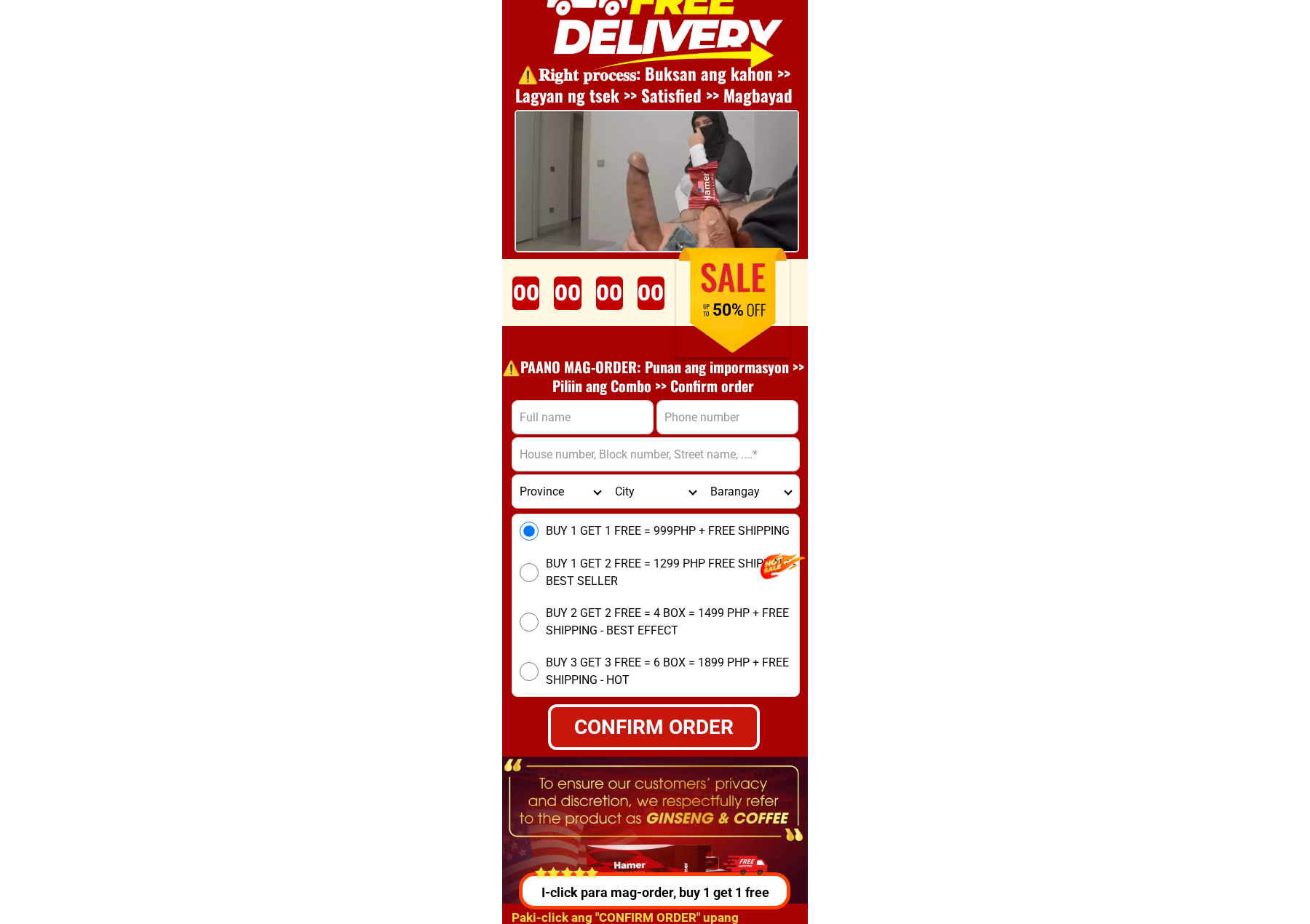
scroll to position [5439, 0]
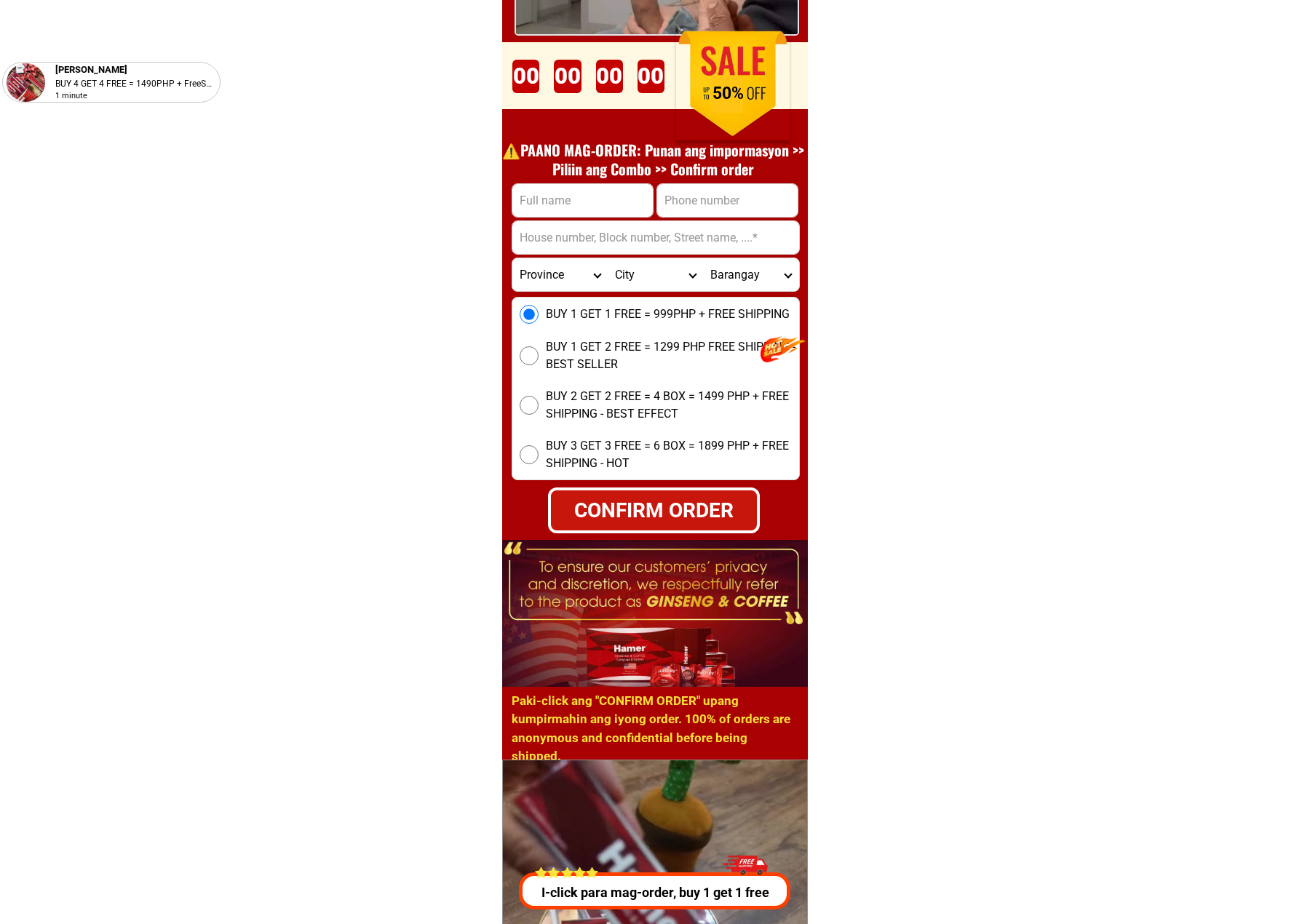
scroll to position [5535, 0]
